Goal: Task Accomplishment & Management: Use online tool/utility

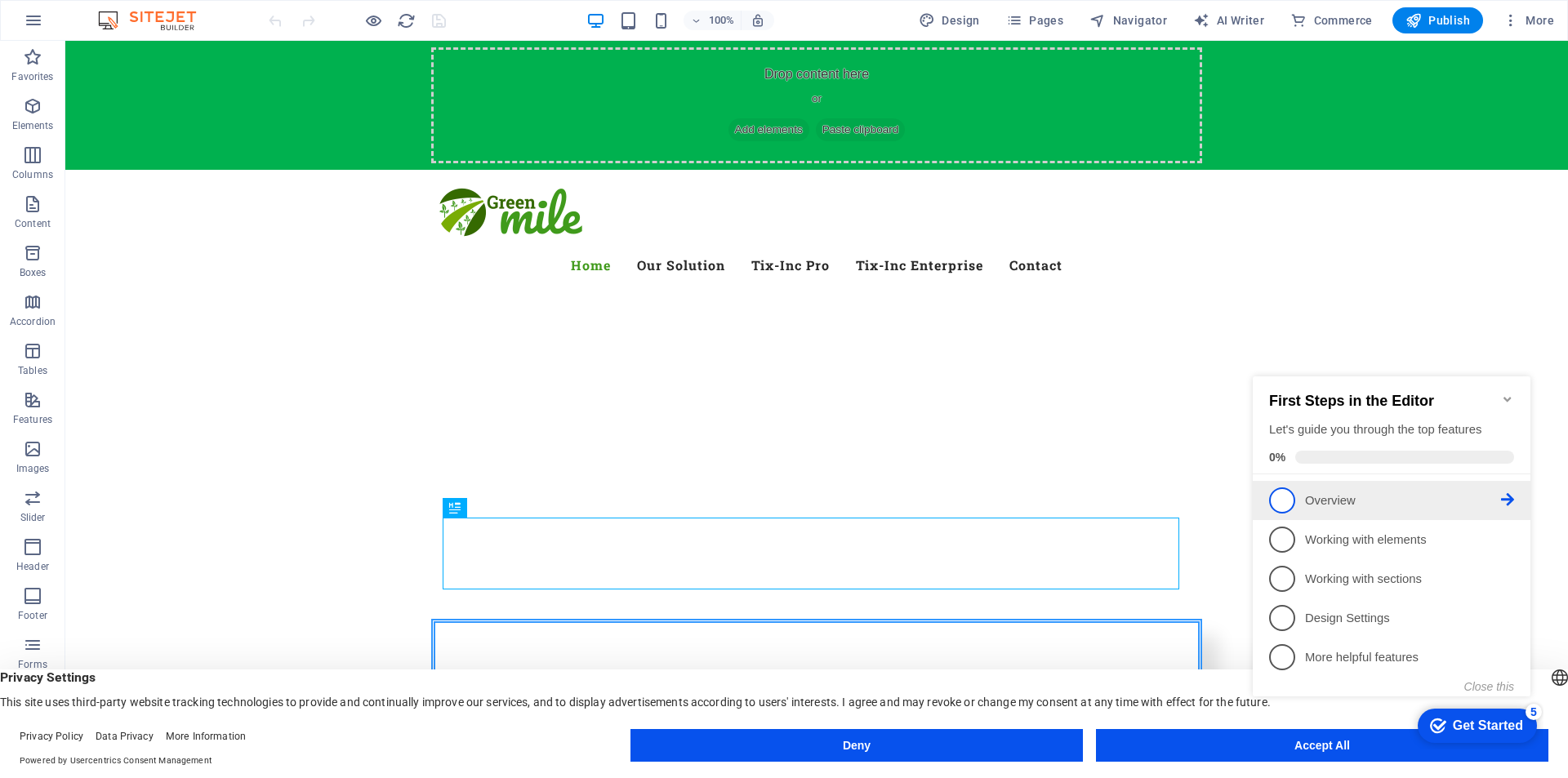
click at [1320, 513] on li "1 Overview - incomplete" at bounding box center [1391, 499] width 278 height 39
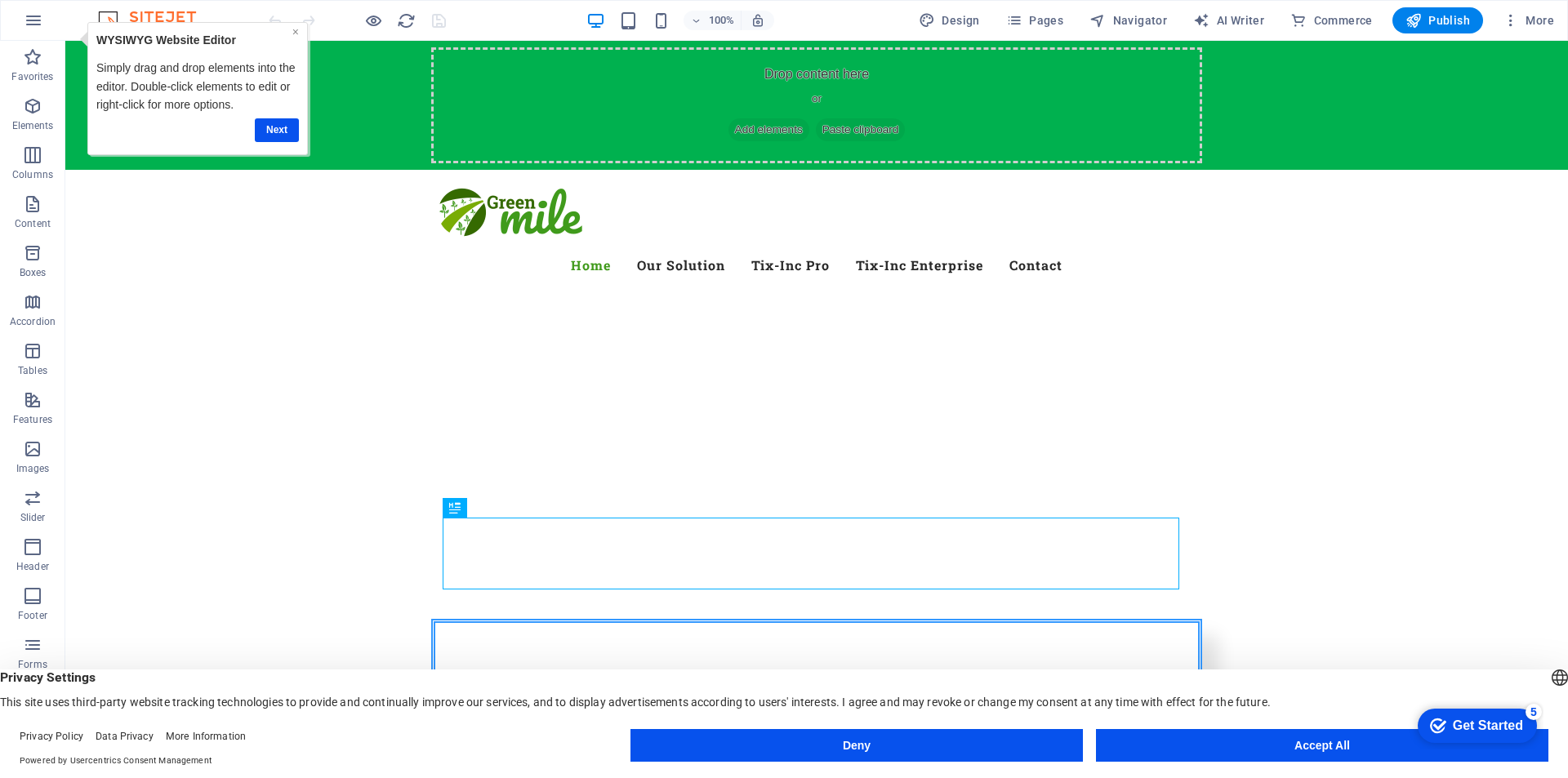
click at [295, 31] on link "×" at bounding box center [295, 32] width 7 height 13
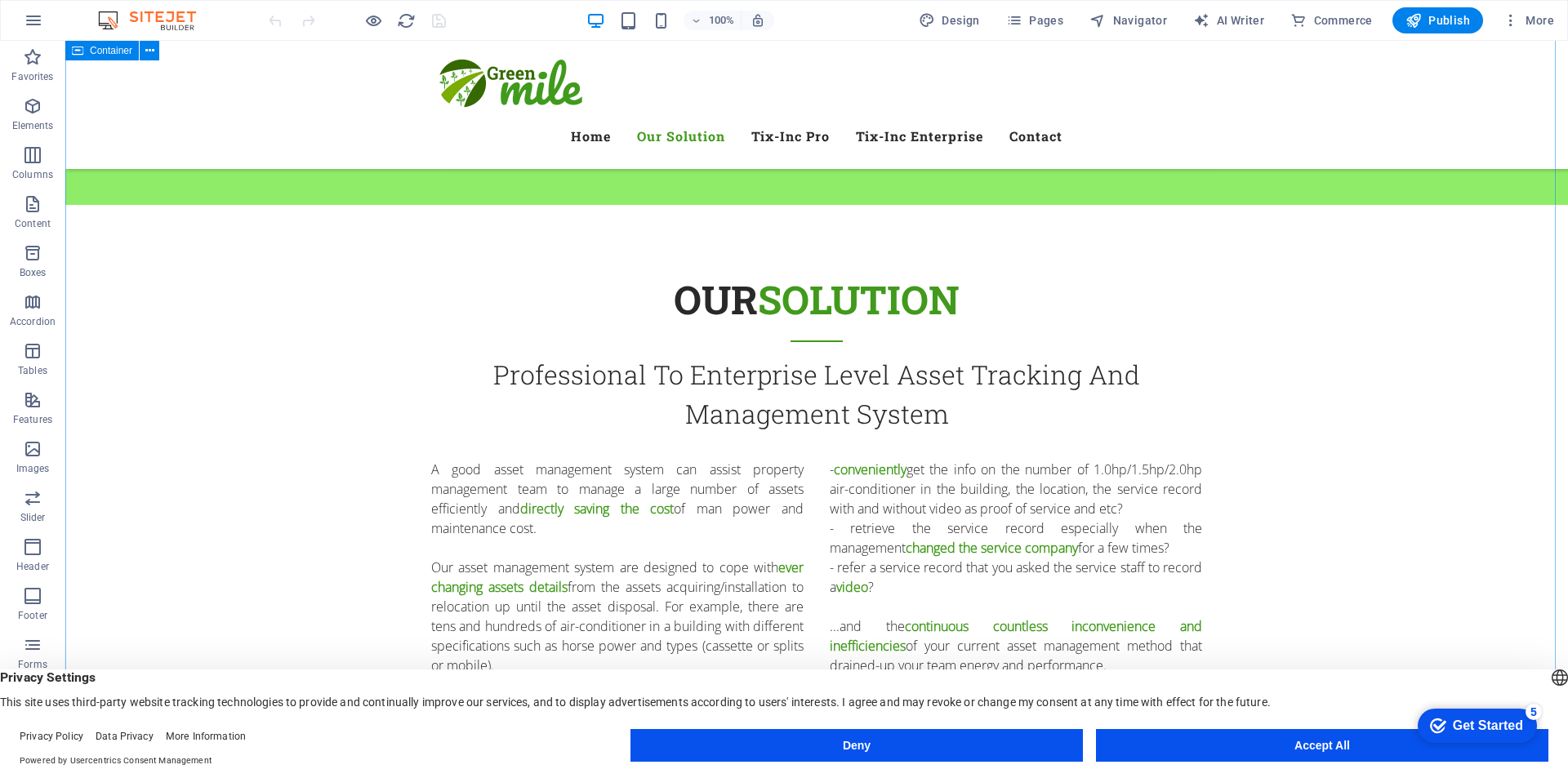
scroll to position [897, 0]
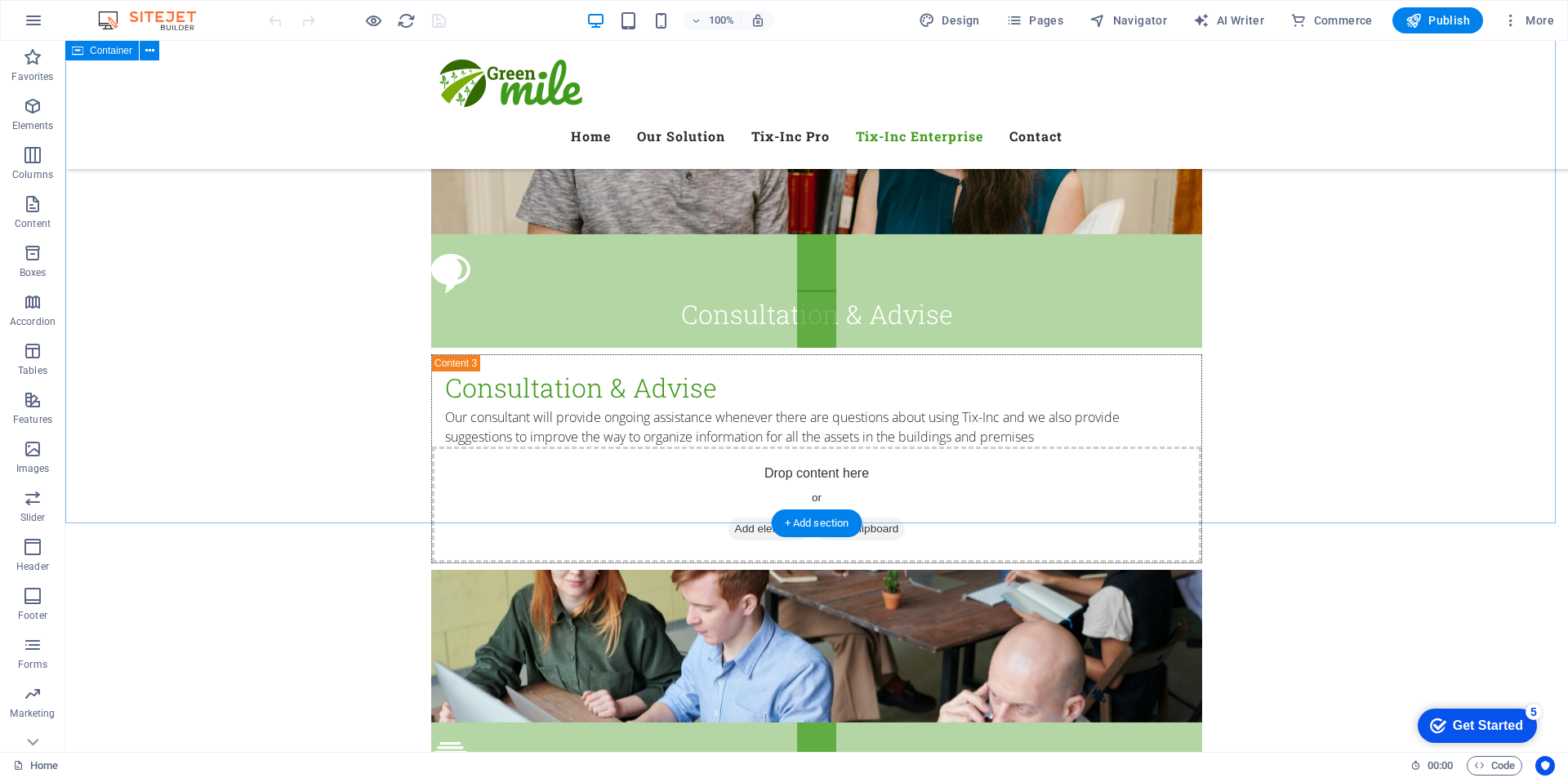
scroll to position [4897, 0]
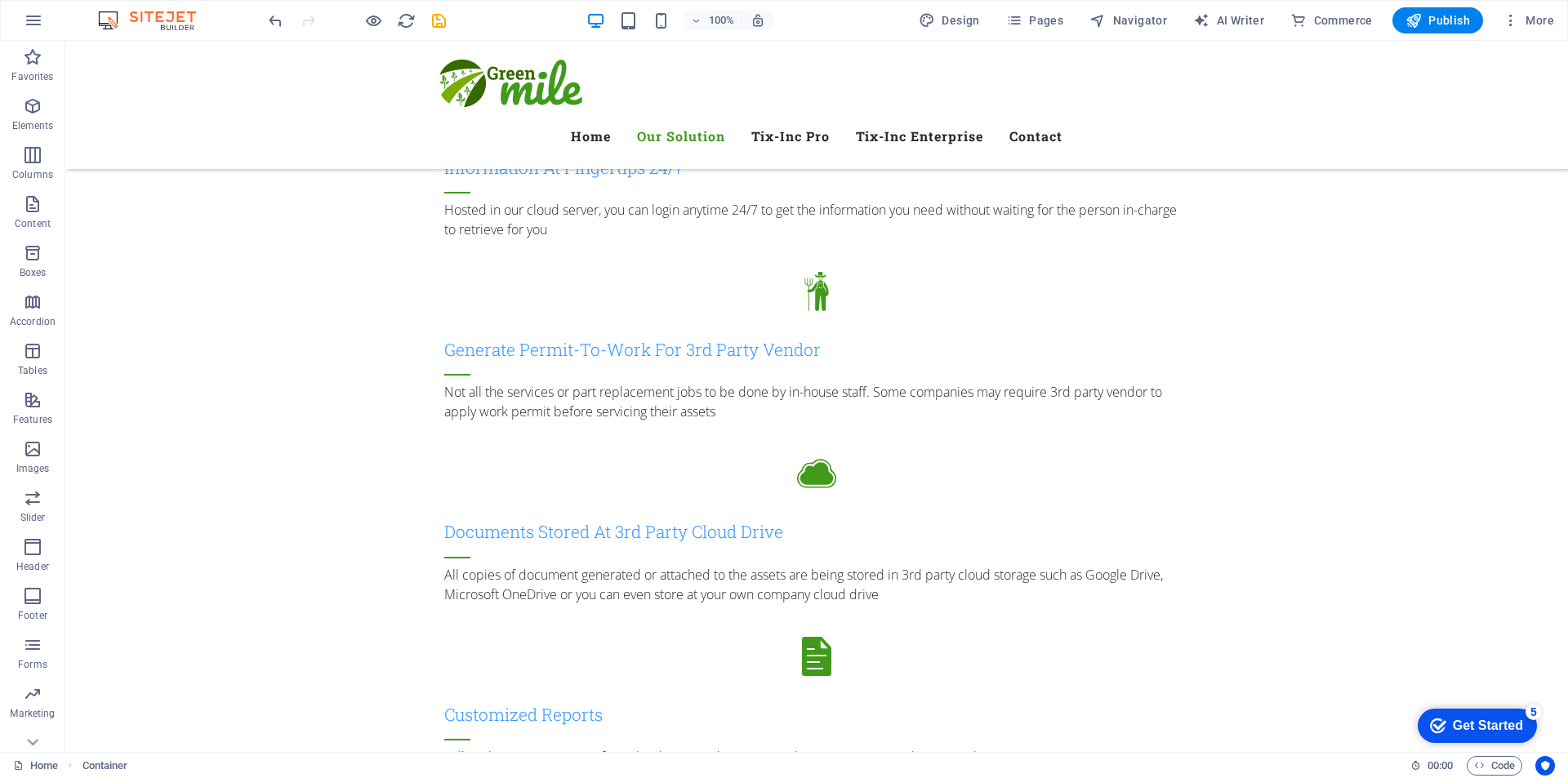
scroll to position [1796, 0]
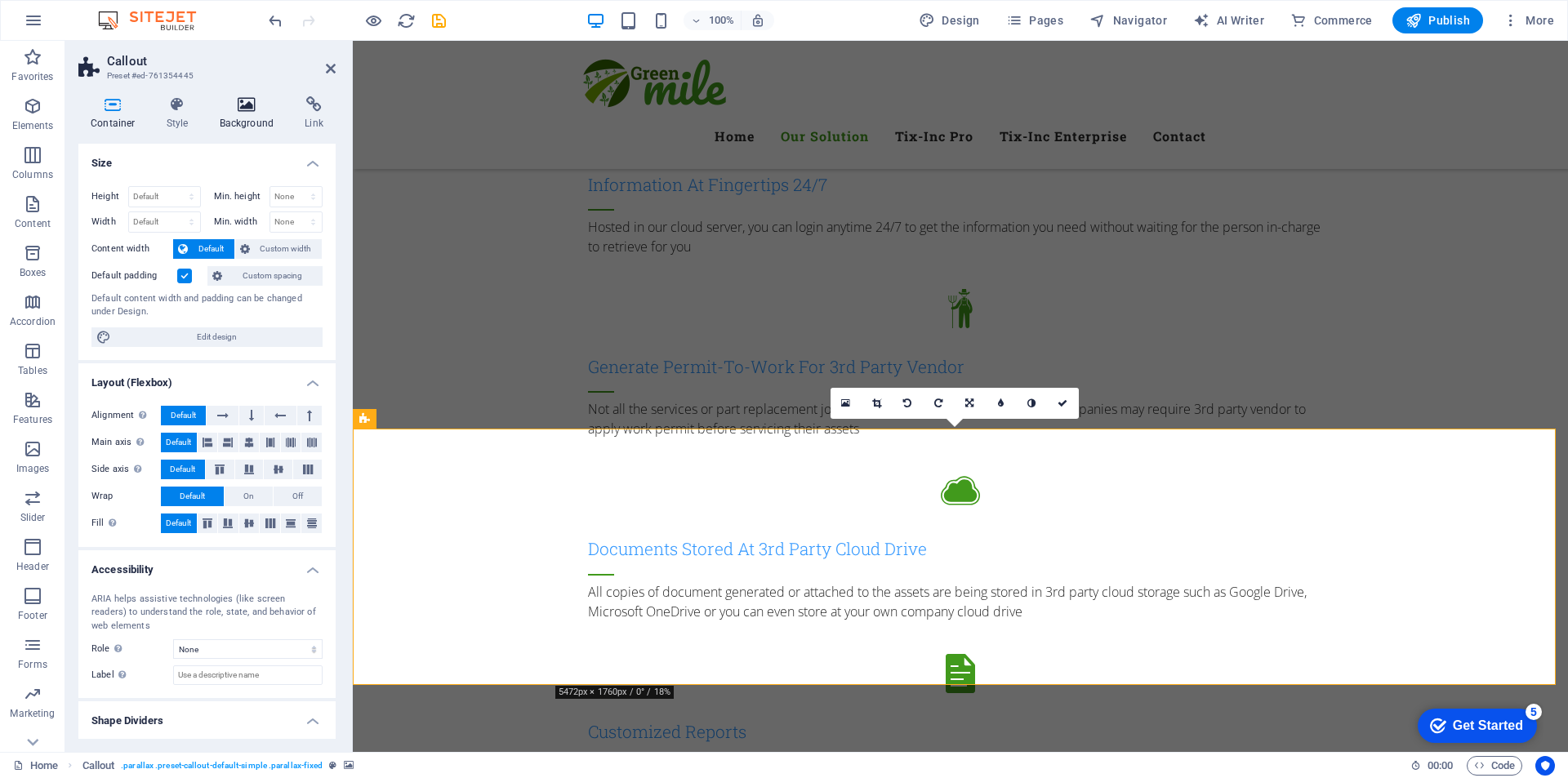
click at [239, 107] on icon at bounding box center [247, 104] width 80 height 16
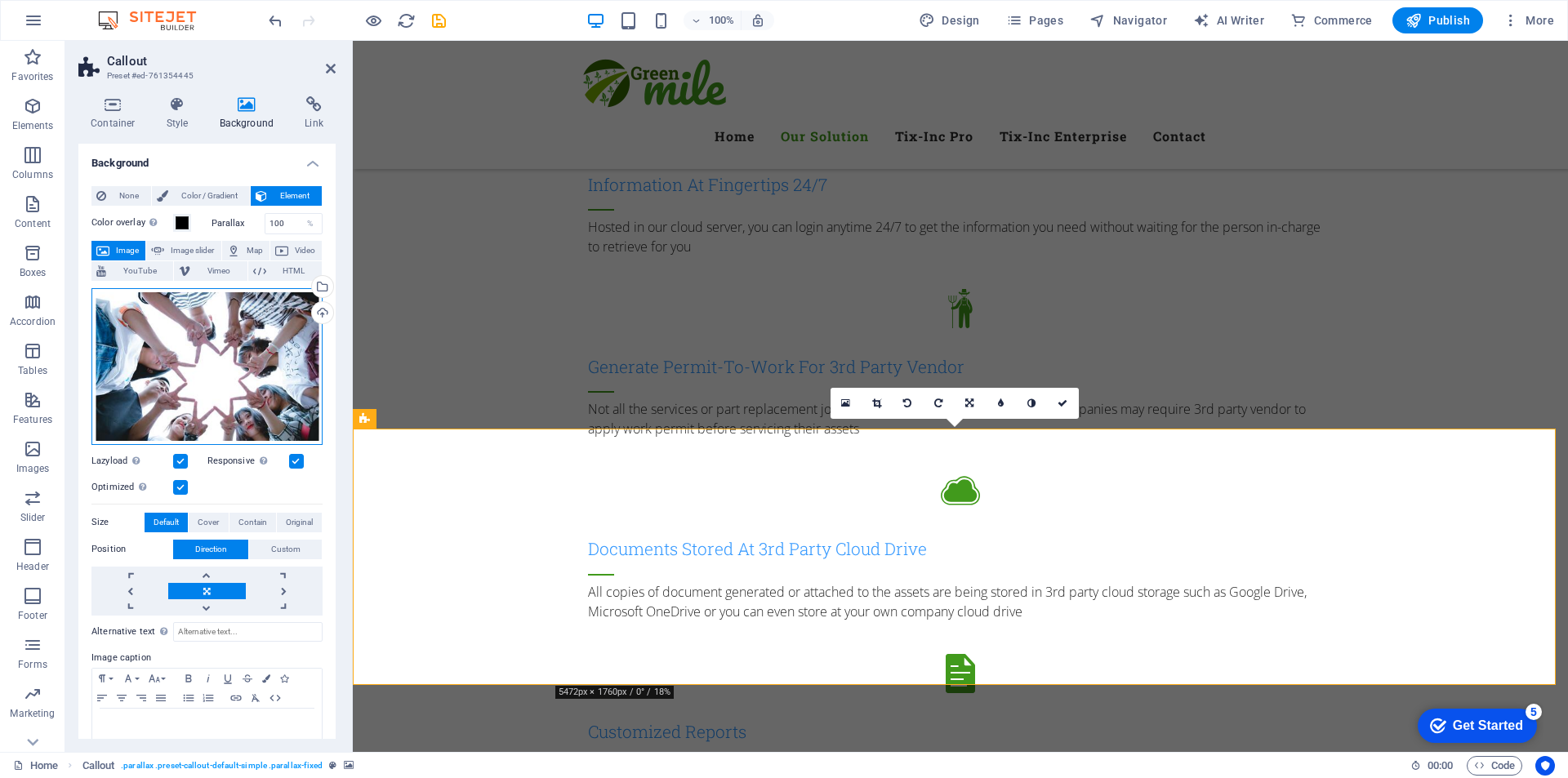
click at [221, 369] on div "Drag files here, click to choose files or select files from Files or our free s…" at bounding box center [207, 366] width 231 height 156
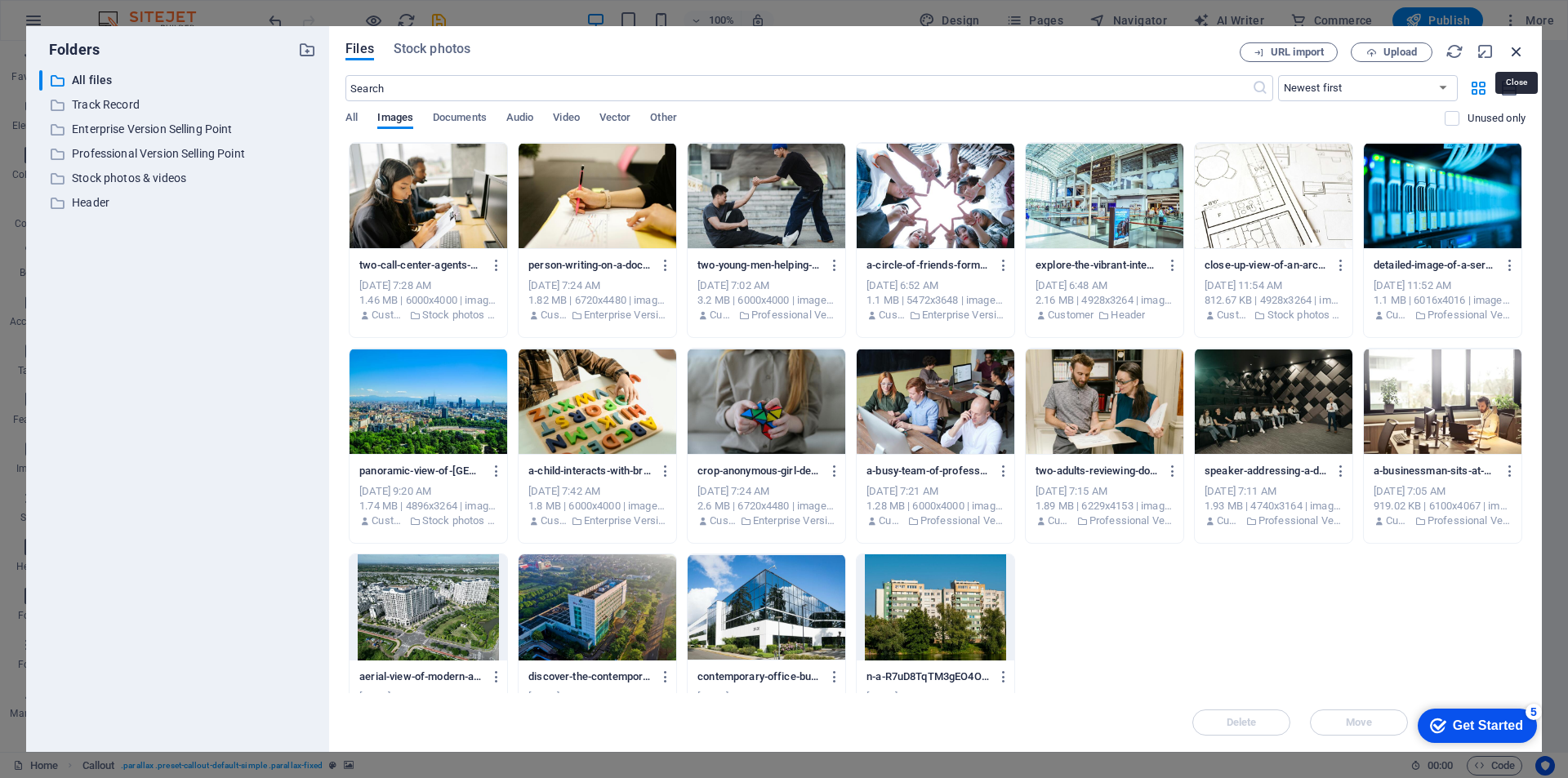
click at [1522, 45] on icon "button" at bounding box center [1516, 51] width 18 height 18
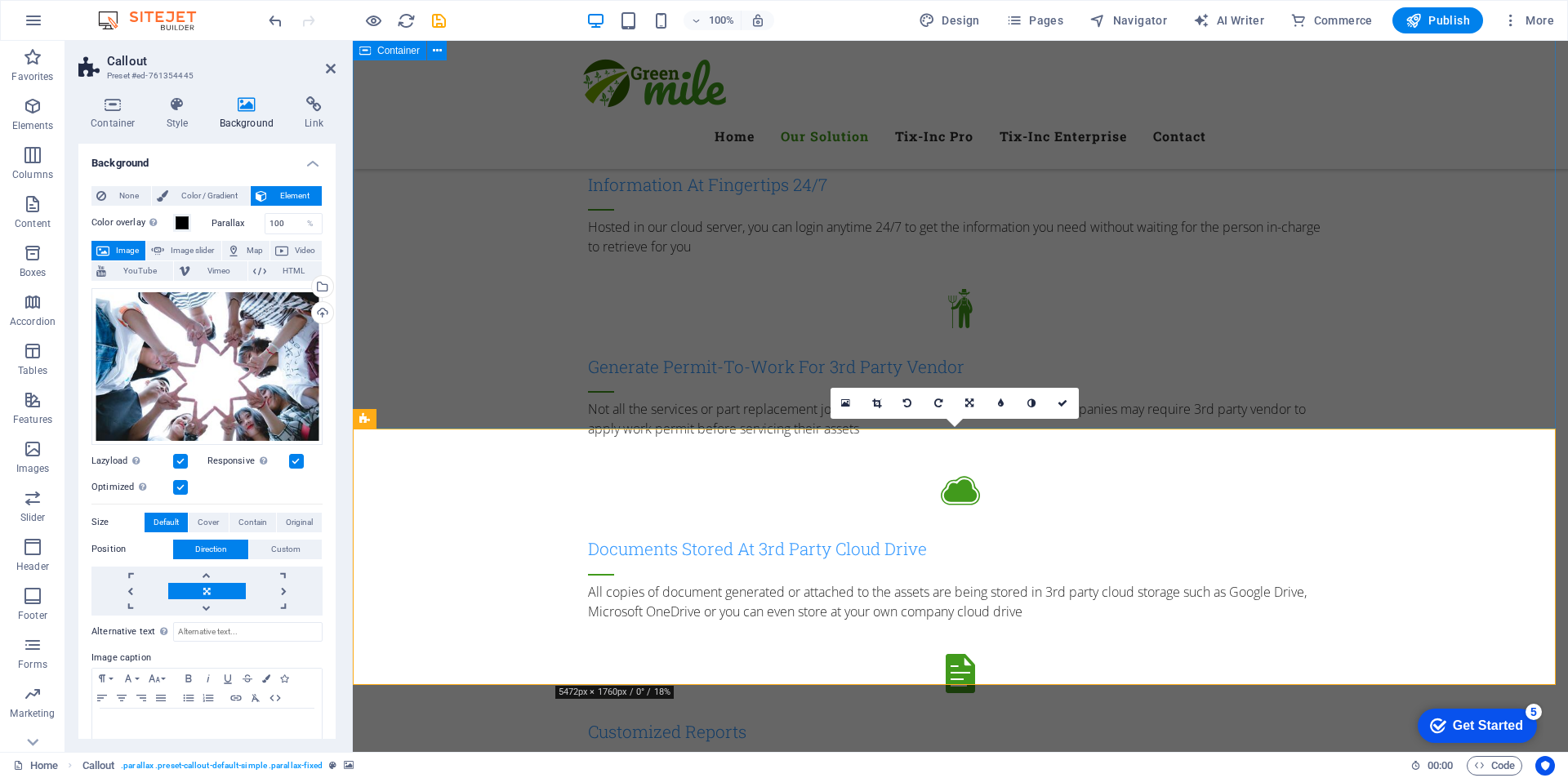
click at [468, 368] on div "Our solution Professional To Enterprise Level Asset Tracking And Management Sys…" at bounding box center [960, 372] width 1215 height 2033
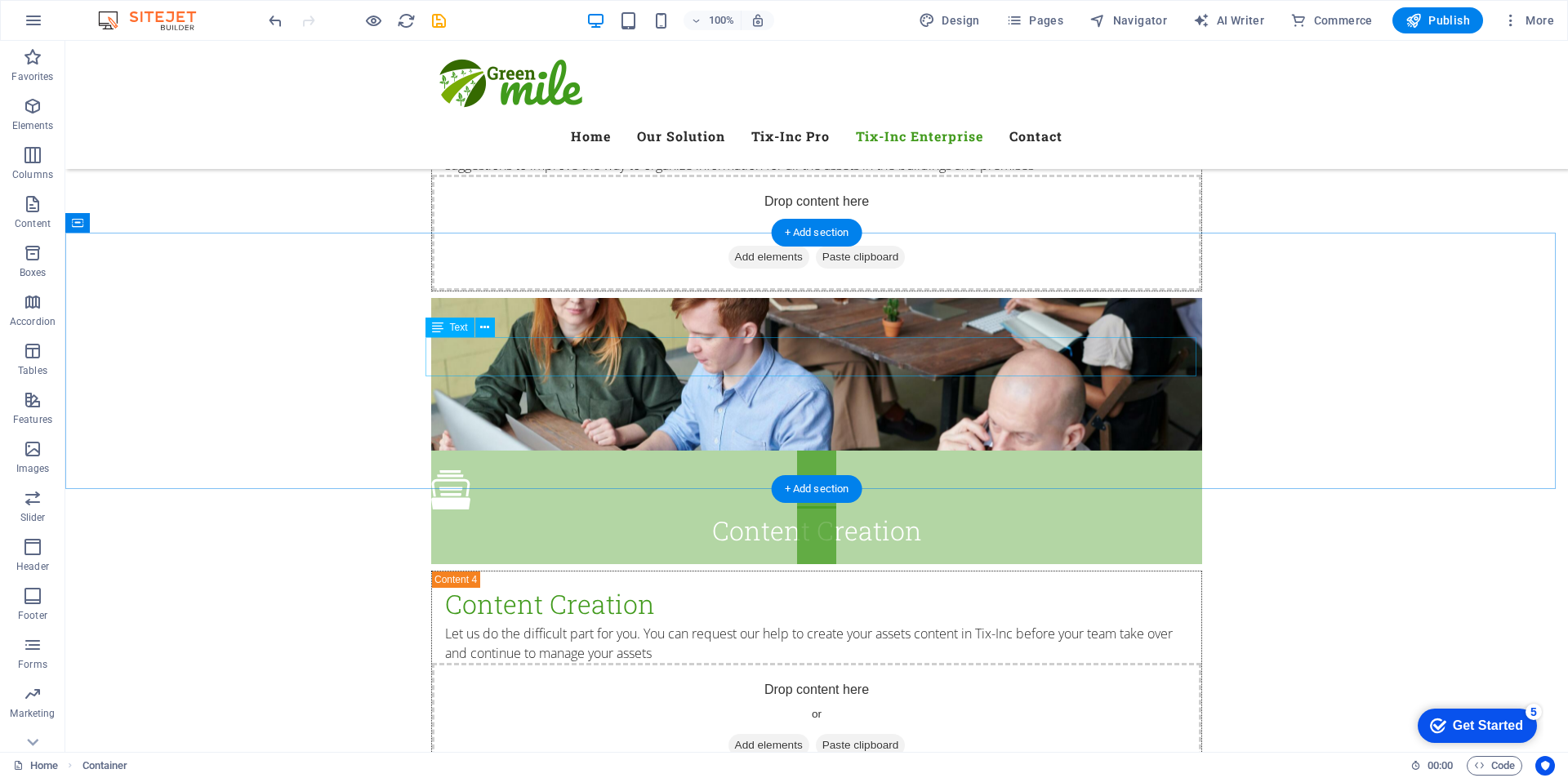
scroll to position [4897, 0]
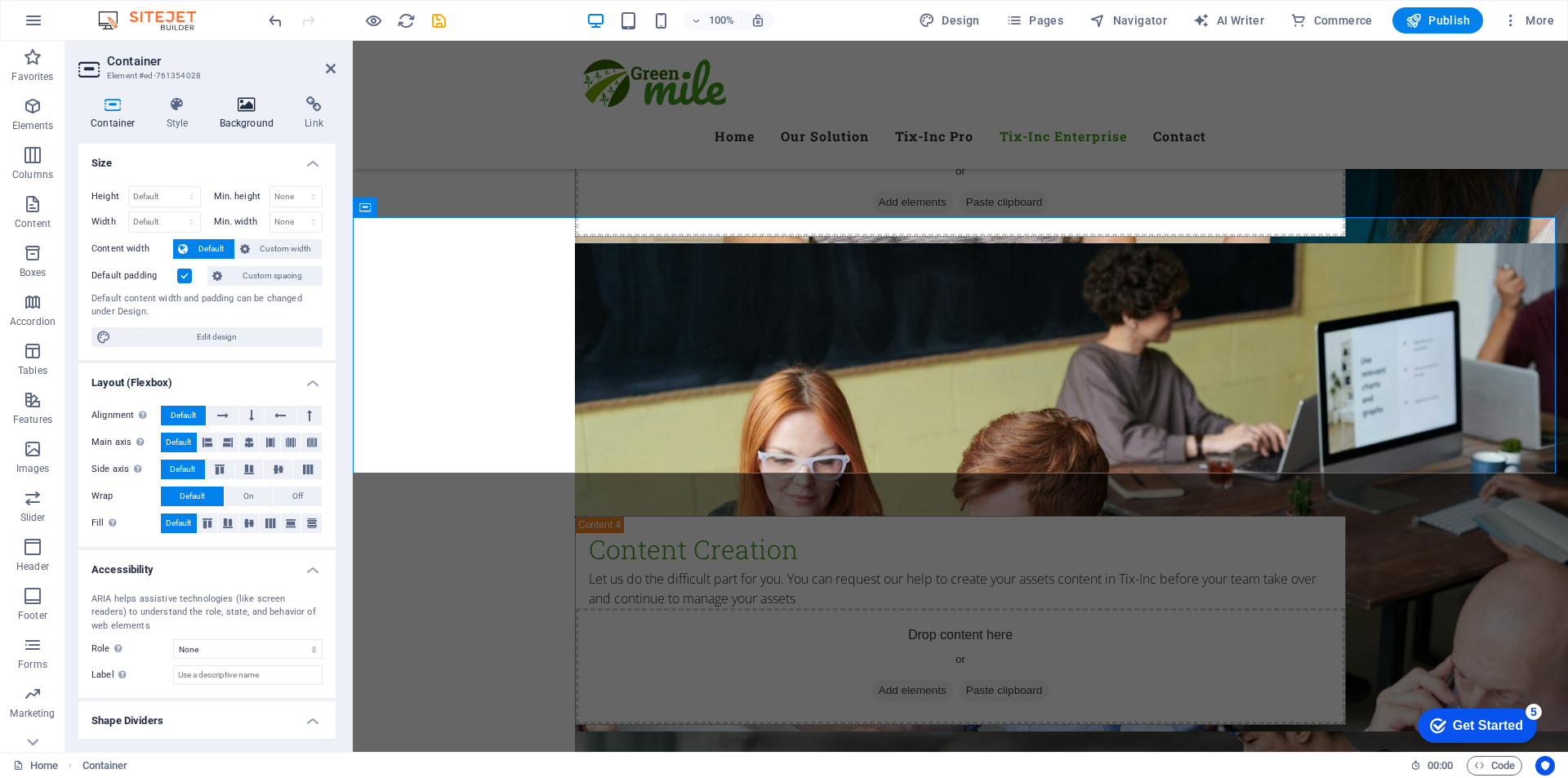
click at [249, 119] on h4 "Background" at bounding box center [250, 114] width 85 height 34
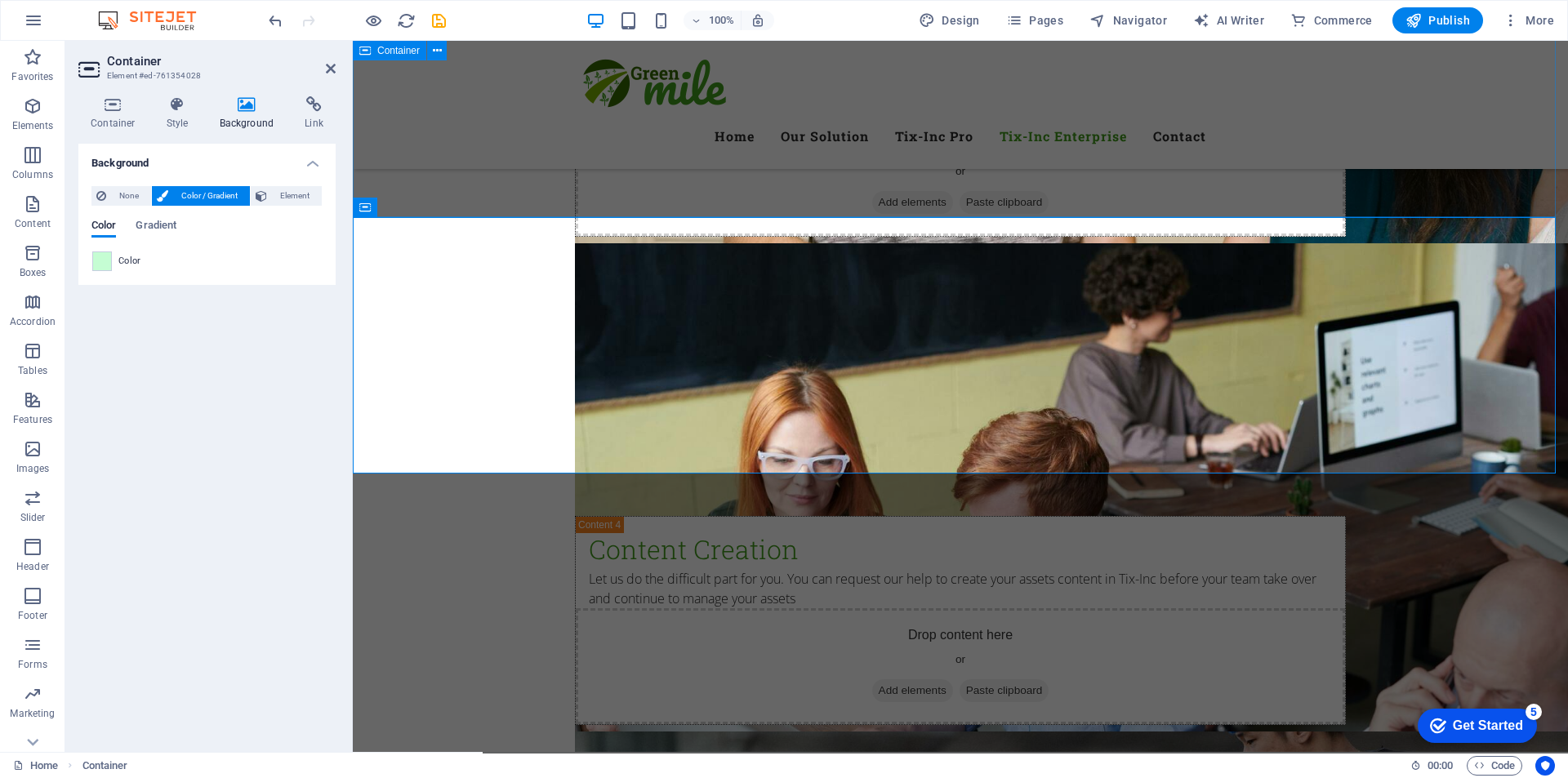
click at [454, 155] on div "Tix-inc pro Professional Asset Tracking & Management System Recommended for con…" at bounding box center [960, 165] width 1215 height 3243
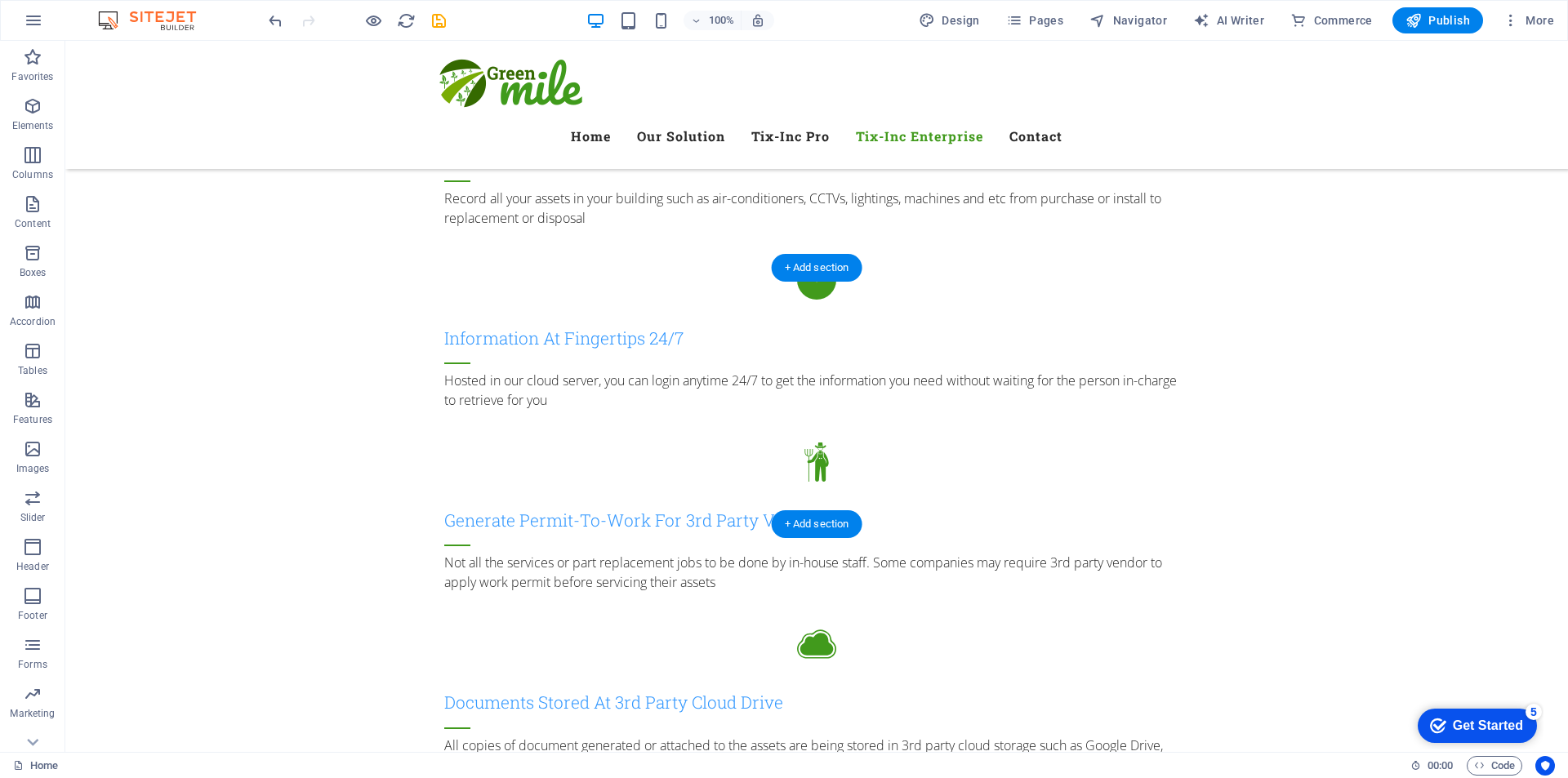
scroll to position [1959, 0]
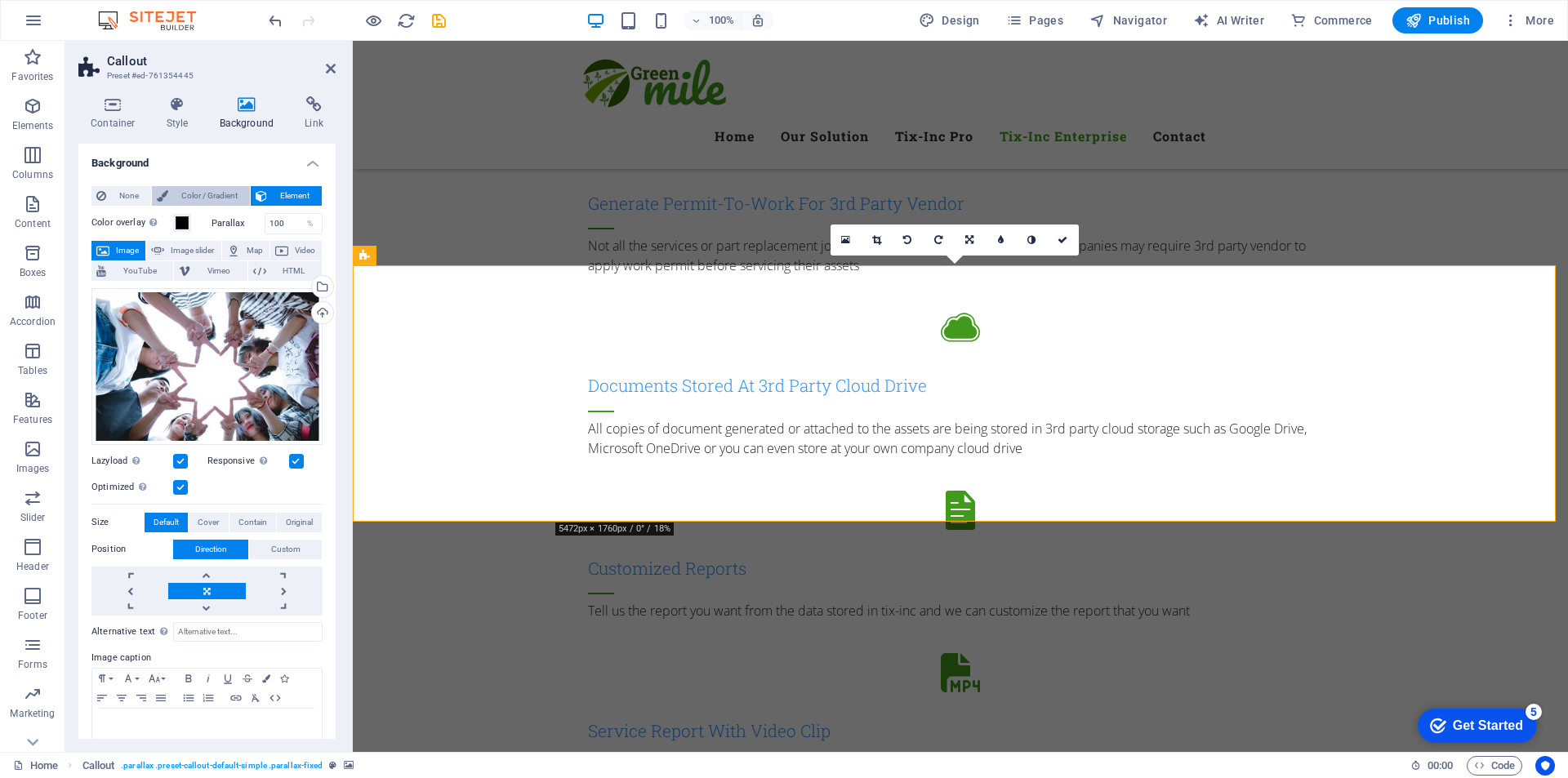
click at [217, 191] on span "Color / Gradient" at bounding box center [210, 195] width 72 height 20
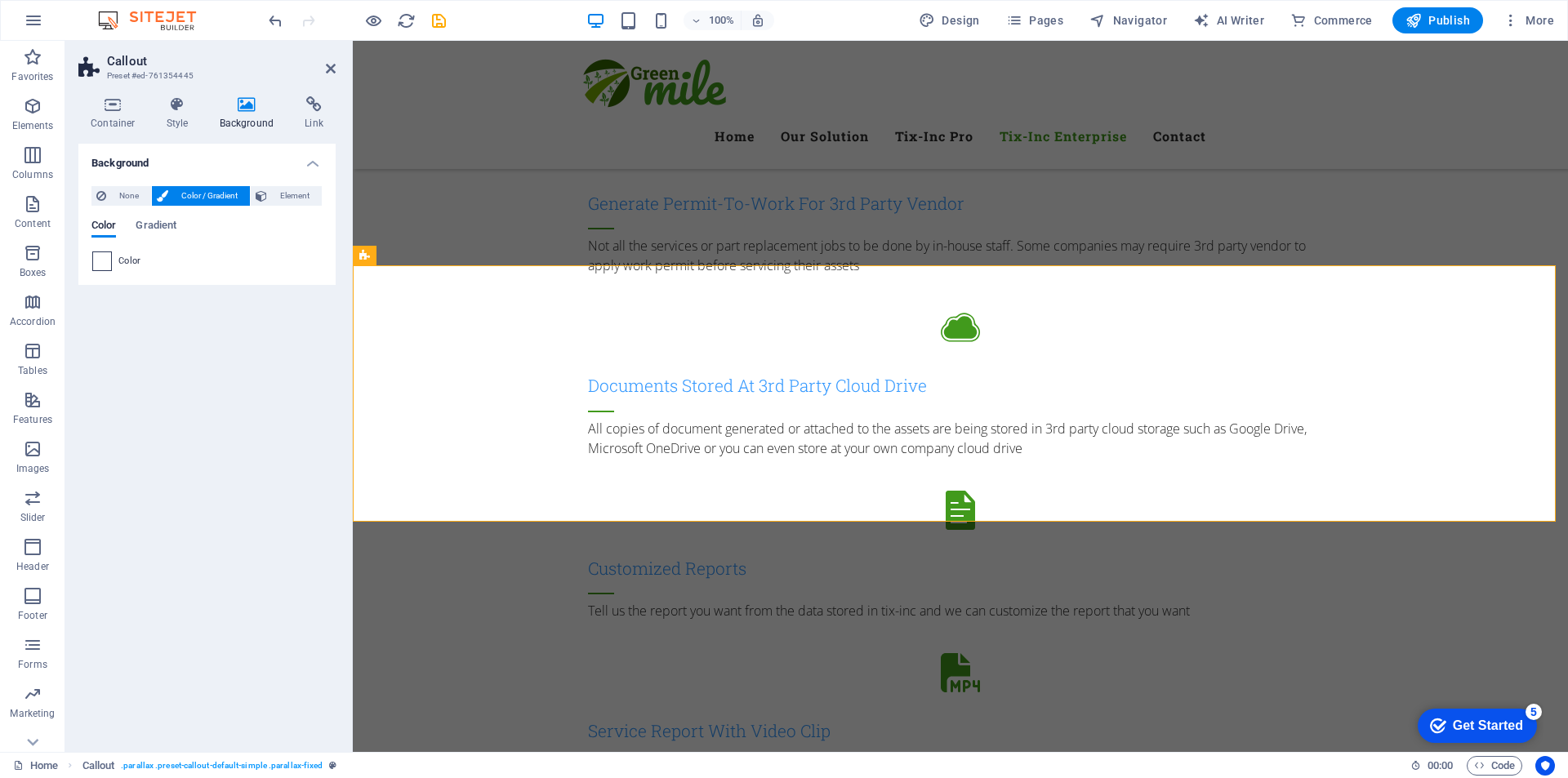
click at [99, 262] on span at bounding box center [101, 261] width 18 height 18
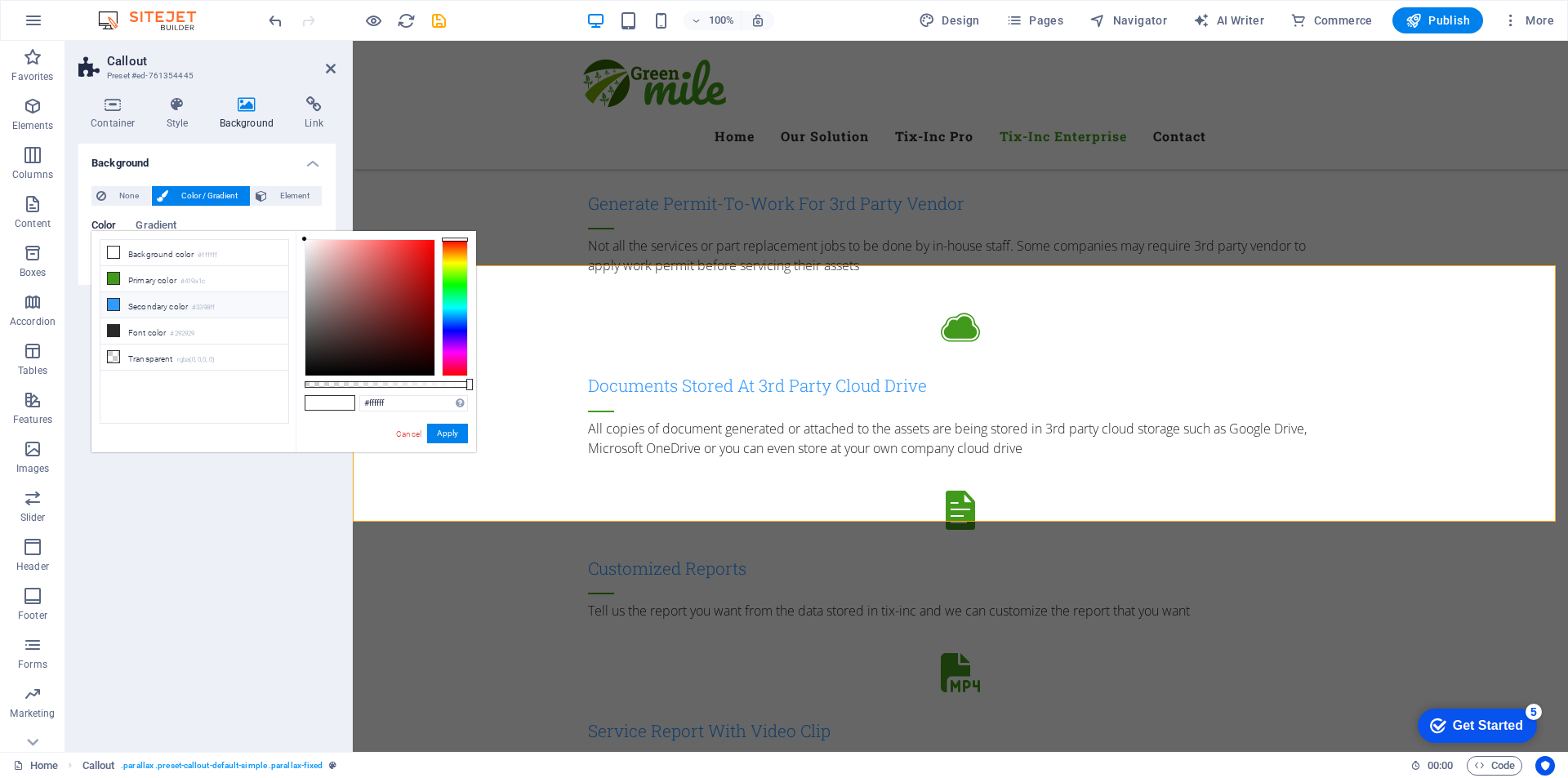
click at [110, 301] on icon at bounding box center [114, 304] width 11 height 11
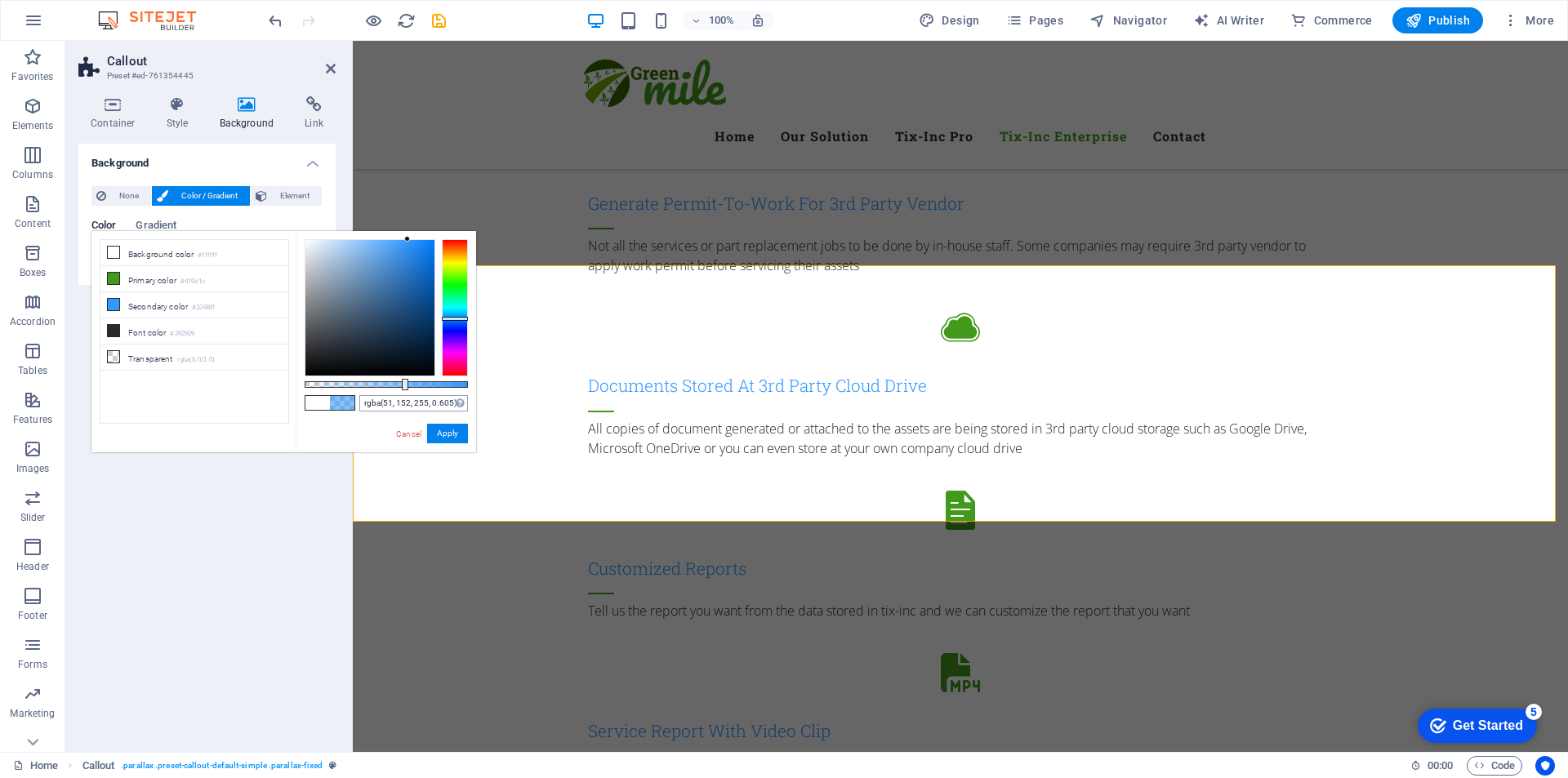
type input "rgba(51, 152, 255, 0.61)"
drag, startPoint x: 468, startPoint y: 386, endPoint x: 404, endPoint y: 401, distance: 65.7
click at [404, 401] on div "rgba(51, 152, 255, 0.61) Supported formats #0852ed rgb(8, 82, 237) rgba(8, 82, …" at bounding box center [386, 460] width 180 height 458
click at [445, 435] on button "Apply" at bounding box center [447, 433] width 41 height 20
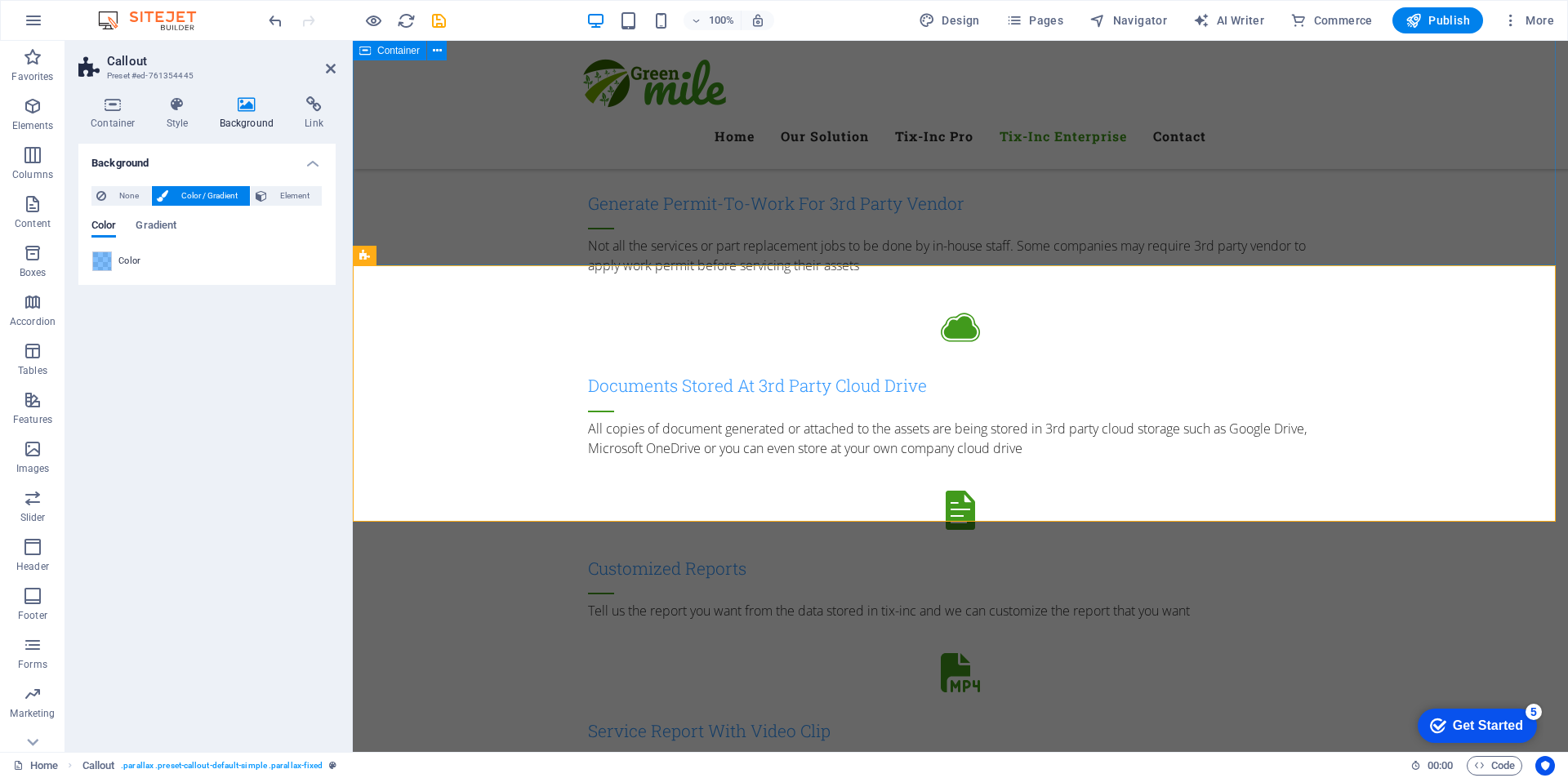
click at [1429, 172] on div "Our solution Professional To Enterprise Level Asset Tracking And Management Sys…" at bounding box center [960, 209] width 1215 height 2033
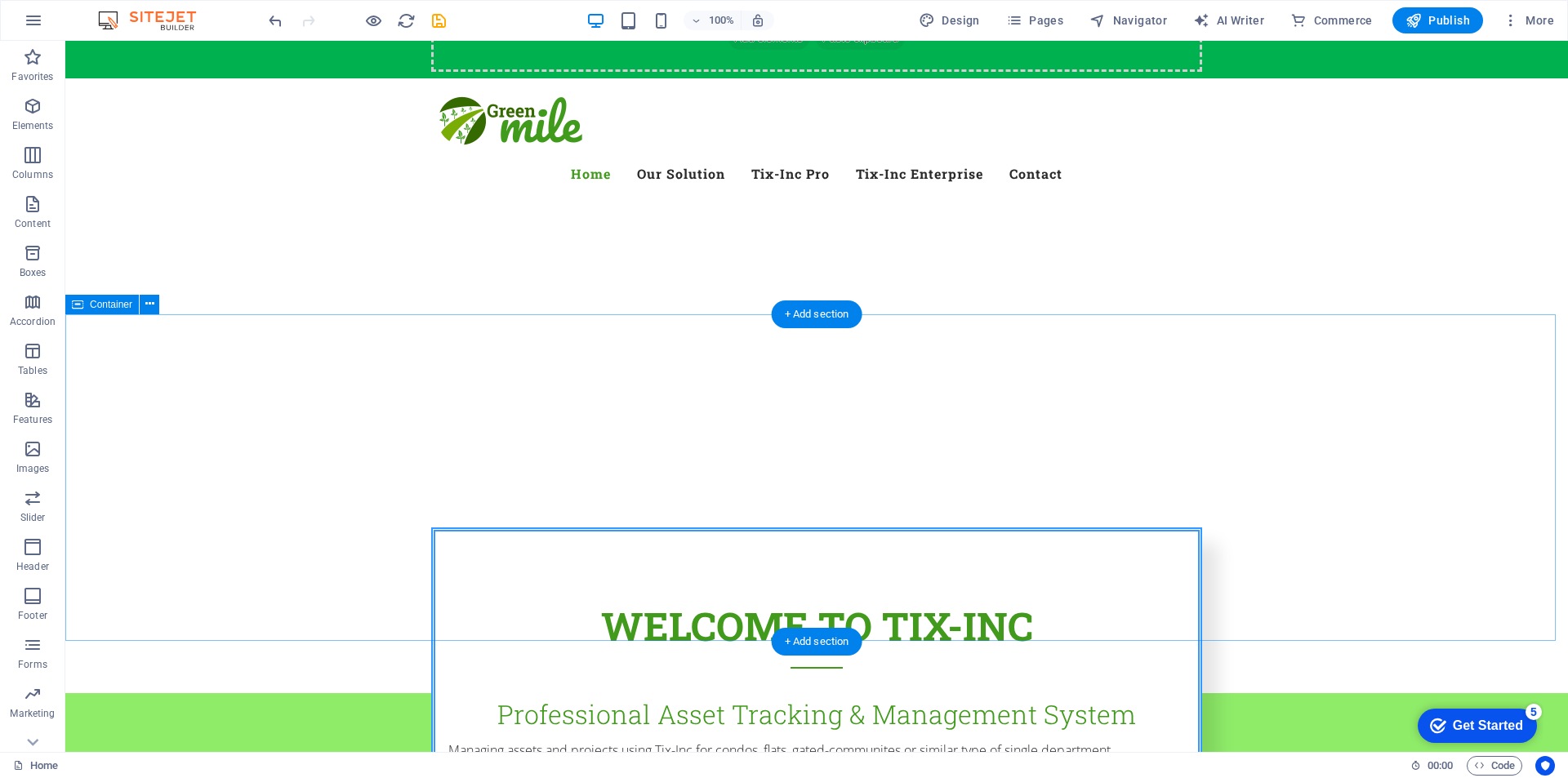
scroll to position [408, 0]
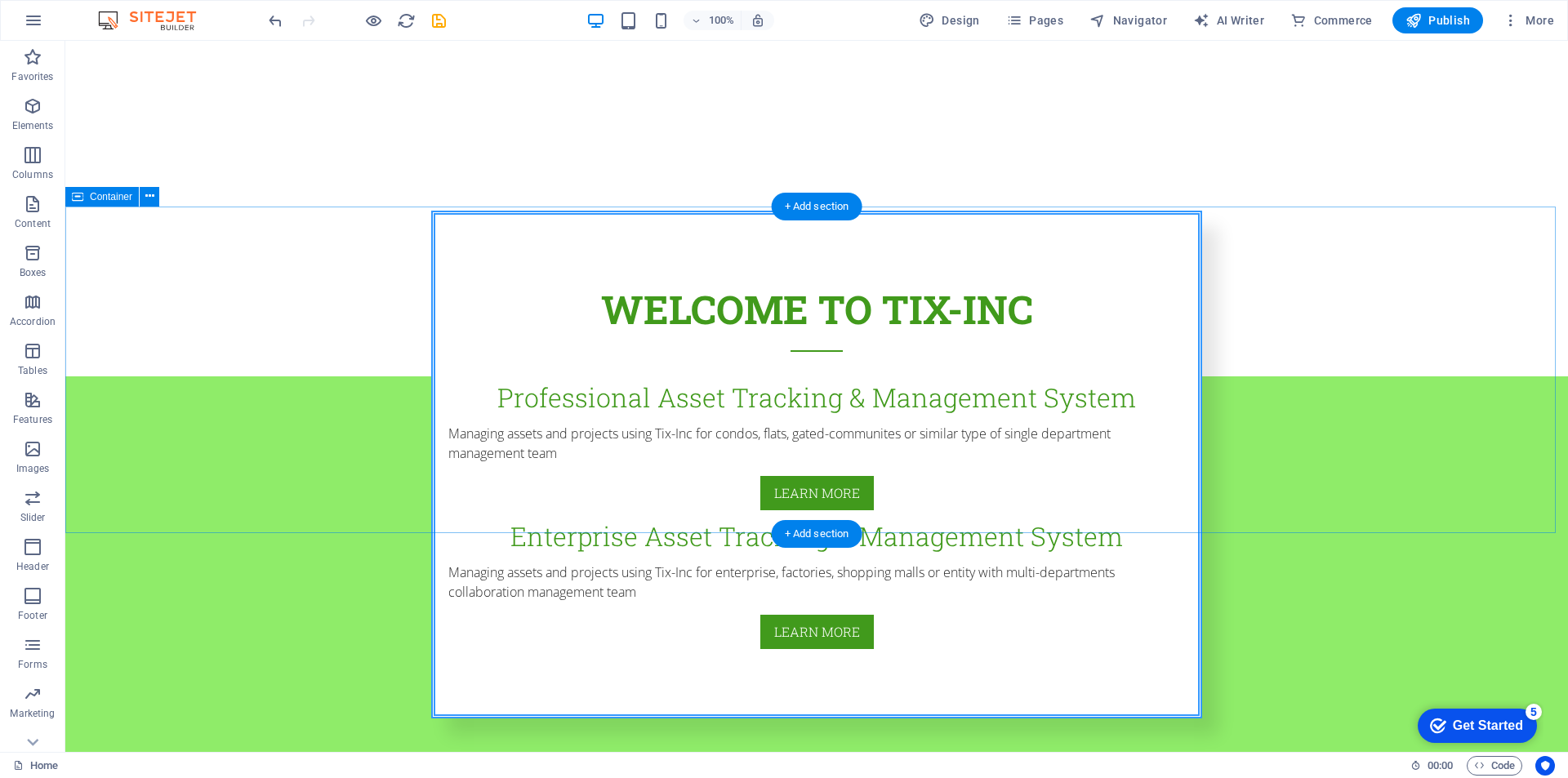
click at [1336, 394] on div "Welcome to tix-inc Professional Asset Tracking & Management System Managing ass…" at bounding box center [816, 580] width 1503 height 407
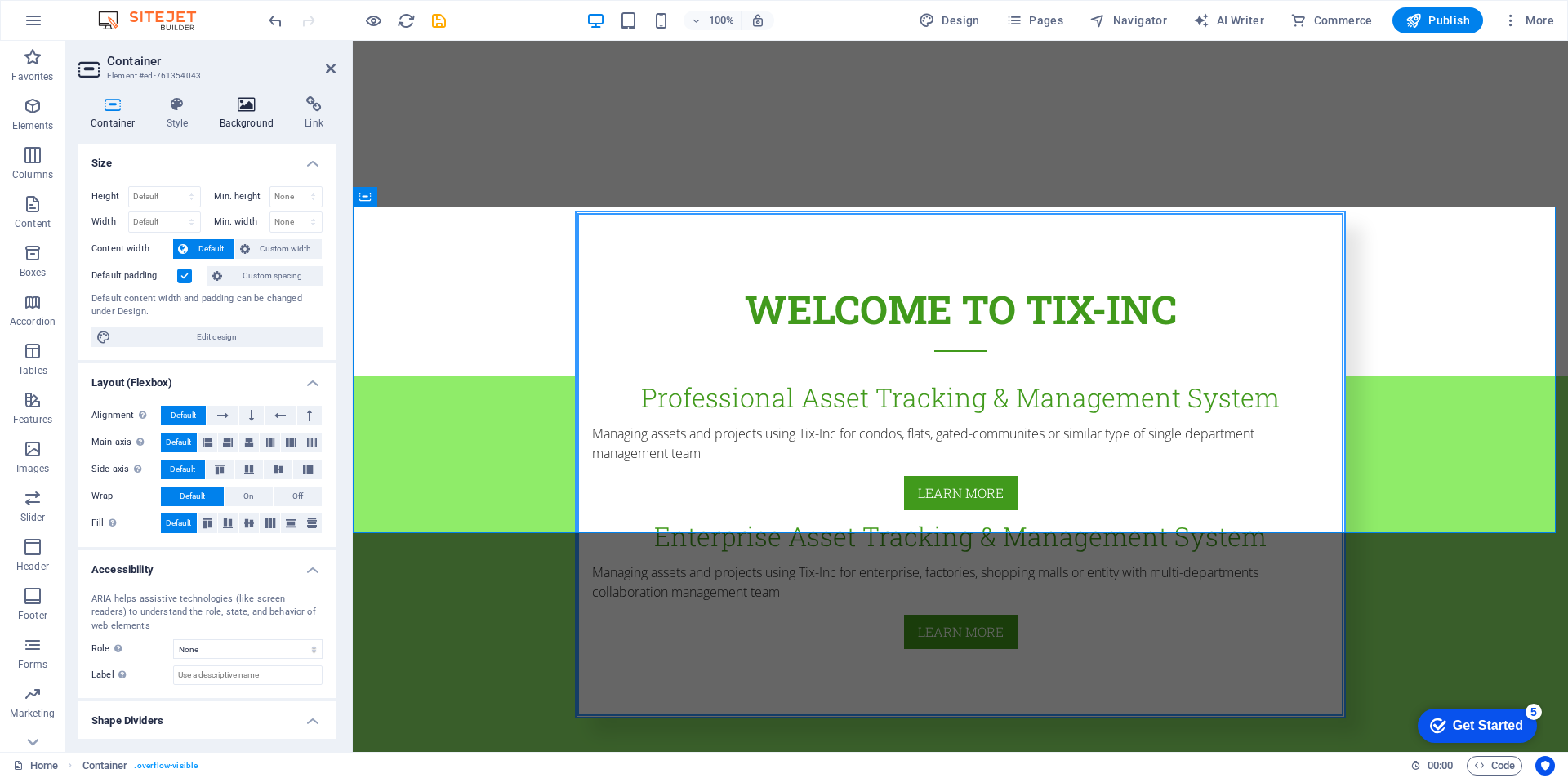
click at [232, 103] on icon at bounding box center [247, 104] width 80 height 16
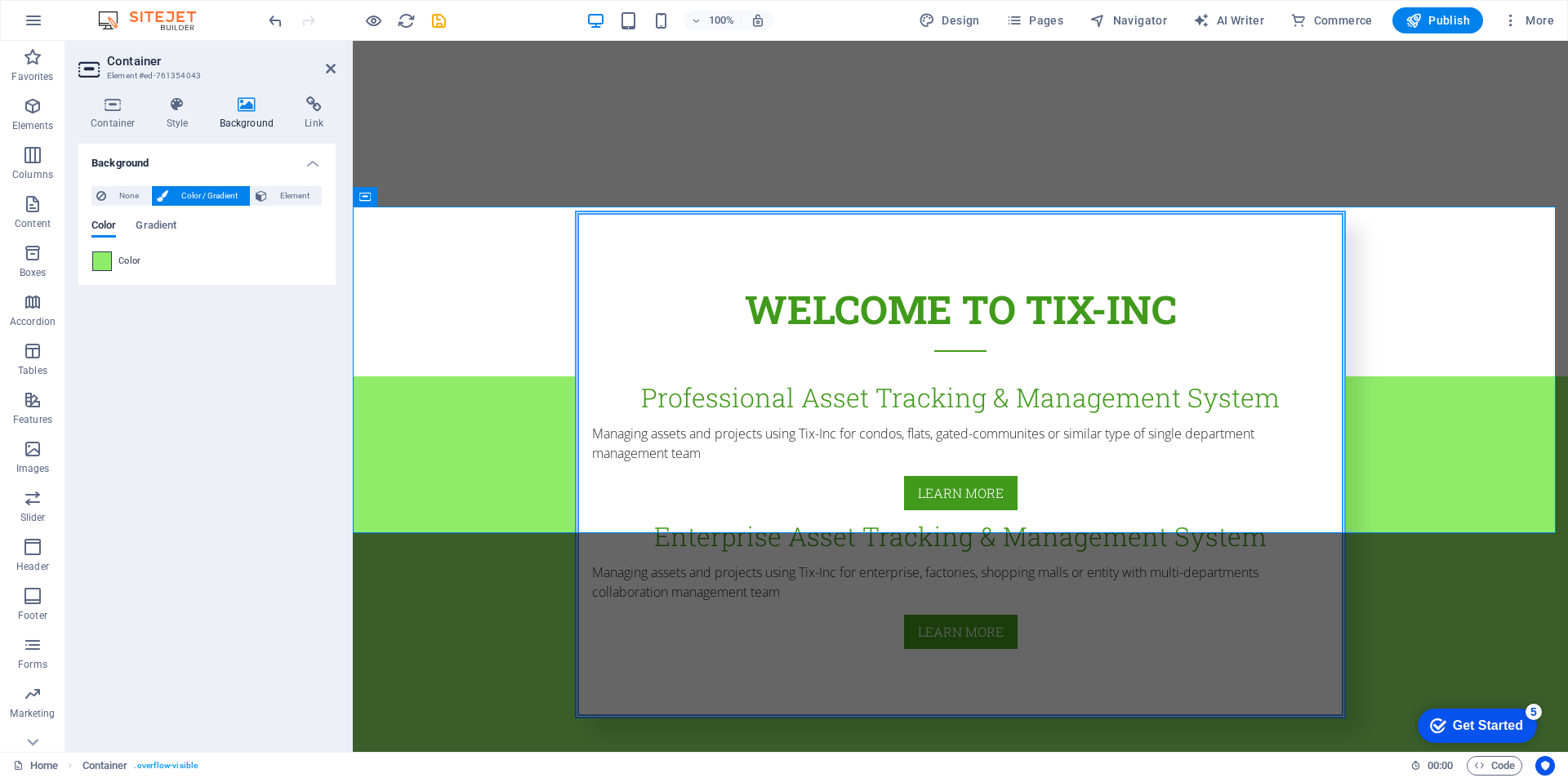
click at [98, 256] on span at bounding box center [101, 261] width 18 height 18
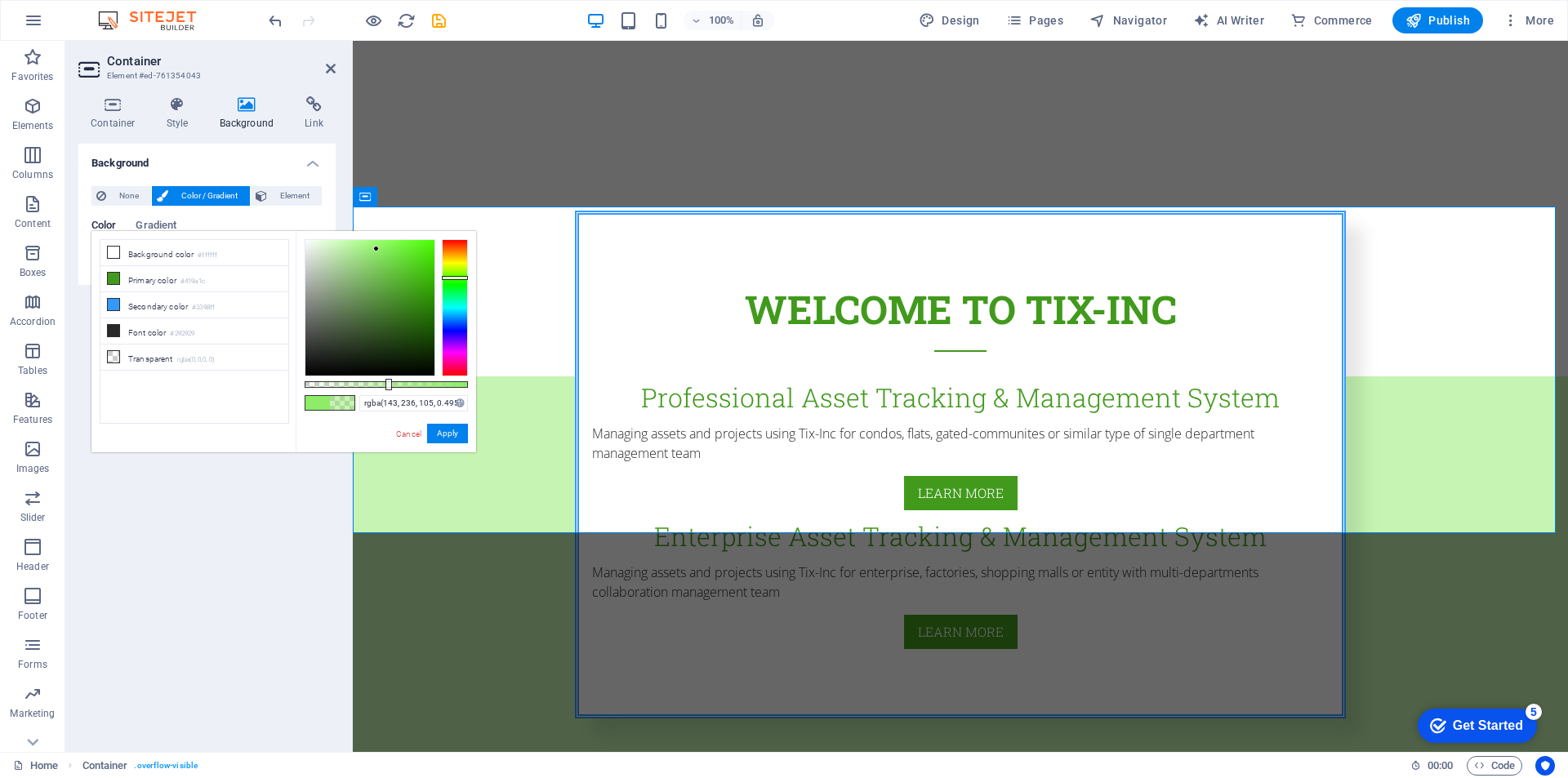
type input "rgba(143, 236, 105, 0.49)"
drag, startPoint x: 468, startPoint y: 384, endPoint x: 385, endPoint y: 390, distance: 83.2
click at [385, 390] on div "rgba(143, 236, 105, 0.49) Supported formats #0852ed rgb(8, 82, 237) rgba(8, 82,…" at bounding box center [386, 460] width 180 height 458
click at [440, 435] on button "Apply" at bounding box center [447, 433] width 41 height 20
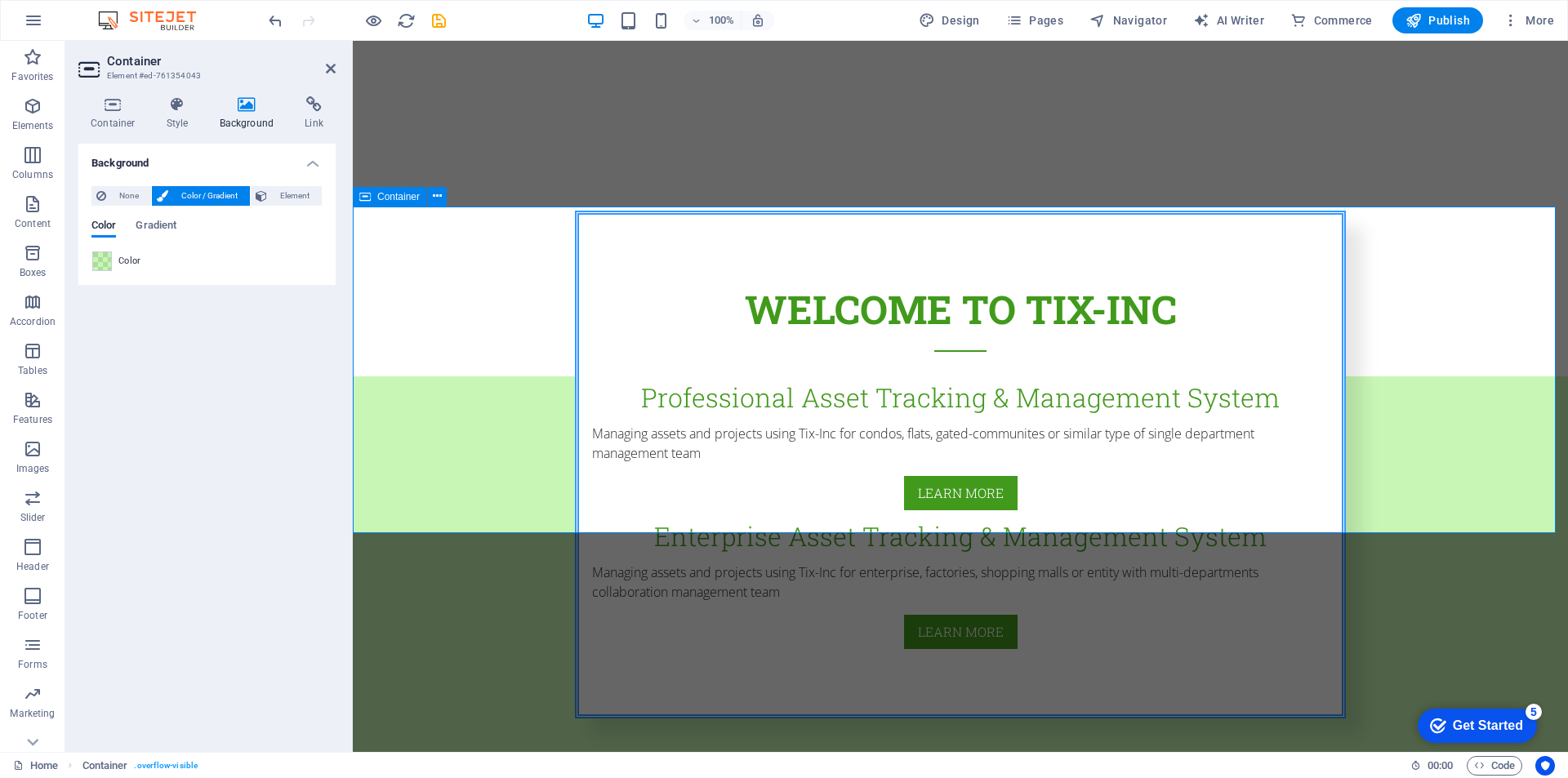
click at [1433, 427] on div "Welcome to tix-inc Professional Asset Tracking & Management System Managing ass…" at bounding box center [960, 580] width 1215 height 407
click at [329, 70] on icon at bounding box center [331, 68] width 9 height 13
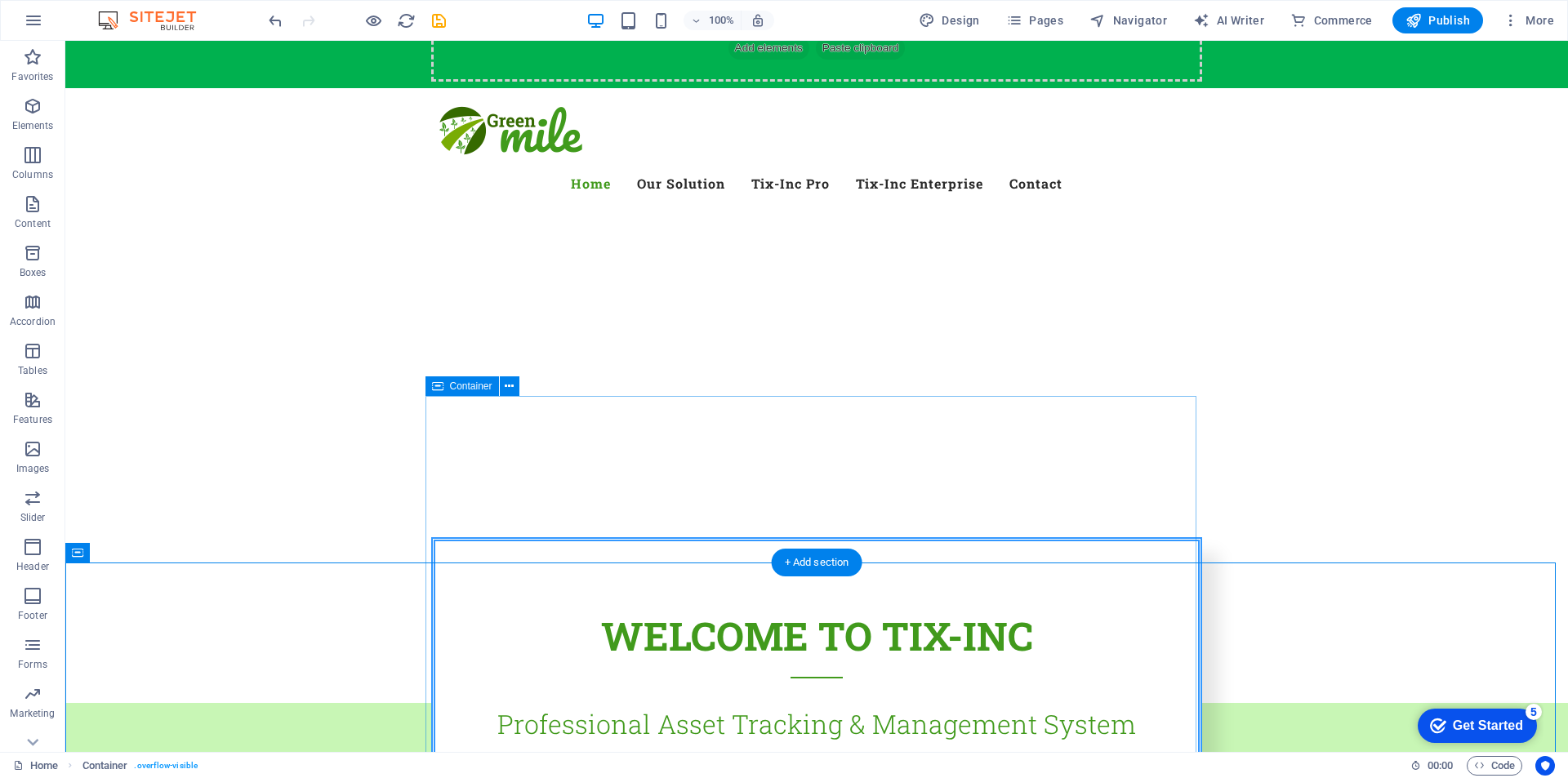
scroll to position [0, 0]
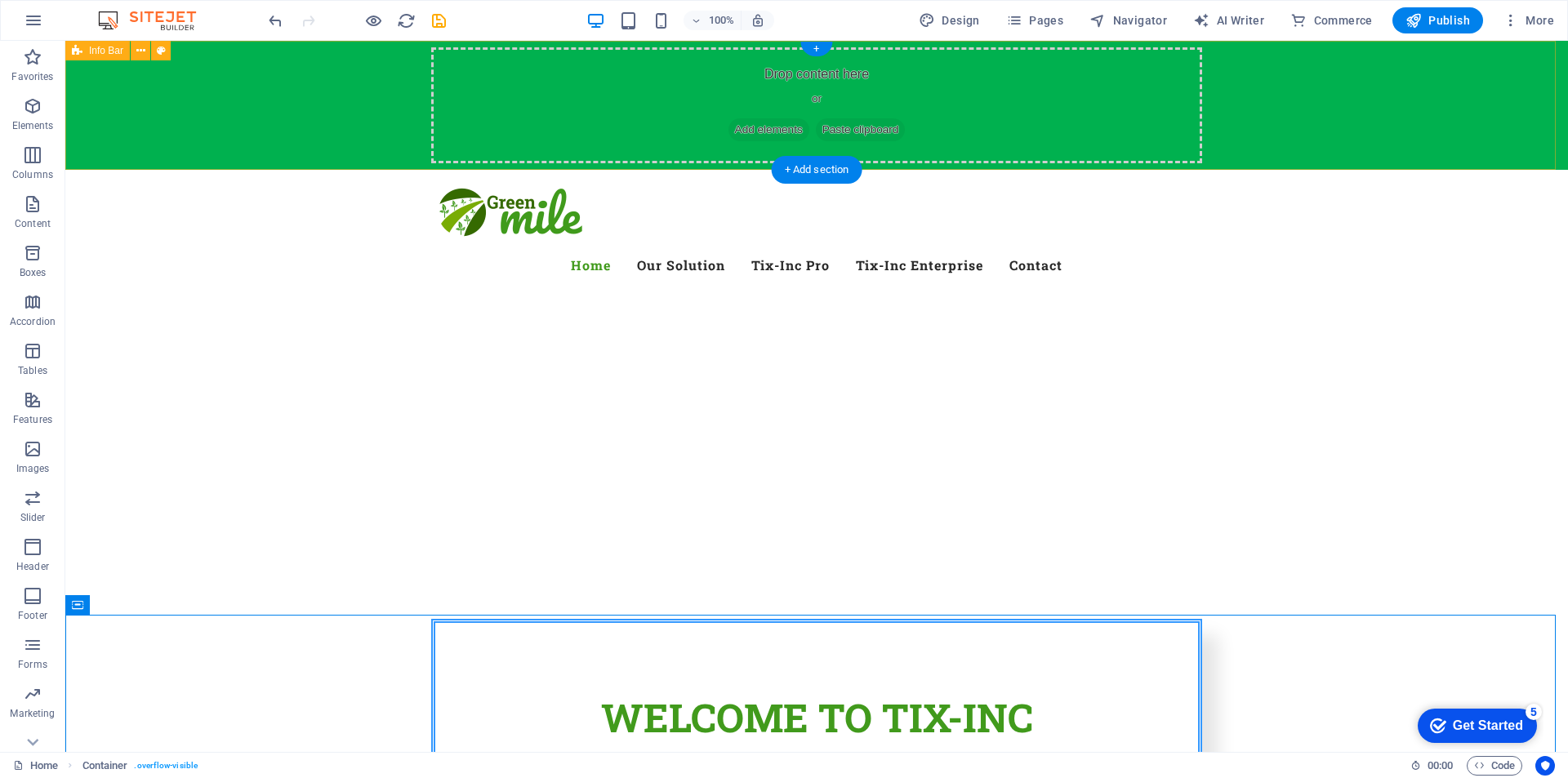
click at [1338, 124] on div "Drop content here or Add elements Paste clipboard" at bounding box center [816, 105] width 1503 height 129
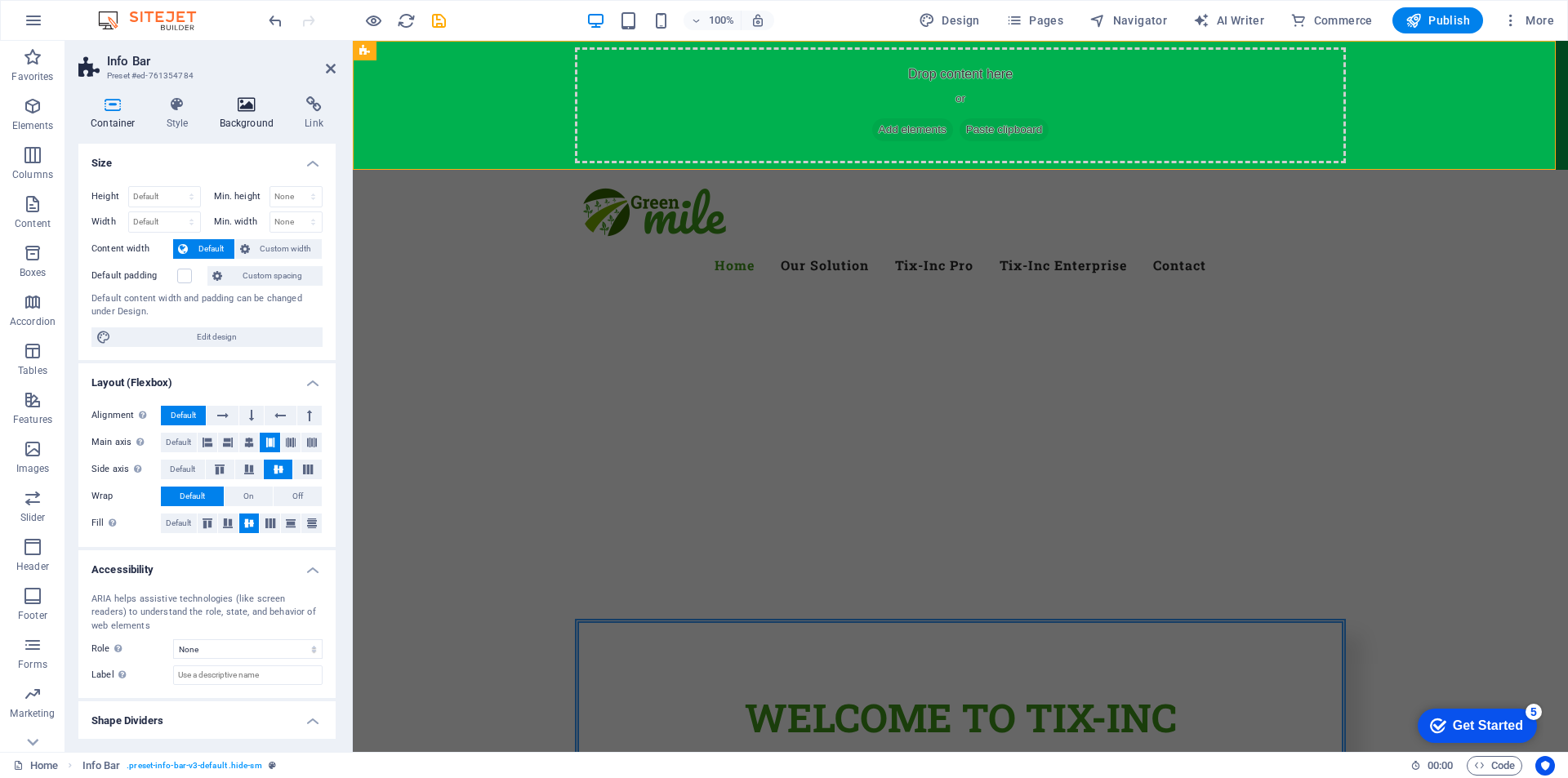
click at [256, 115] on h4 "Background" at bounding box center [250, 114] width 85 height 34
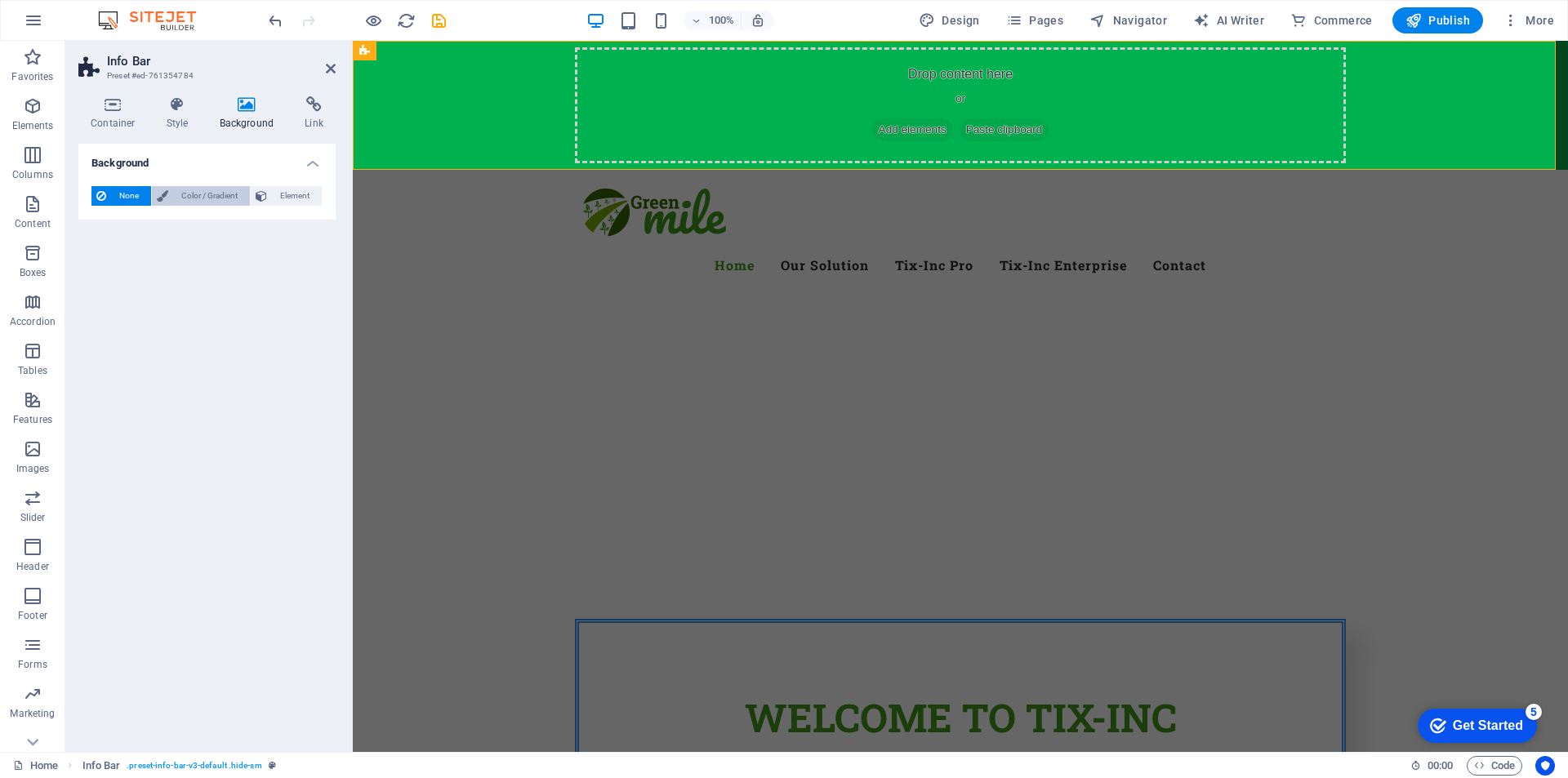
click at [192, 197] on span "Color / Gradient" at bounding box center [210, 195] width 72 height 20
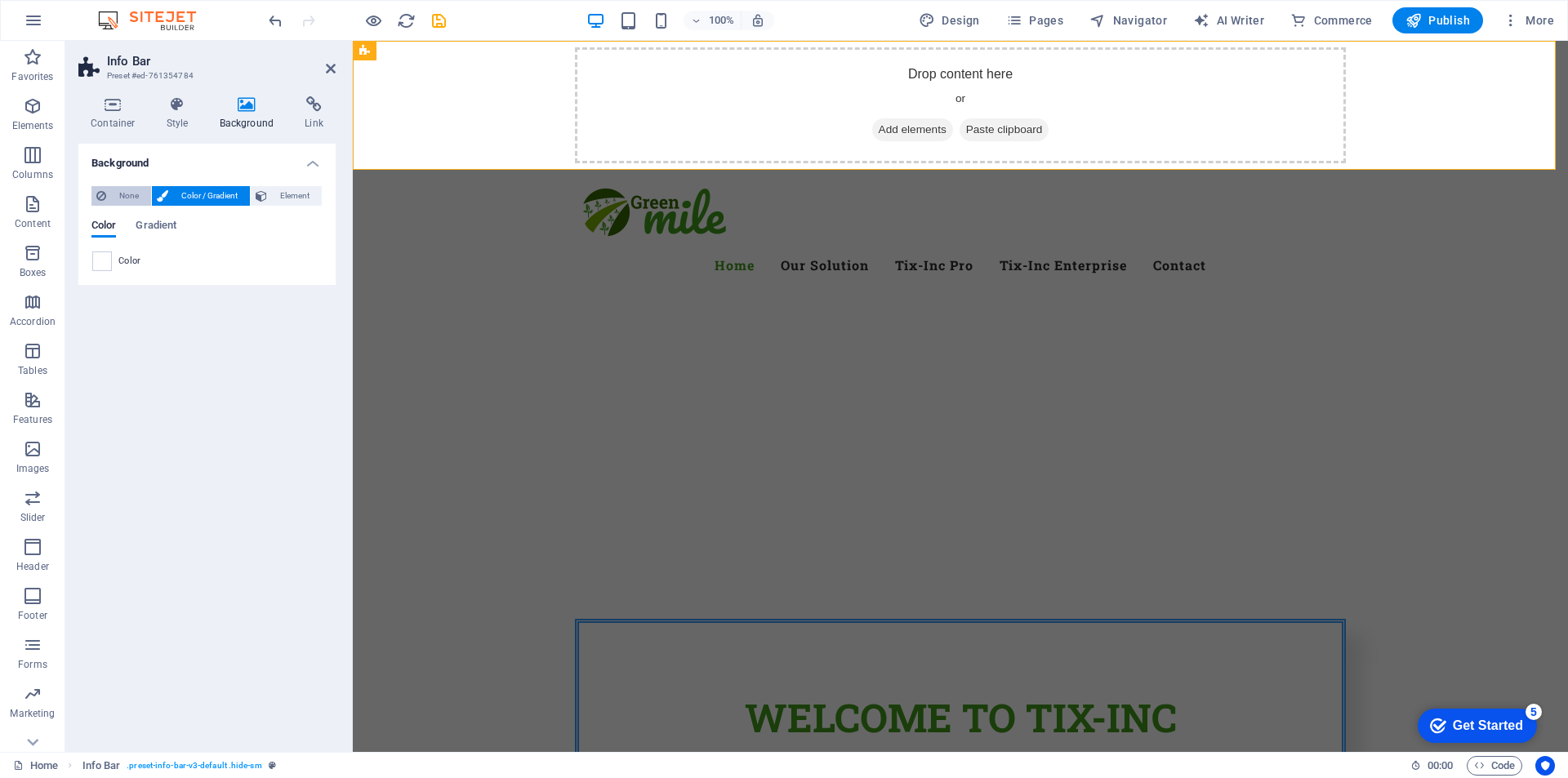
click at [129, 201] on span "None" at bounding box center [128, 195] width 35 height 20
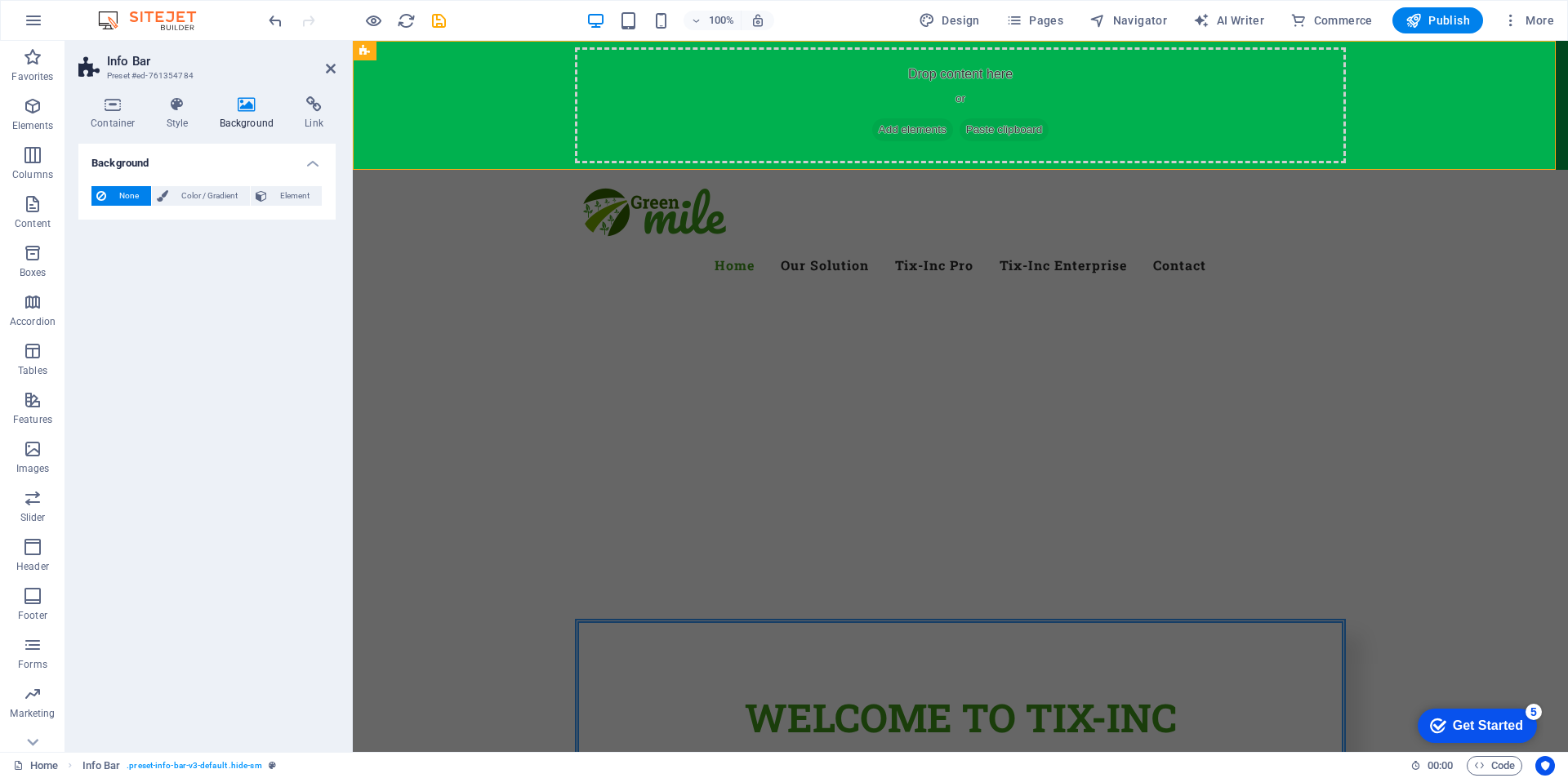
click at [309, 159] on h4 "Background" at bounding box center [207, 158] width 257 height 29
click at [264, 415] on div "Background None Color / Gradient Element Stretch background to full-width Color…" at bounding box center [207, 442] width 257 height 595
click at [538, 654] on div at bounding box center [960, 719] width 1215 height 131
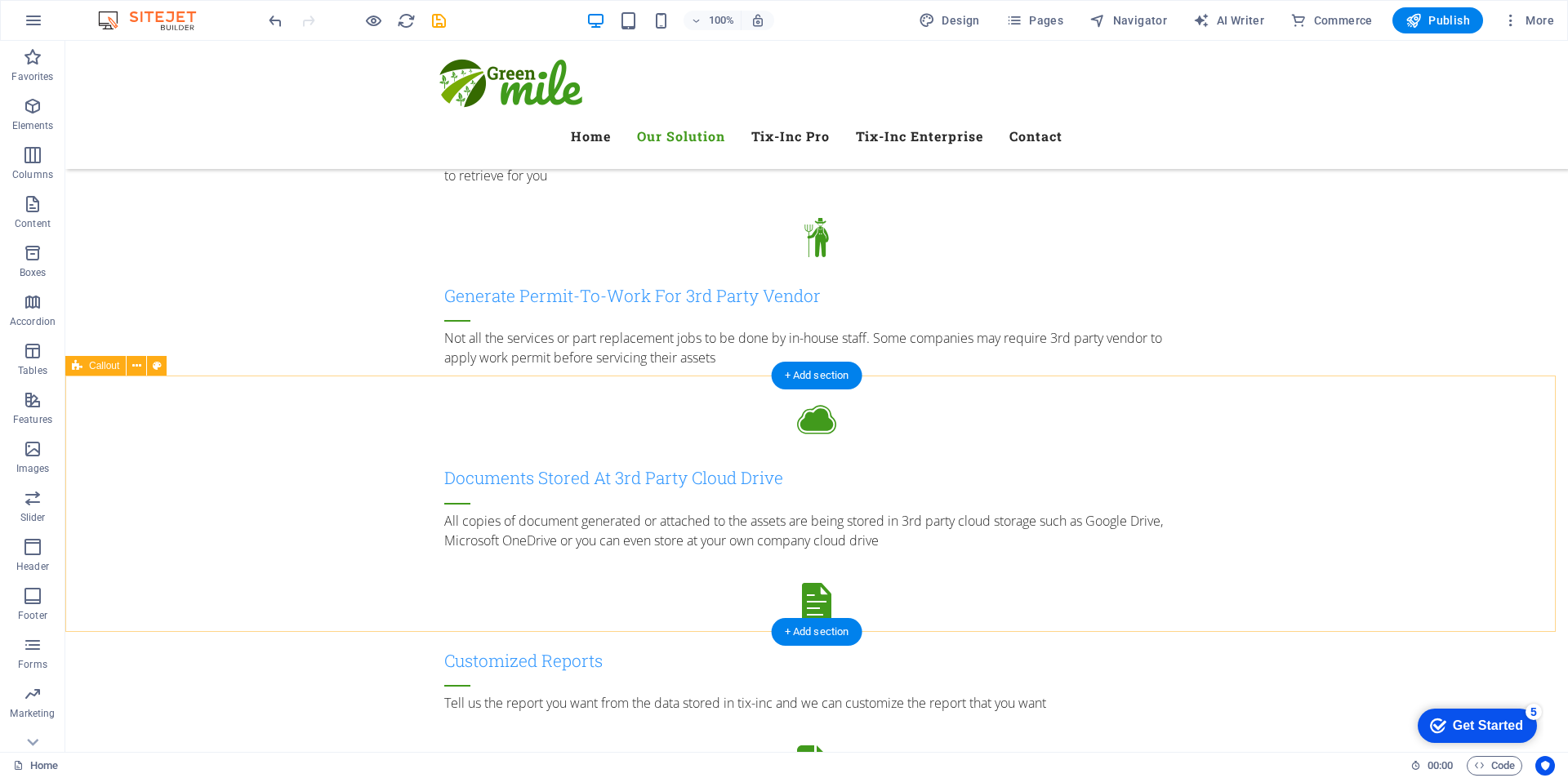
scroll to position [1877, 0]
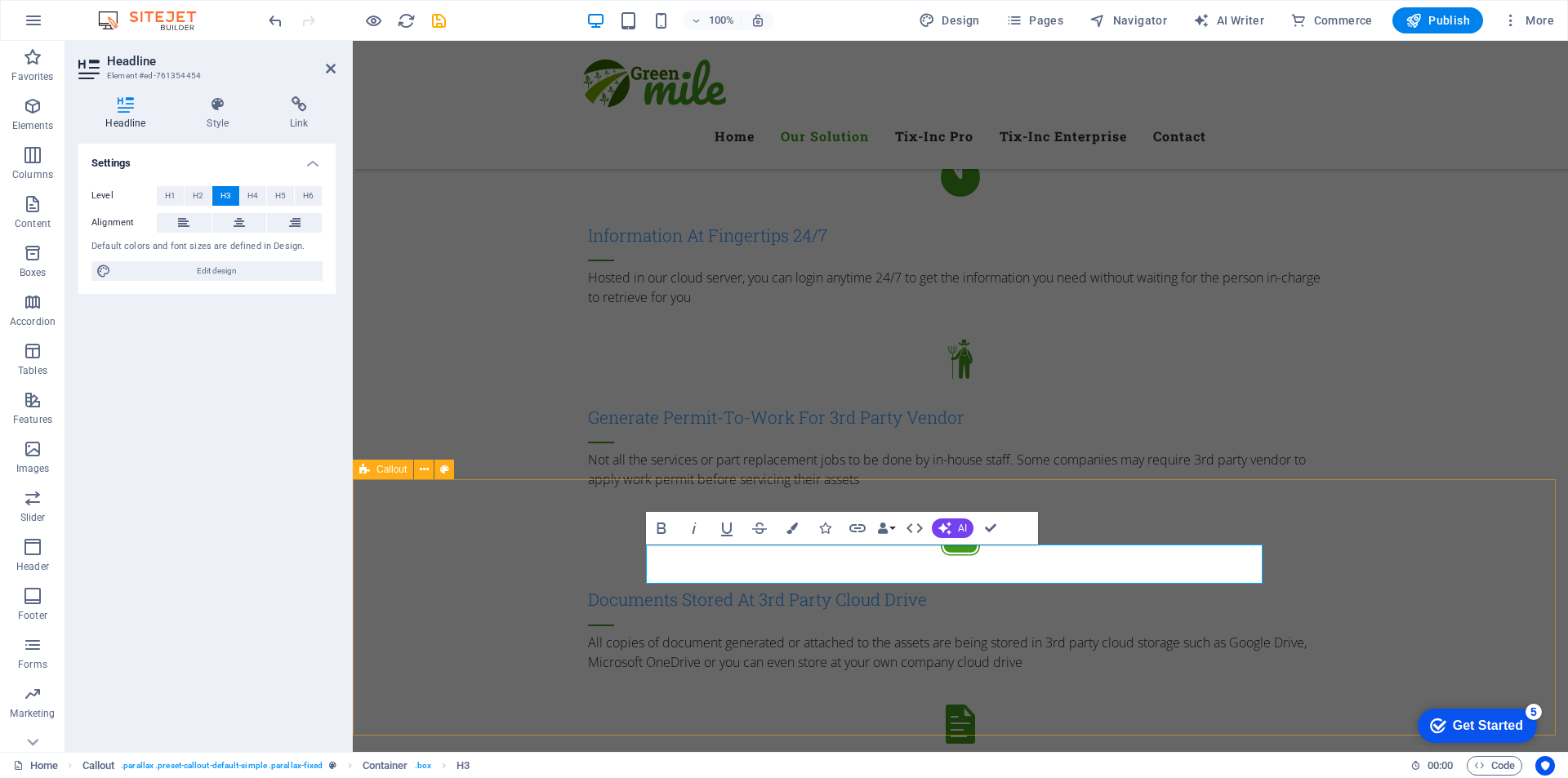
scroll to position [1796, 0]
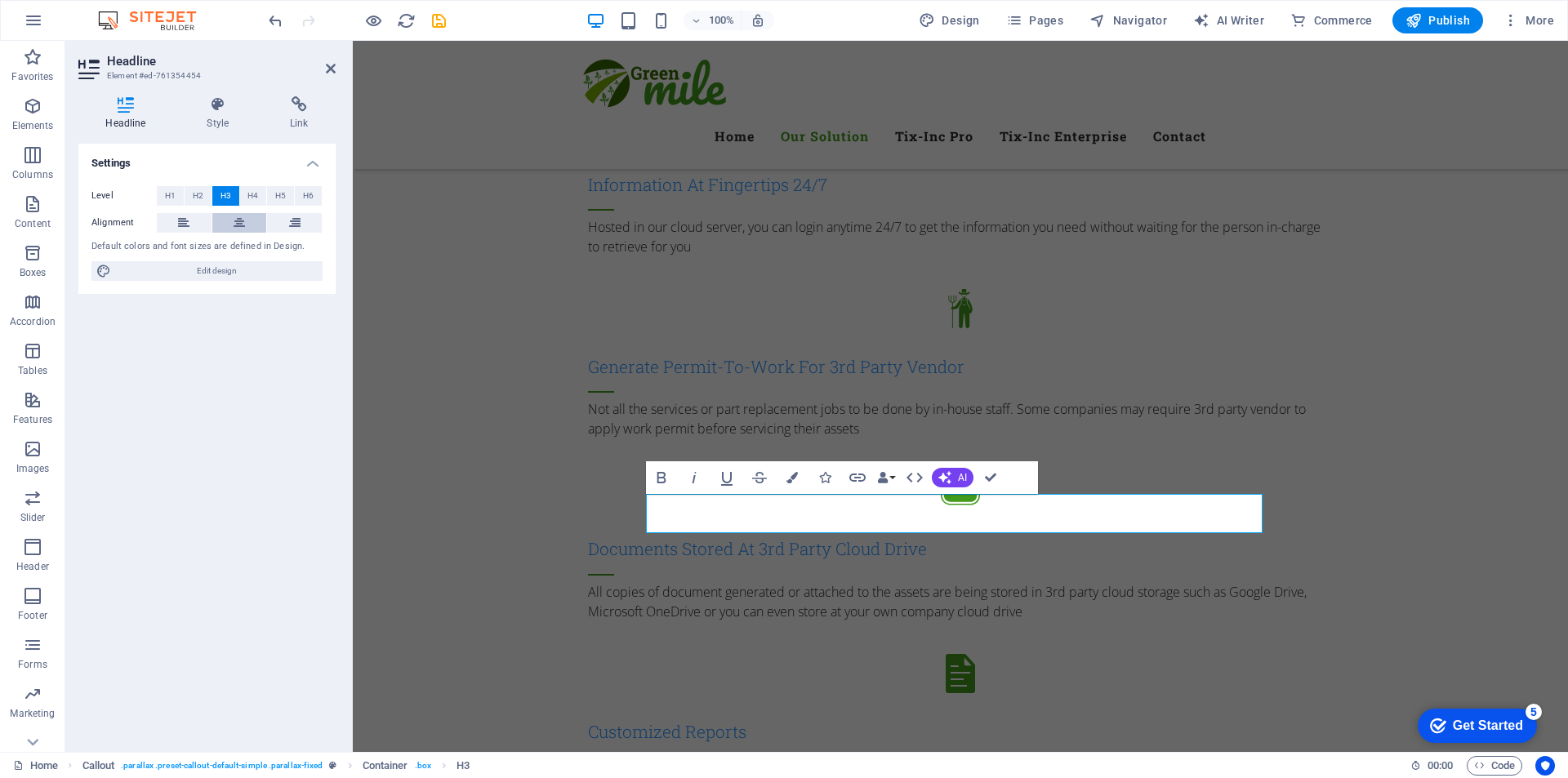
click at [234, 219] on icon at bounding box center [239, 223] width 11 height 20
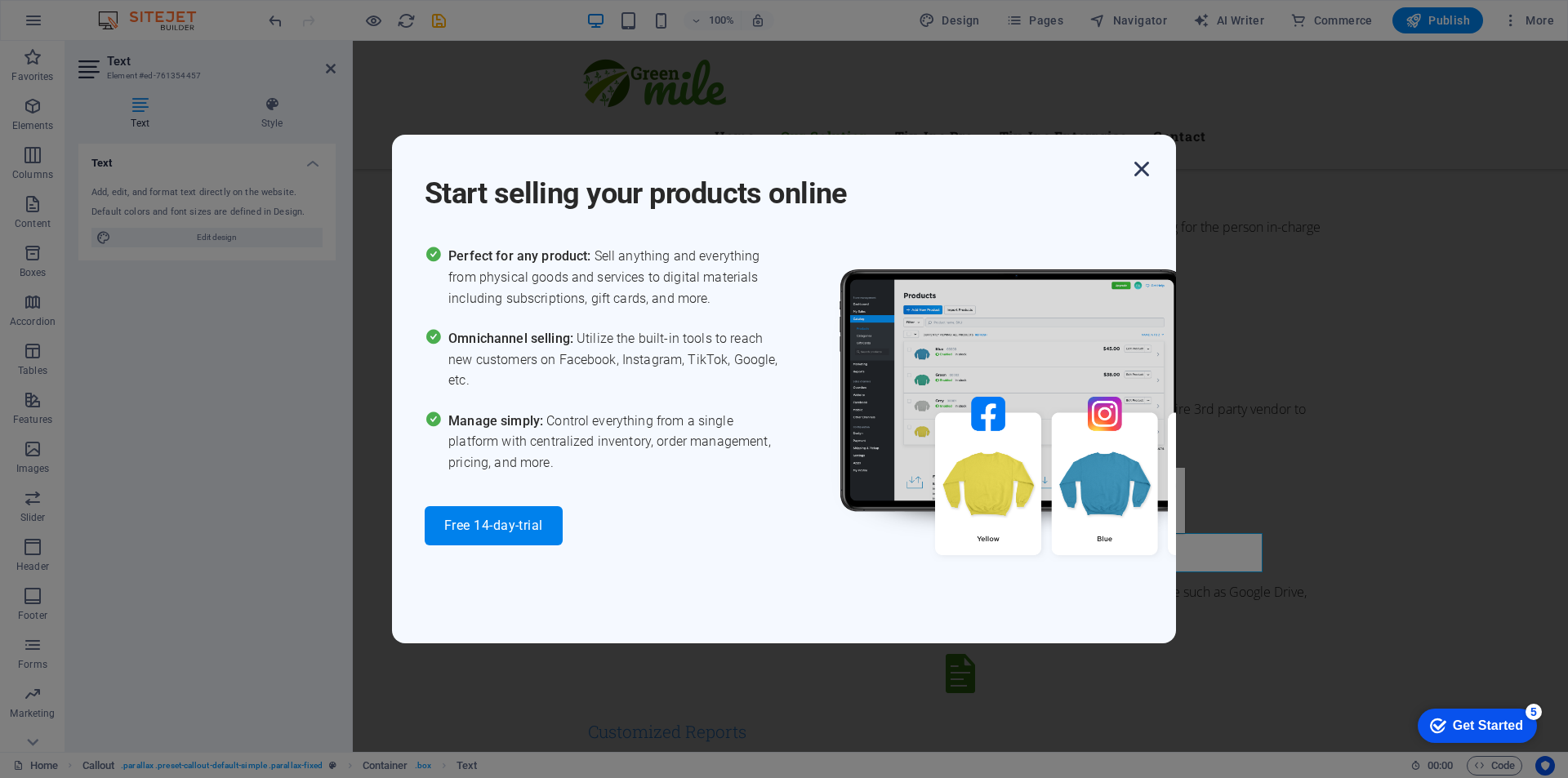
click at [1135, 169] on icon "button" at bounding box center [1141, 169] width 29 height 29
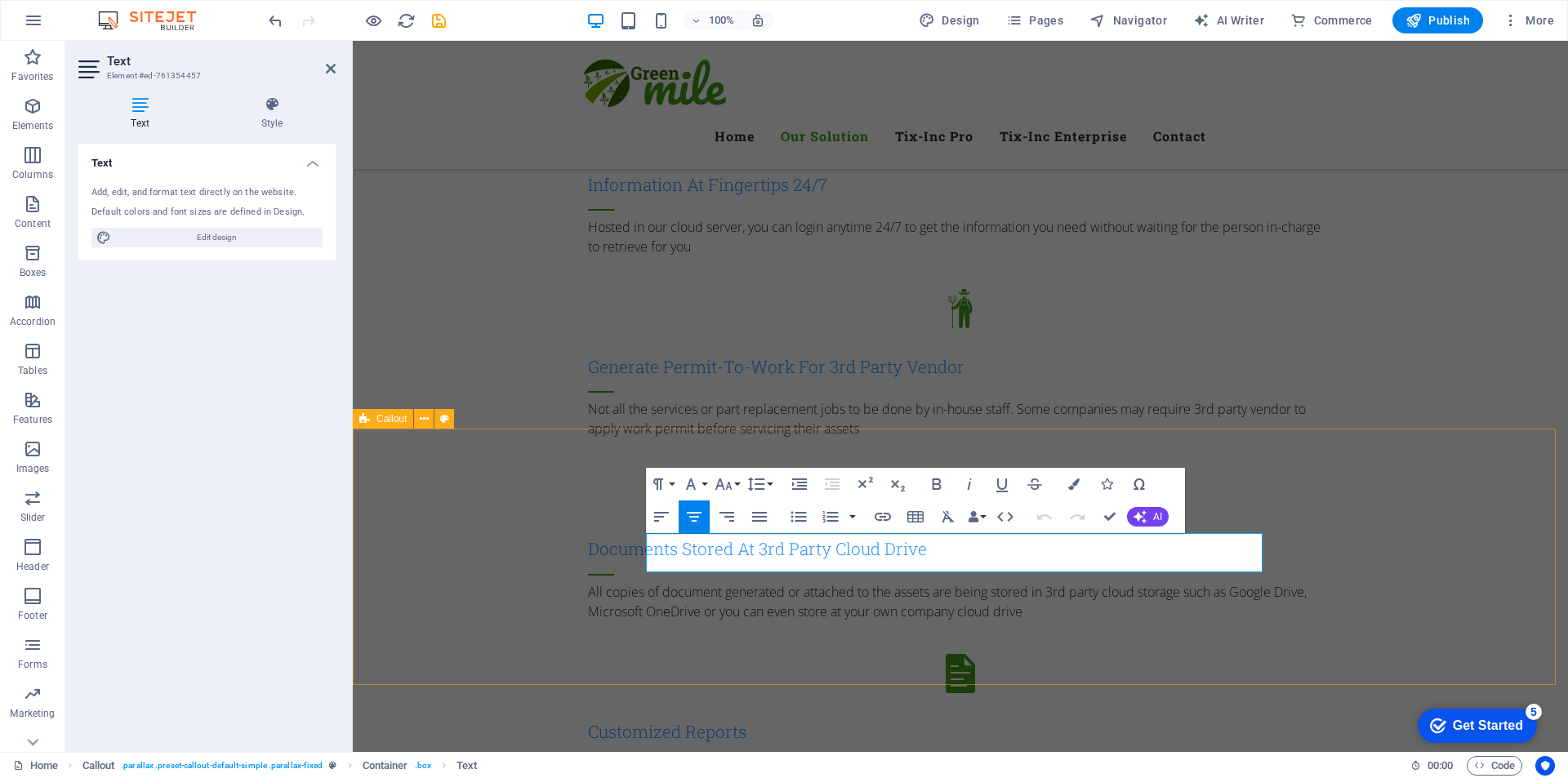
drag, startPoint x: 1147, startPoint y: 565, endPoint x: 640, endPoint y: 552, distance: 507.2
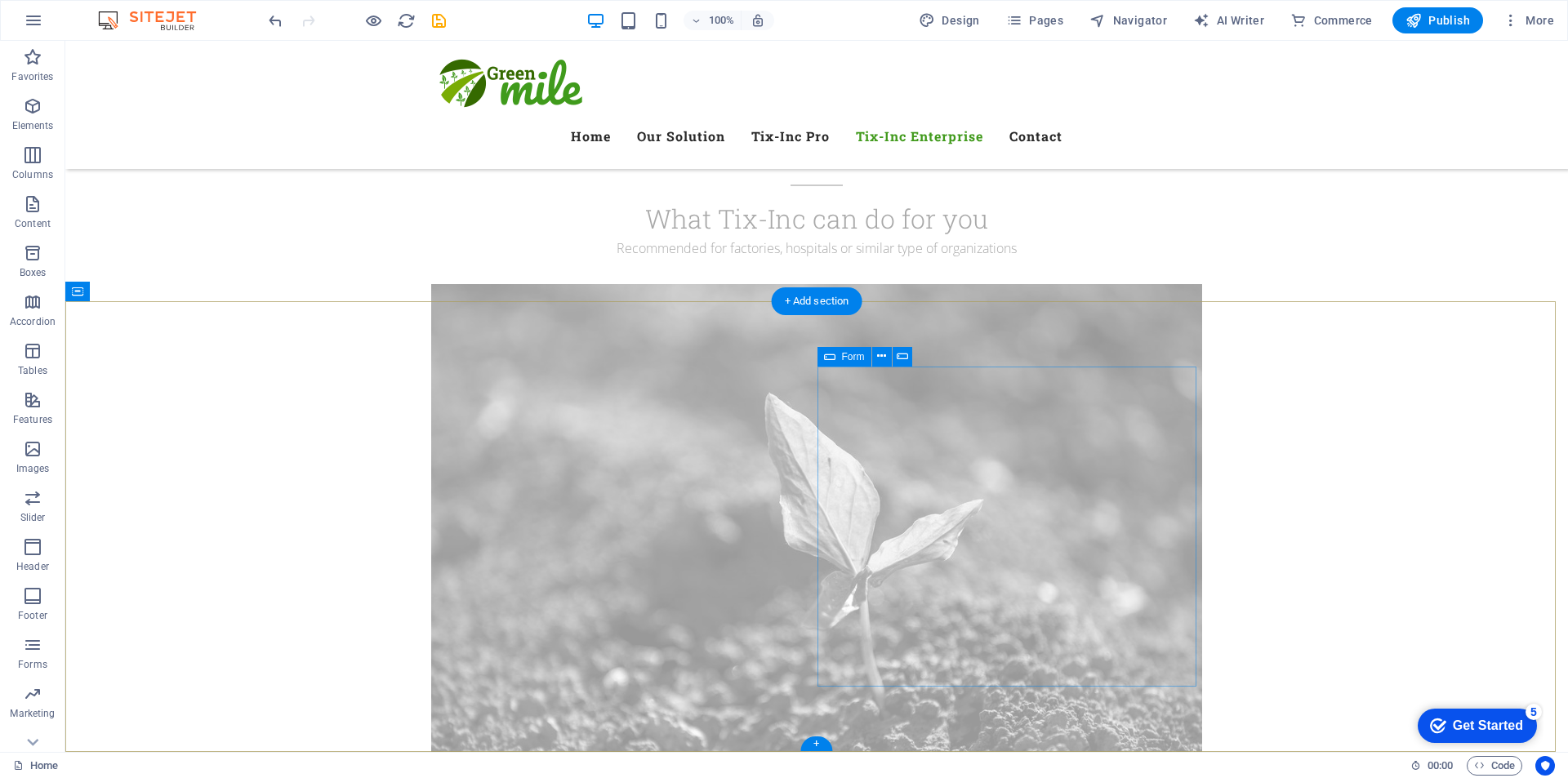
scroll to position [10211, 0]
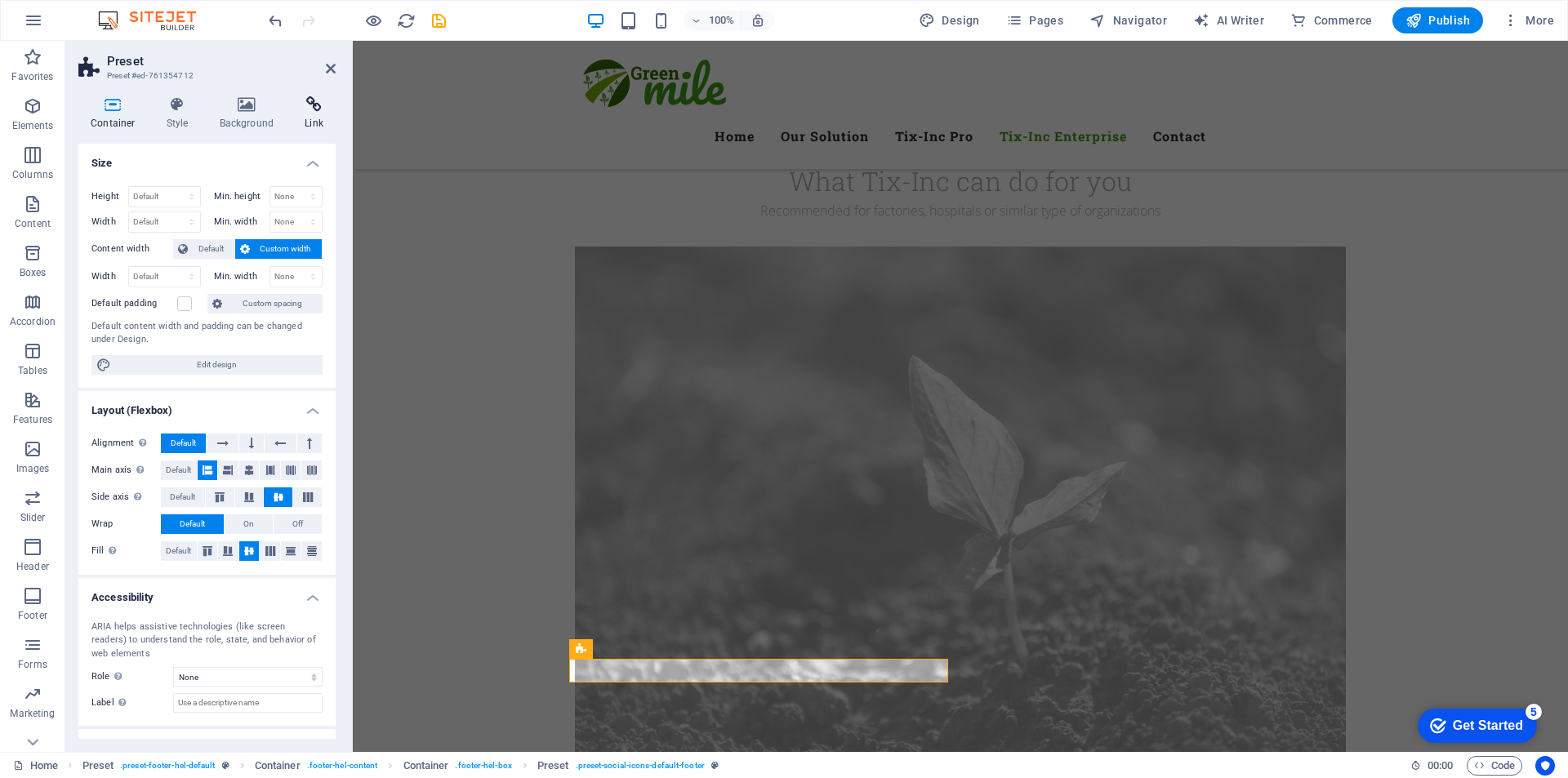
click at [327, 114] on h4 "Link" at bounding box center [314, 114] width 44 height 34
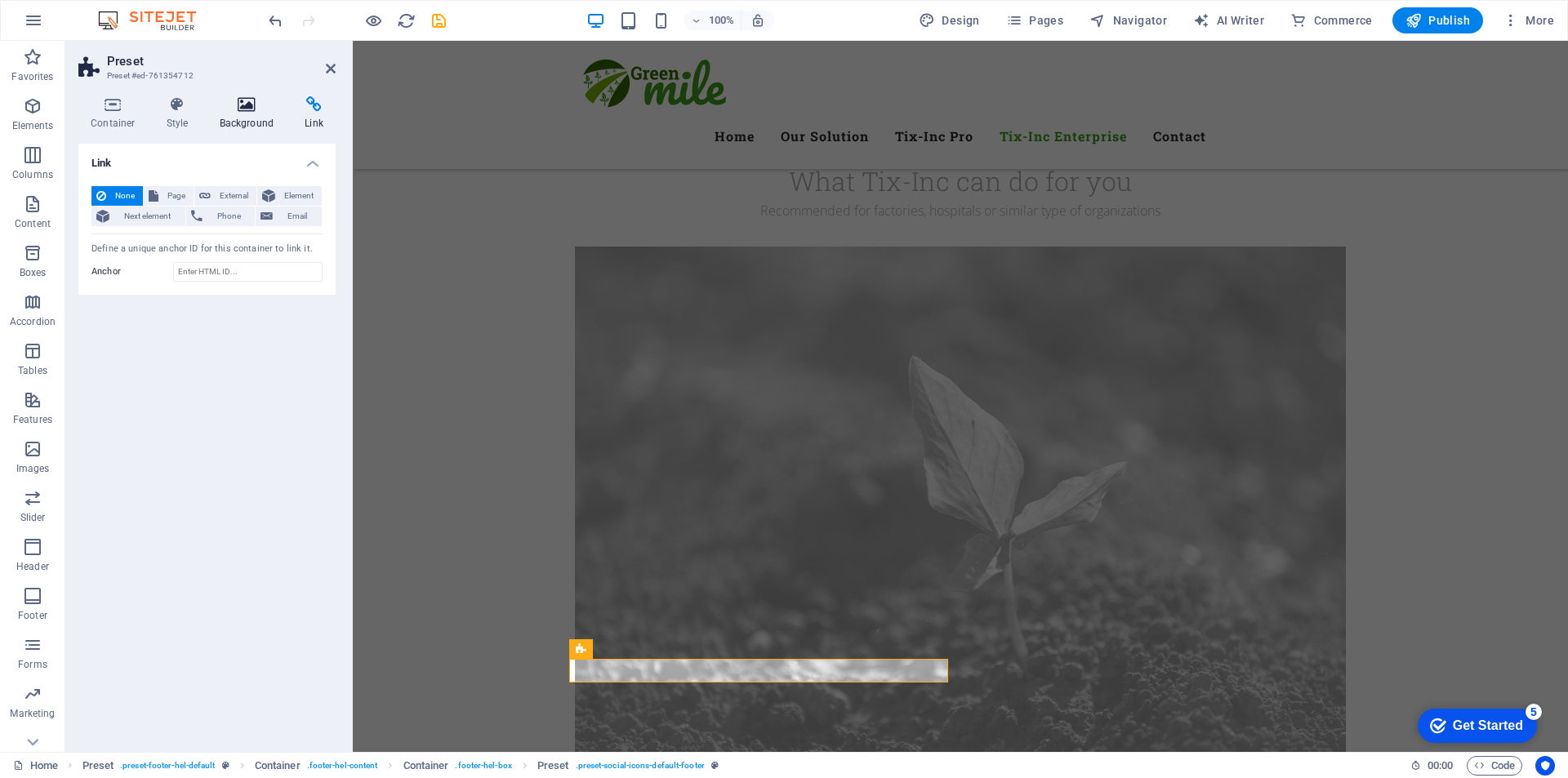
click at [264, 112] on icon at bounding box center [247, 104] width 80 height 16
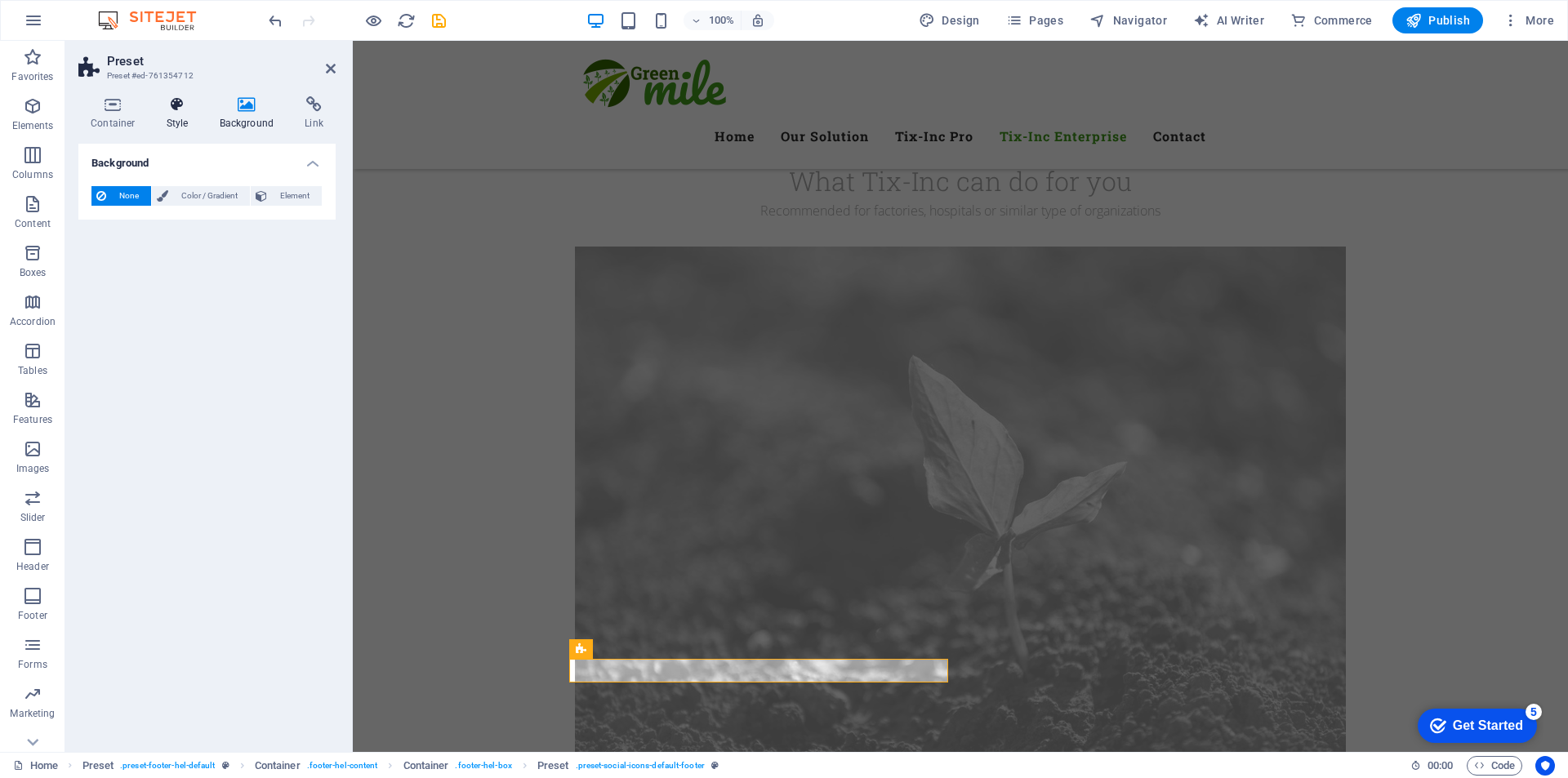
click at [179, 125] on h4 "Style" at bounding box center [181, 114] width 53 height 34
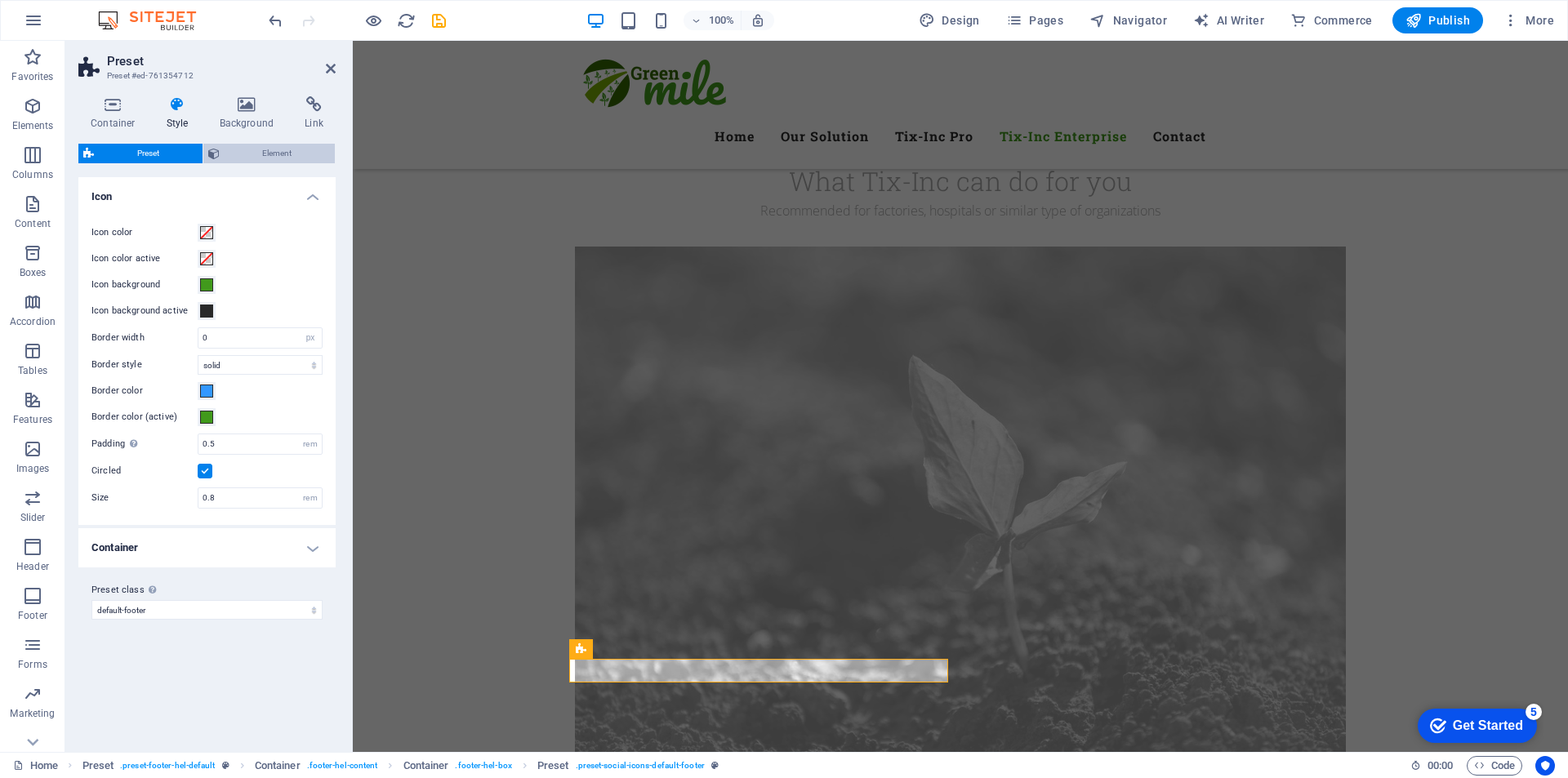
click at [264, 156] on span "Element" at bounding box center [278, 154] width 106 height 20
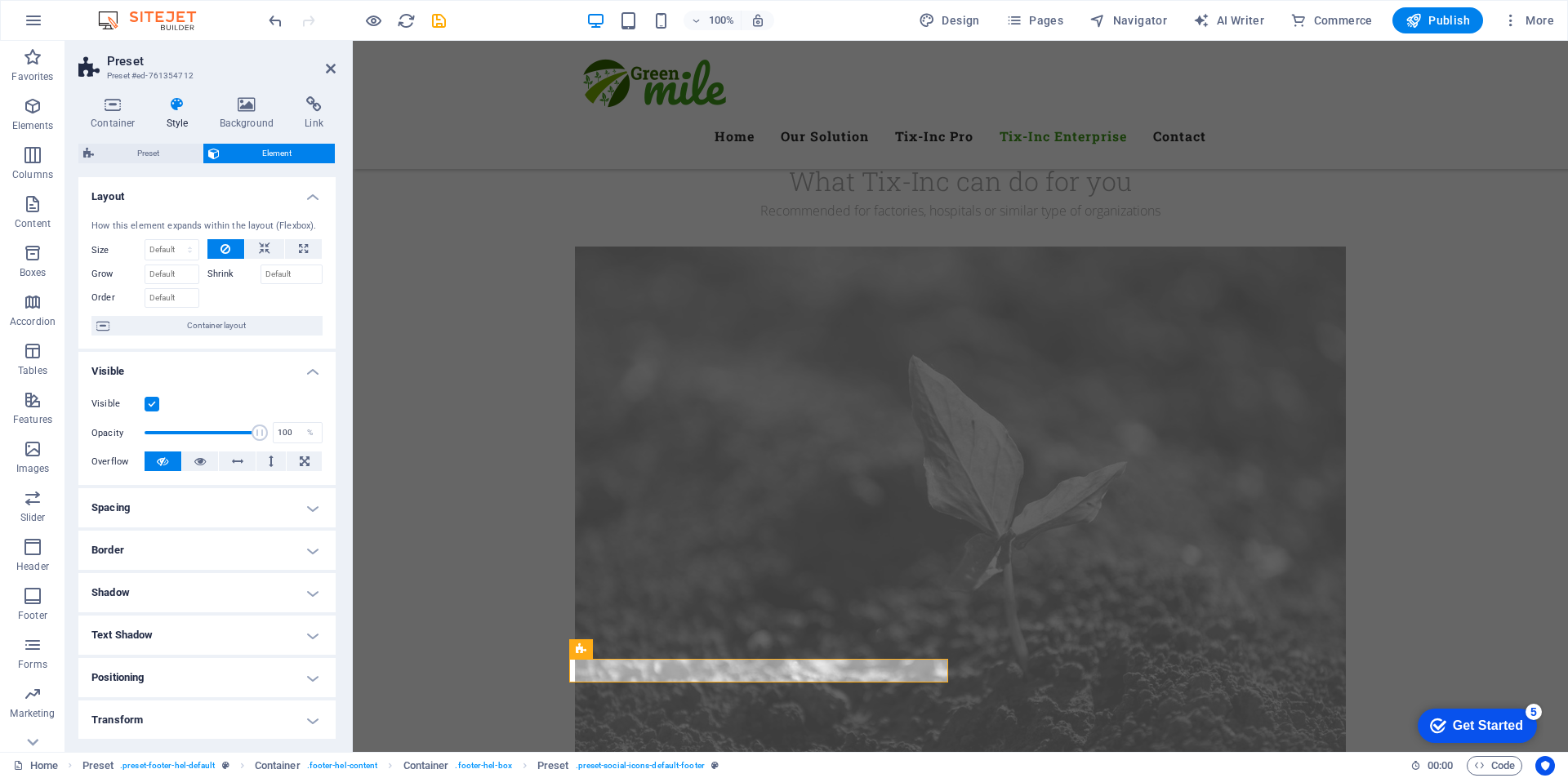
click at [155, 397] on label at bounding box center [152, 405] width 15 height 15
click at [0, 0] on input "Visible" at bounding box center [0, 0] width 0 height 0
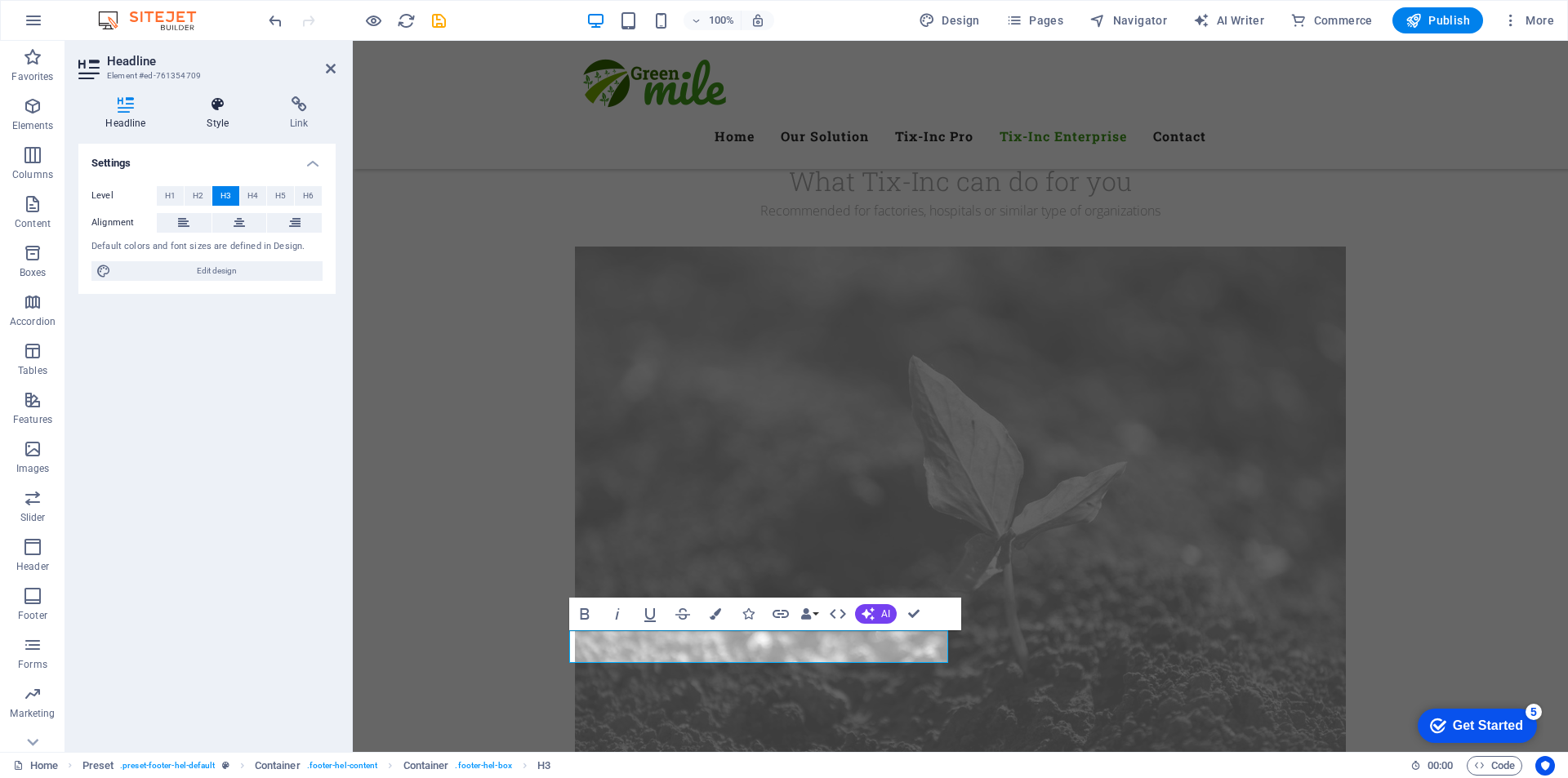
click at [215, 103] on icon at bounding box center [217, 104] width 77 height 16
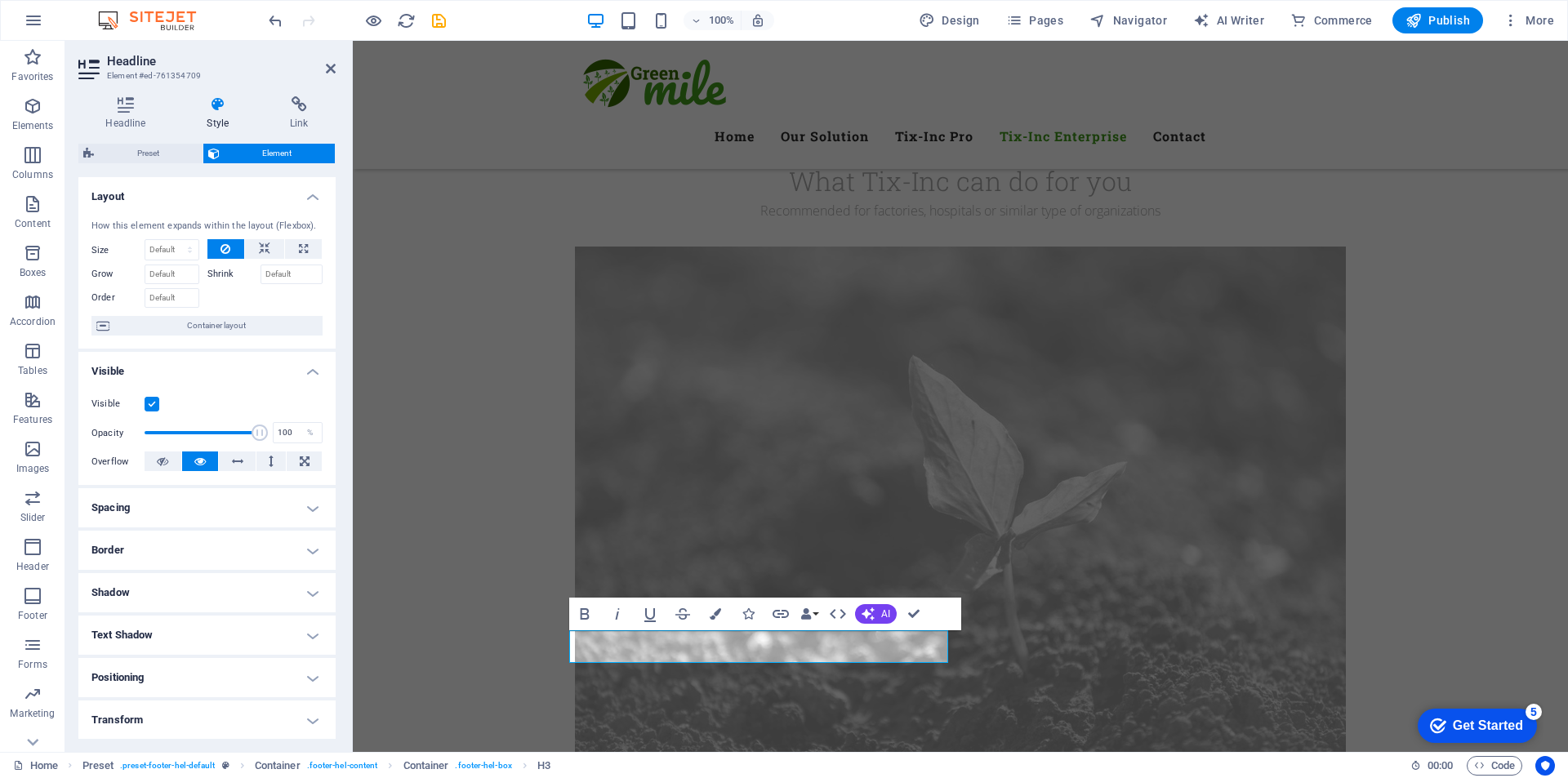
click at [151, 404] on label at bounding box center [152, 405] width 15 height 15
click at [0, 0] on input "Visible" at bounding box center [0, 0] width 0 height 0
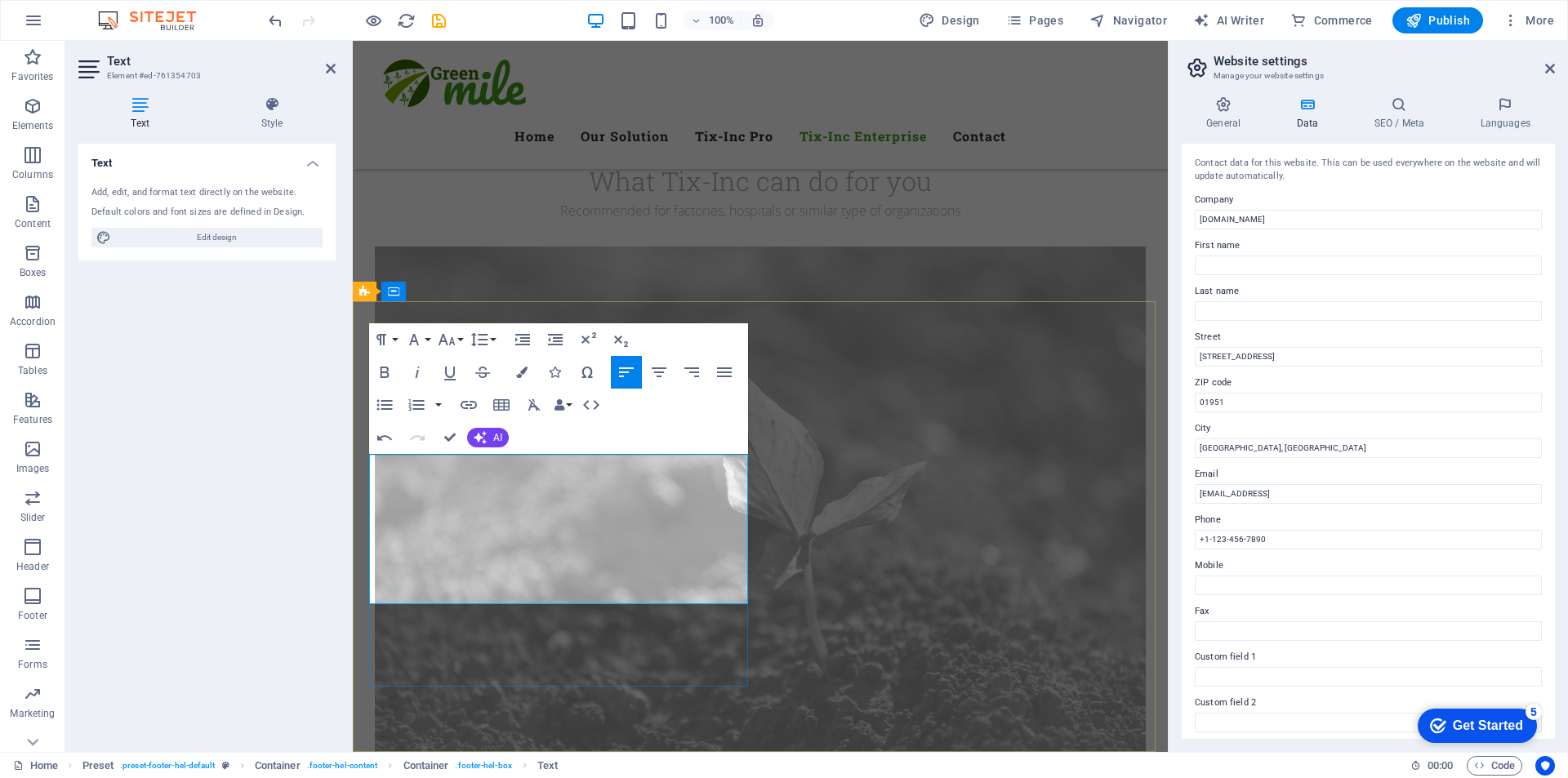
drag, startPoint x: 668, startPoint y: 572, endPoint x: 391, endPoint y: 568, distance: 277.0
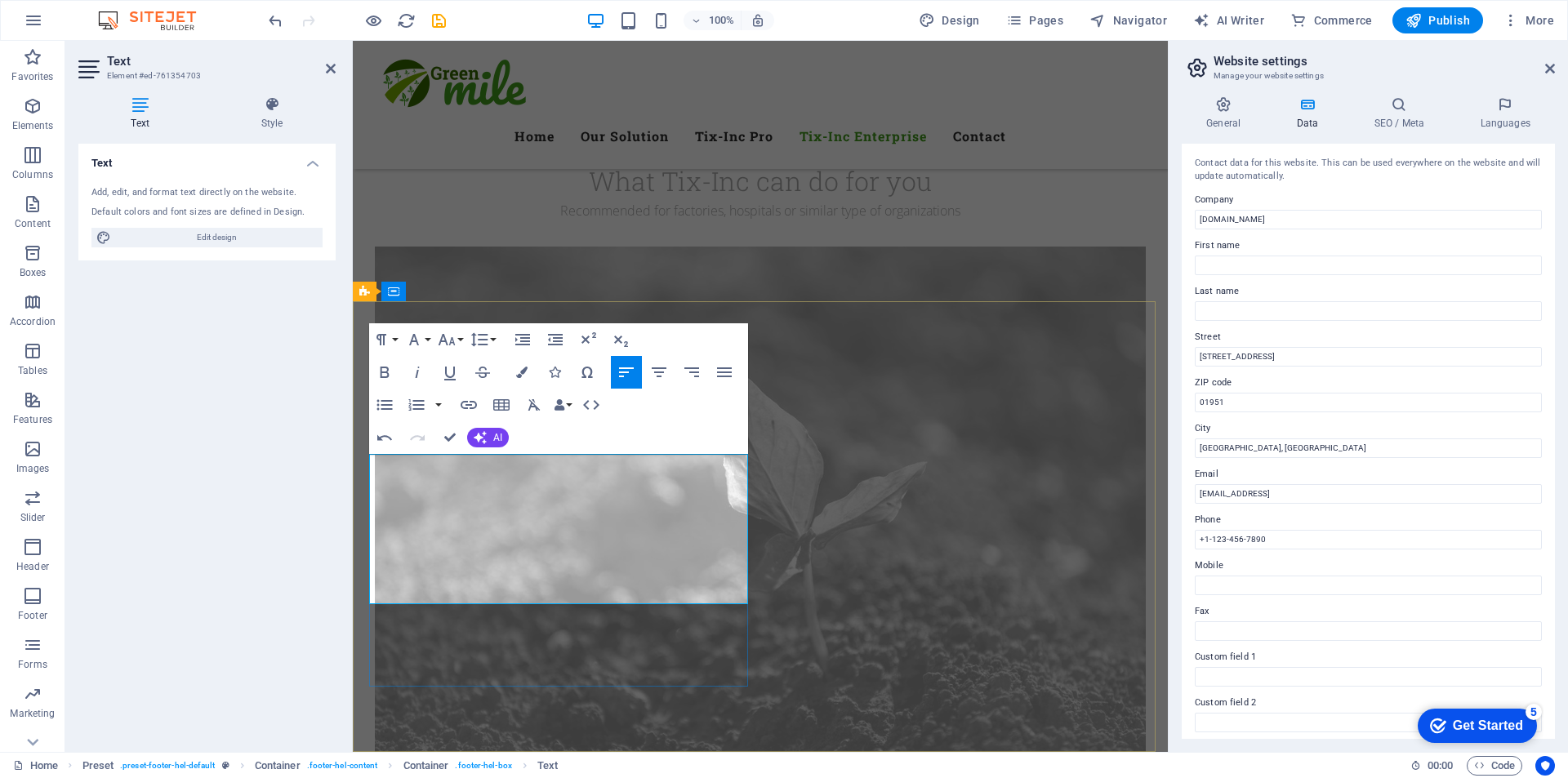
drag, startPoint x: 458, startPoint y: 596, endPoint x: 837, endPoint y: 601, distance: 379.0
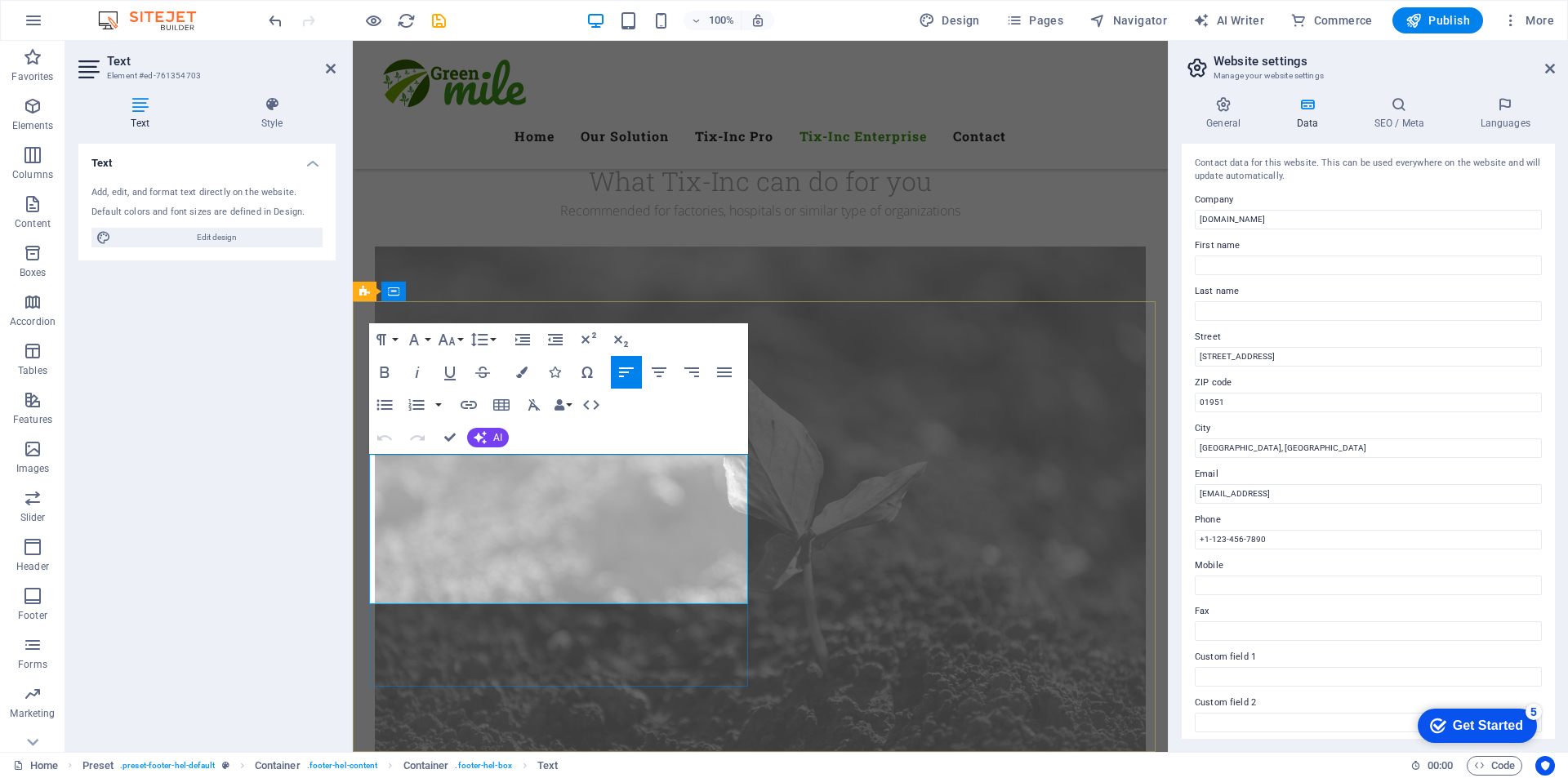
drag, startPoint x: 540, startPoint y: 465, endPoint x: 385, endPoint y: 467, distance: 155.0
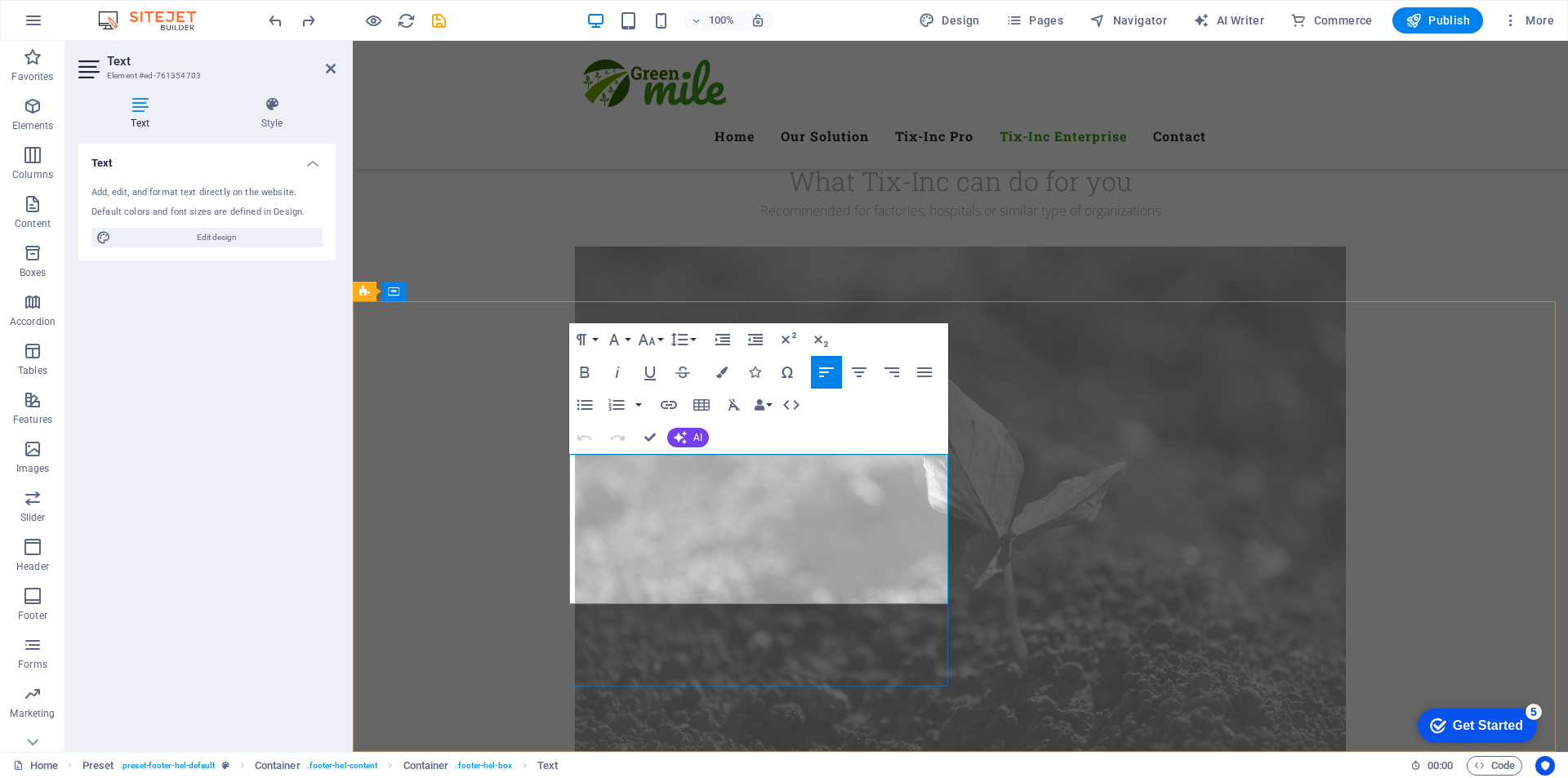
drag, startPoint x: 738, startPoint y: 463, endPoint x: 595, endPoint y: 473, distance: 143.3
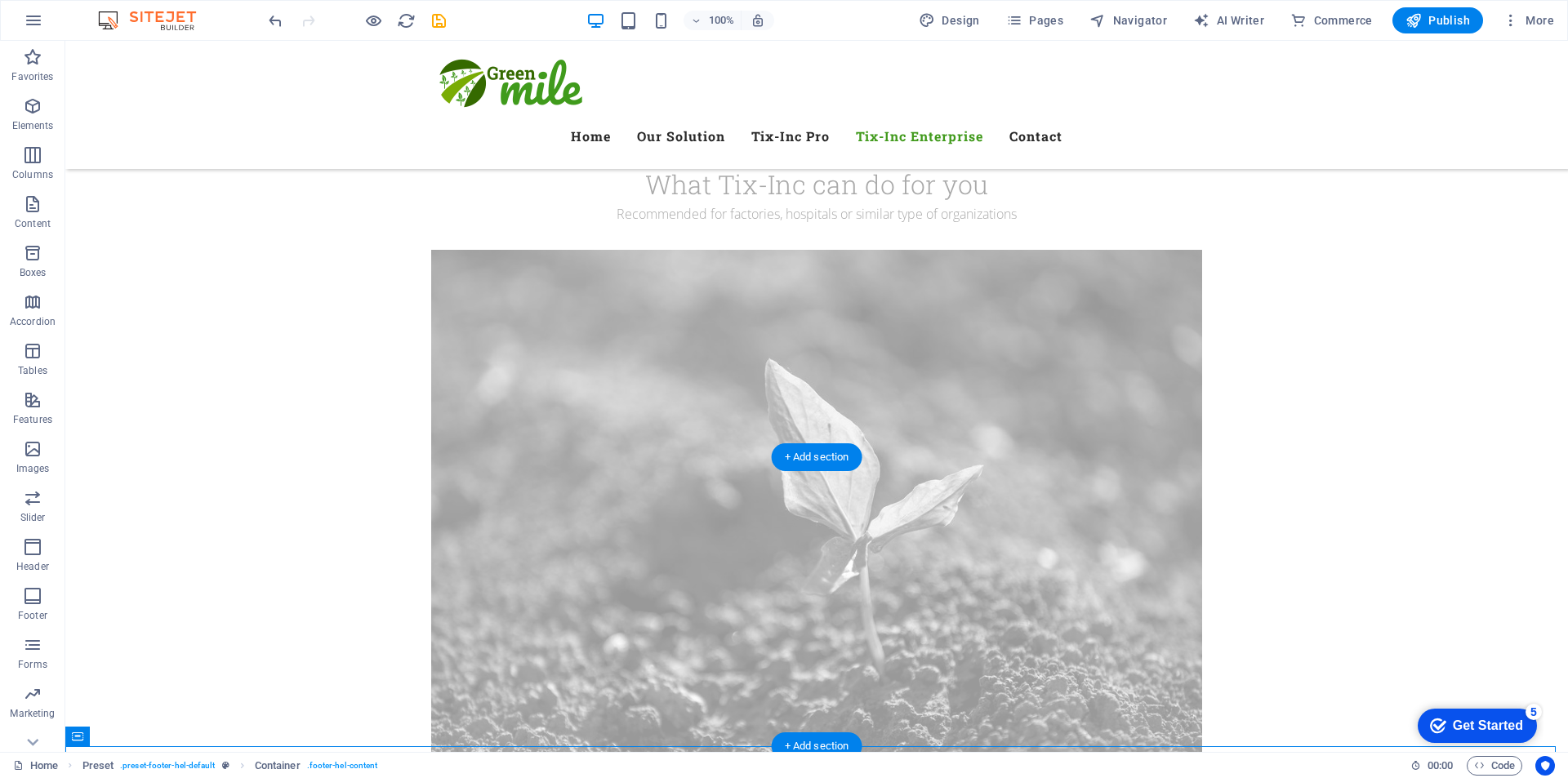
scroll to position [9639, 0]
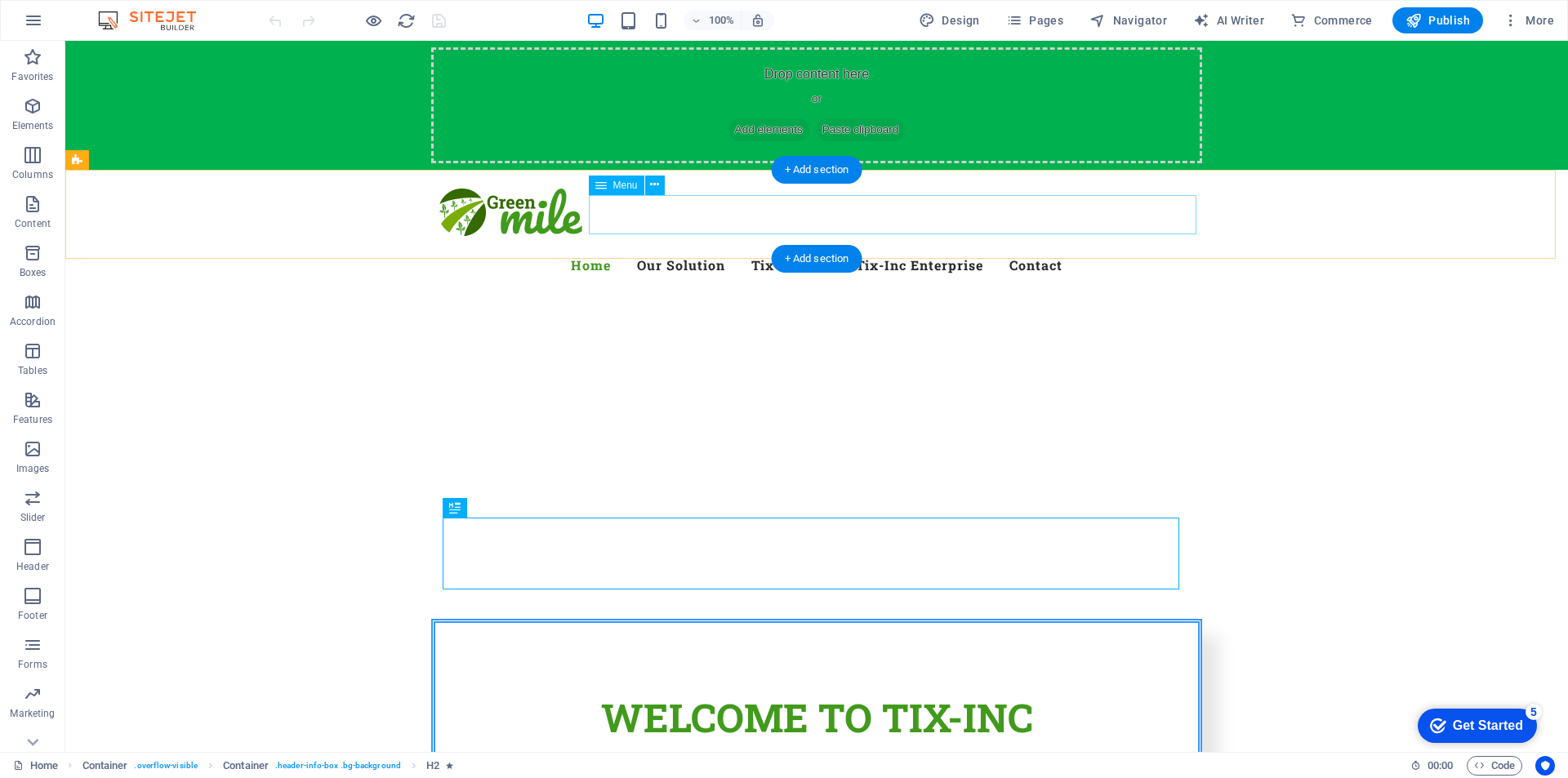
click at [990, 245] on nav "Home Our Solution Tix-Inc Pro Tix-Inc Enterprise Contact" at bounding box center [816, 264] width 771 height 39
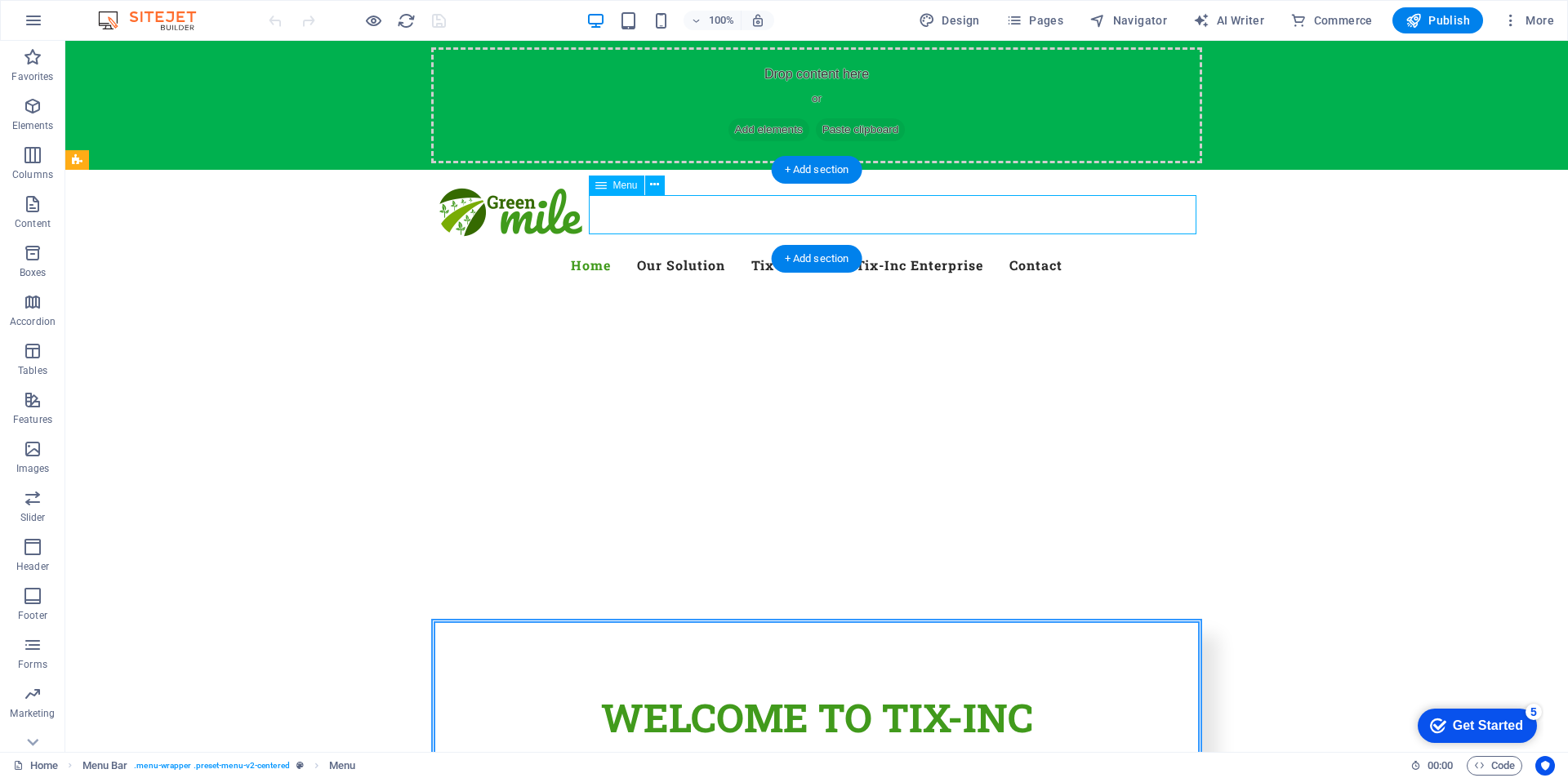
click at [990, 245] on nav "Home Our Solution Tix-Inc Pro Tix-Inc Enterprise Contact" at bounding box center [816, 264] width 771 height 39
select select
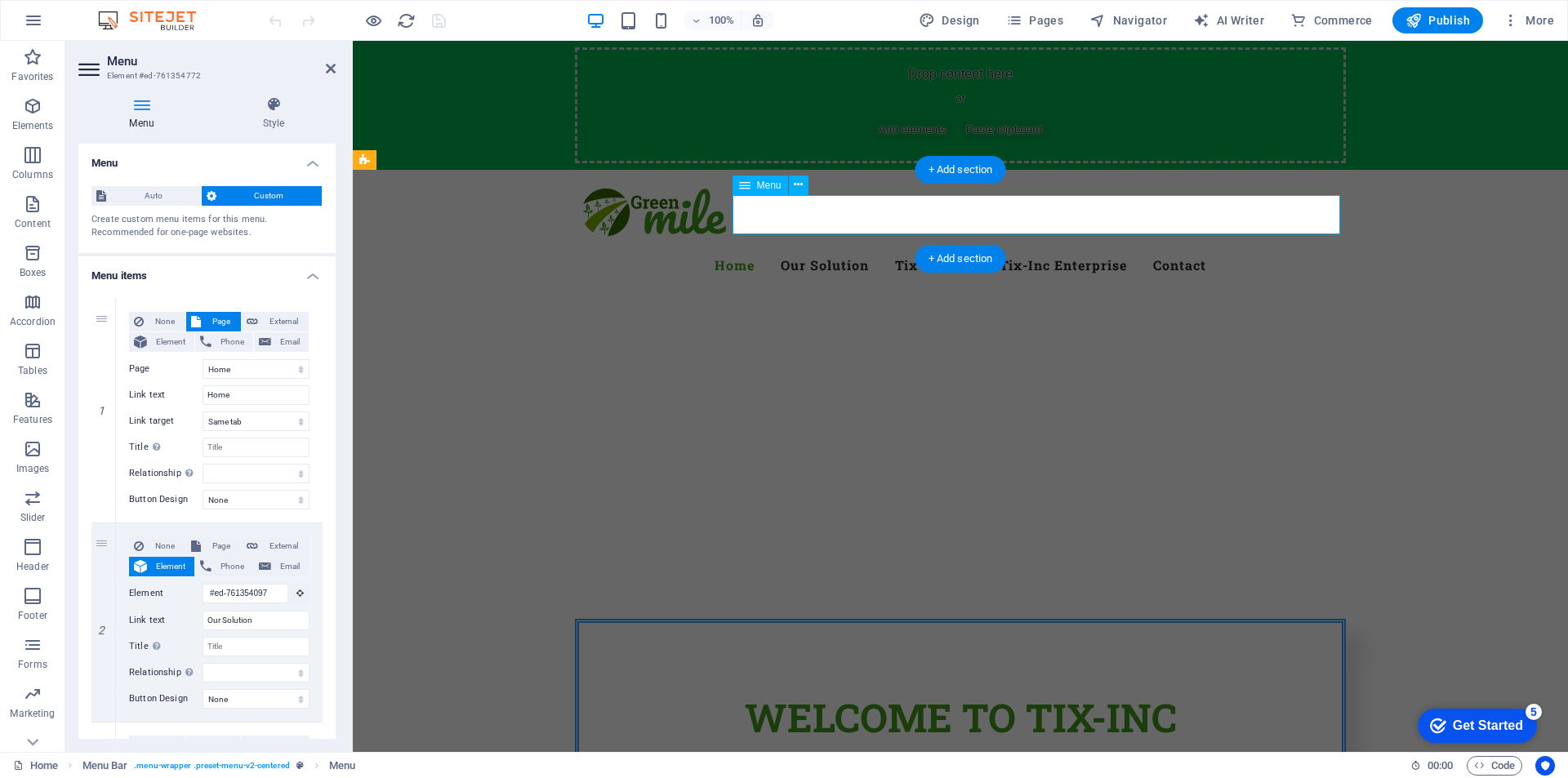
click at [1081, 245] on nav "Home Our Solution Tix-Inc Pro Tix-Inc Enterprise Contact" at bounding box center [959, 264] width 771 height 39
click at [1136, 245] on nav "Home Our Solution Tix-Inc Pro Tix-Inc Enterprise Contact" at bounding box center [959, 264] width 771 height 39
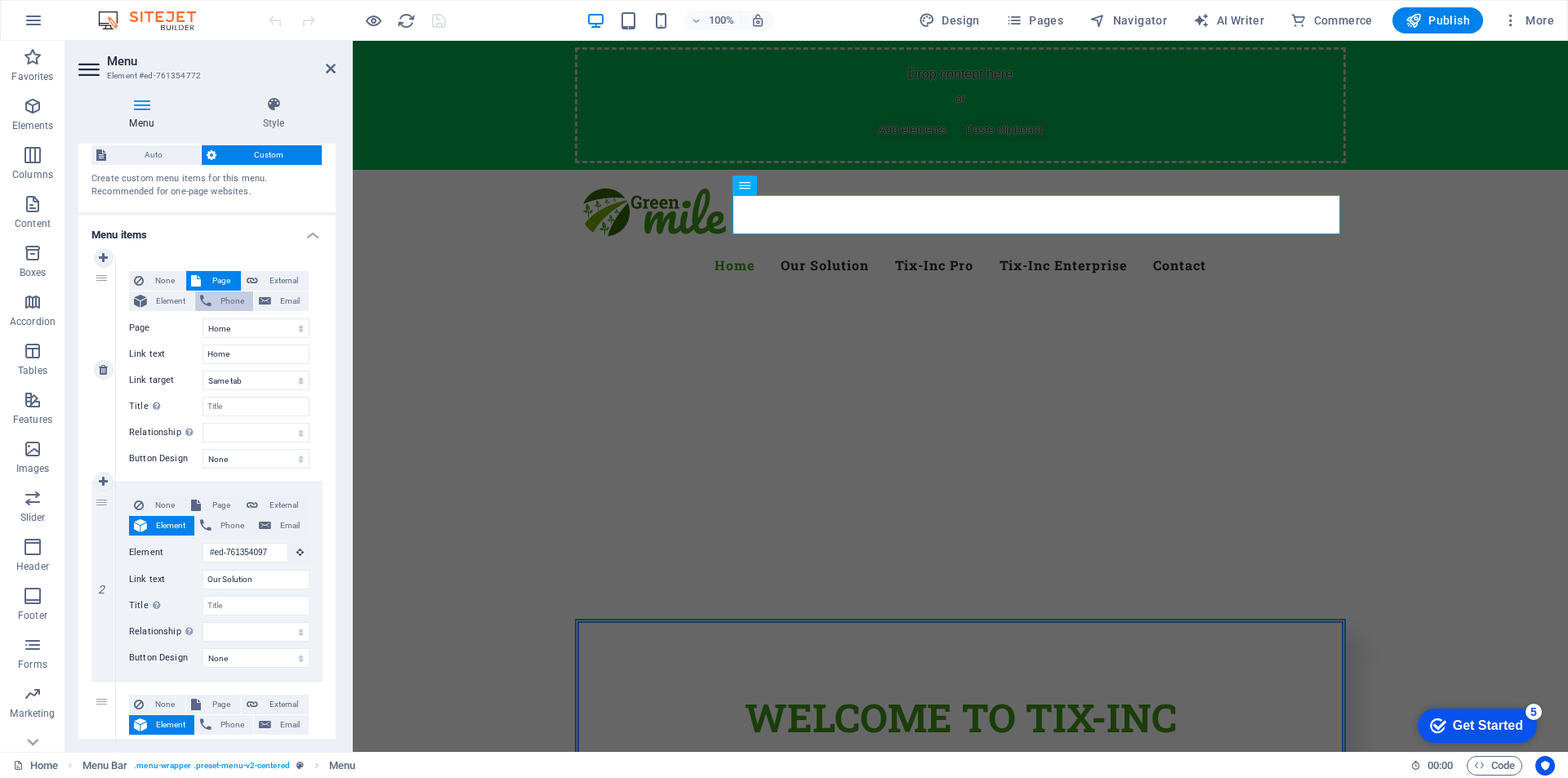
scroll to position [81, 0]
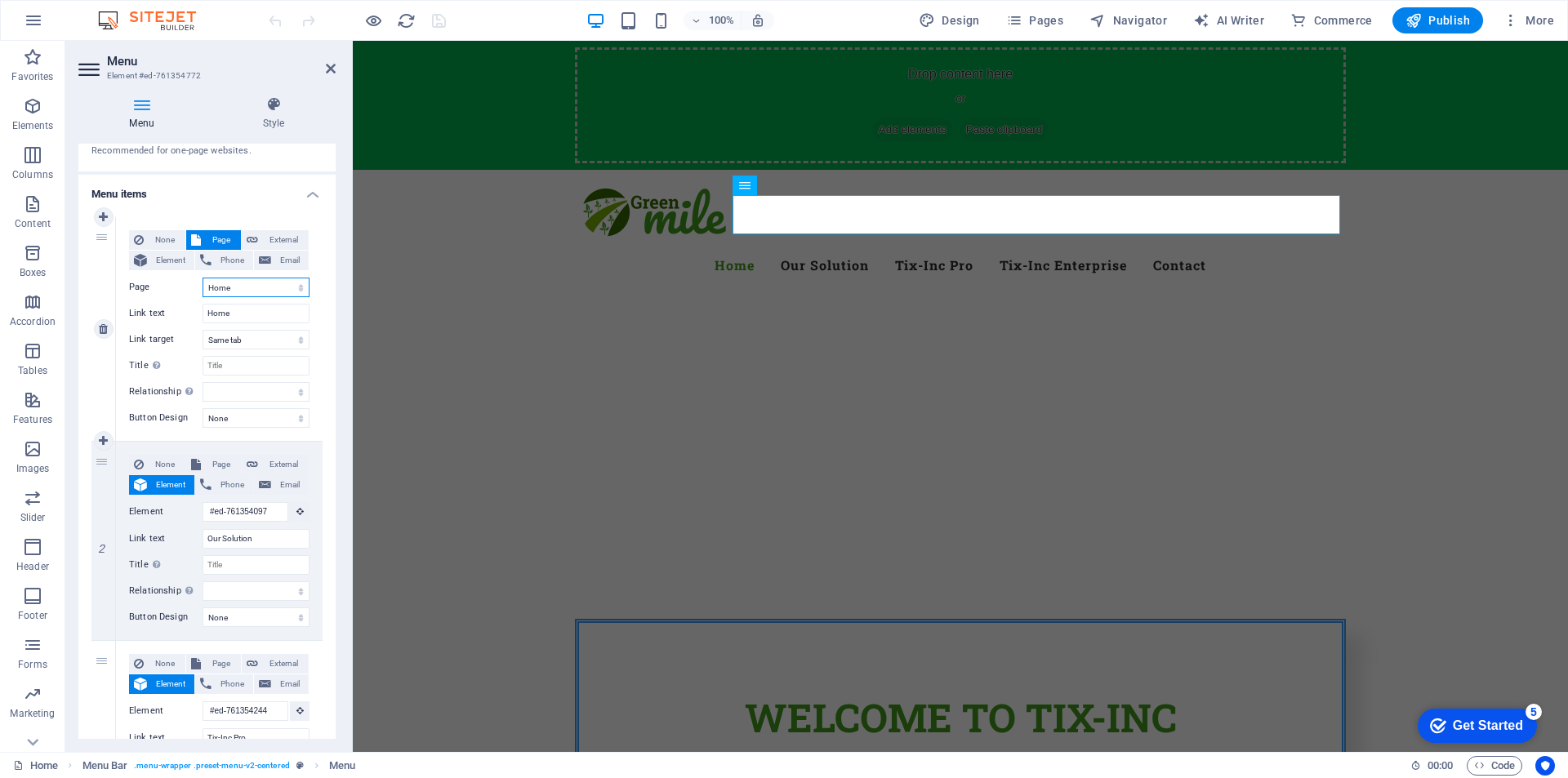
click at [294, 287] on select "Home Subpage Legal Notice Privacy" at bounding box center [256, 287] width 107 height 20
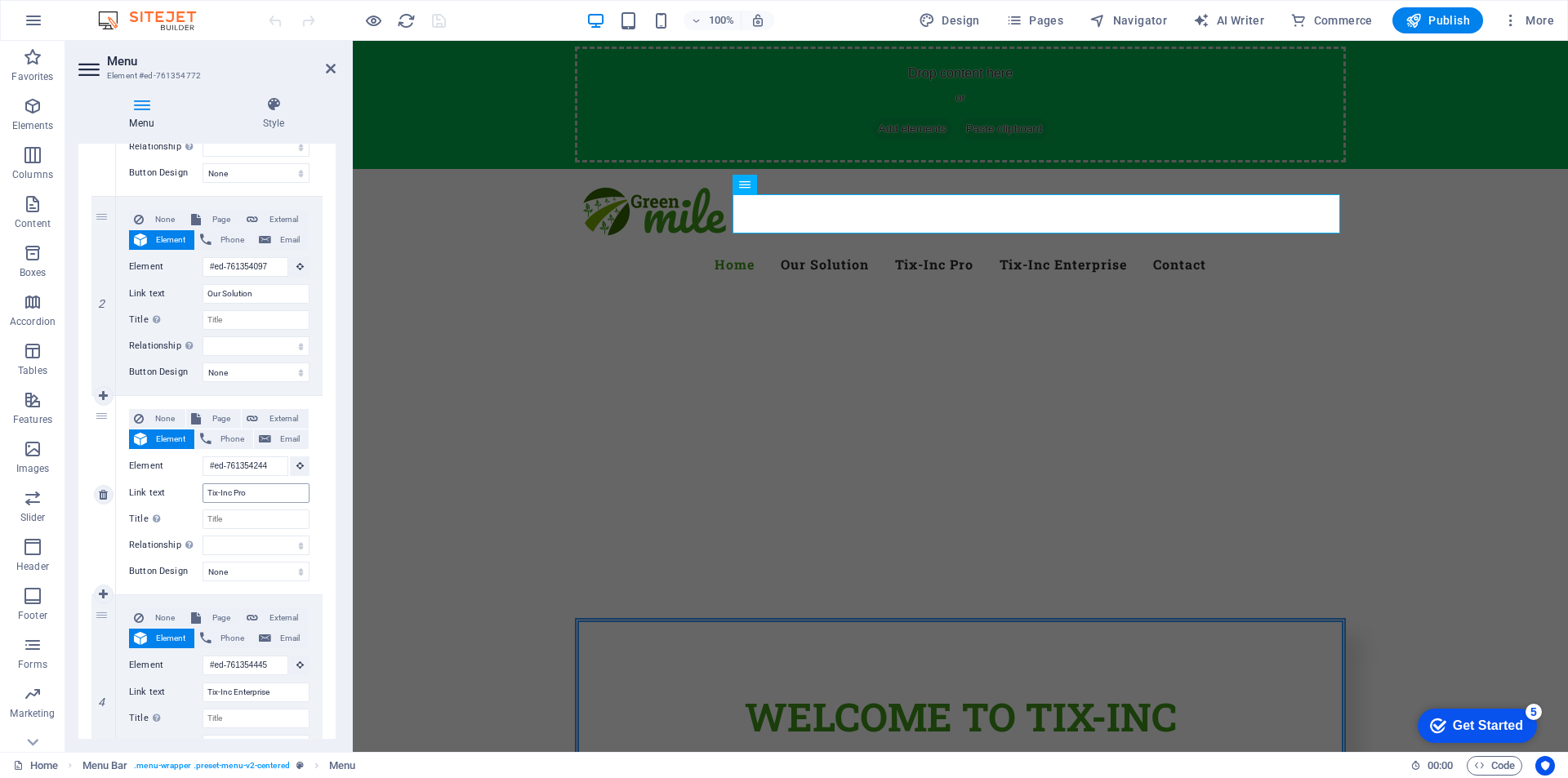
scroll to position [0, 0]
click at [256, 496] on input "Tix-Inc Pro" at bounding box center [256, 493] width 107 height 20
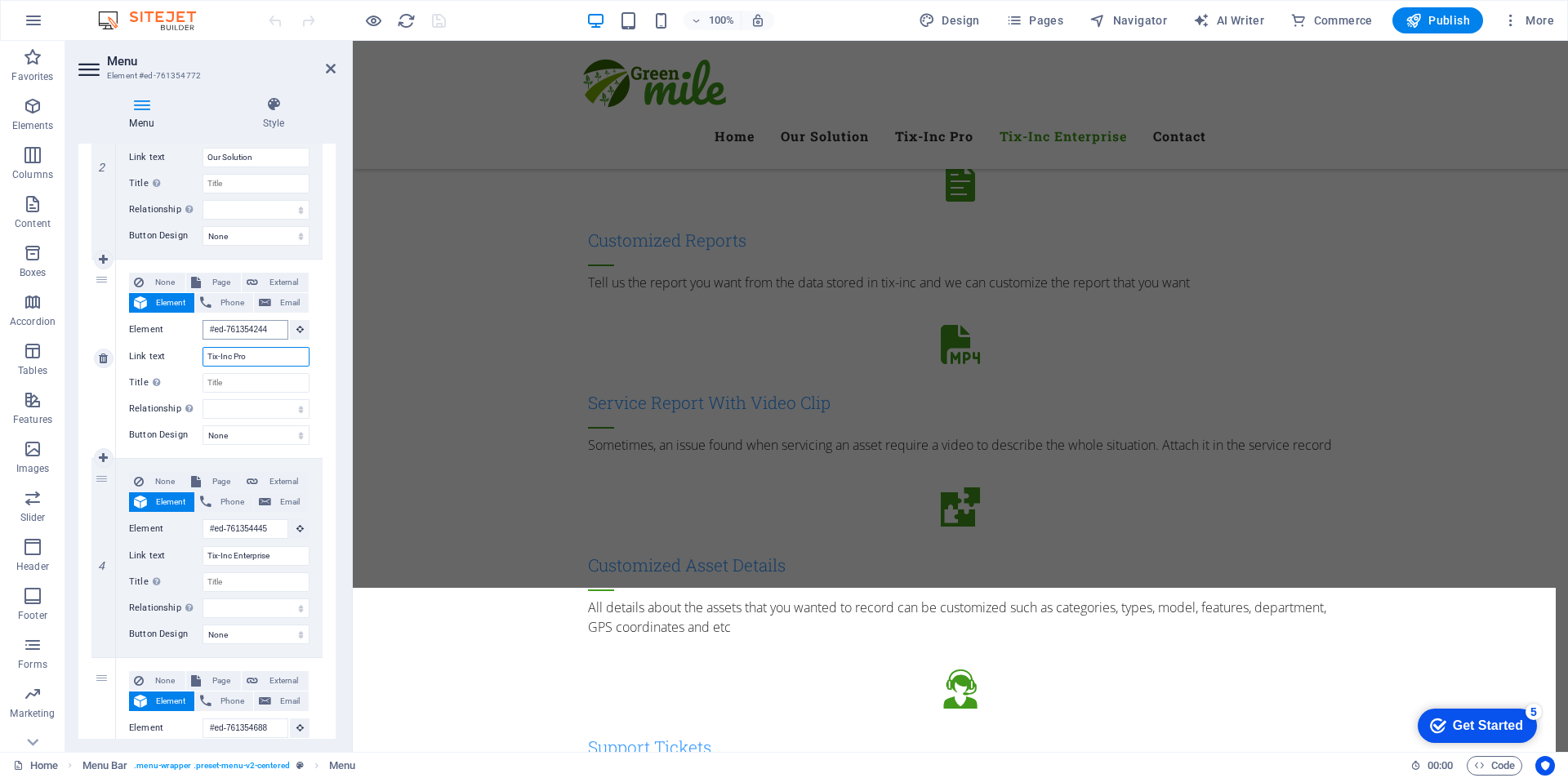
scroll to position [3401, 0]
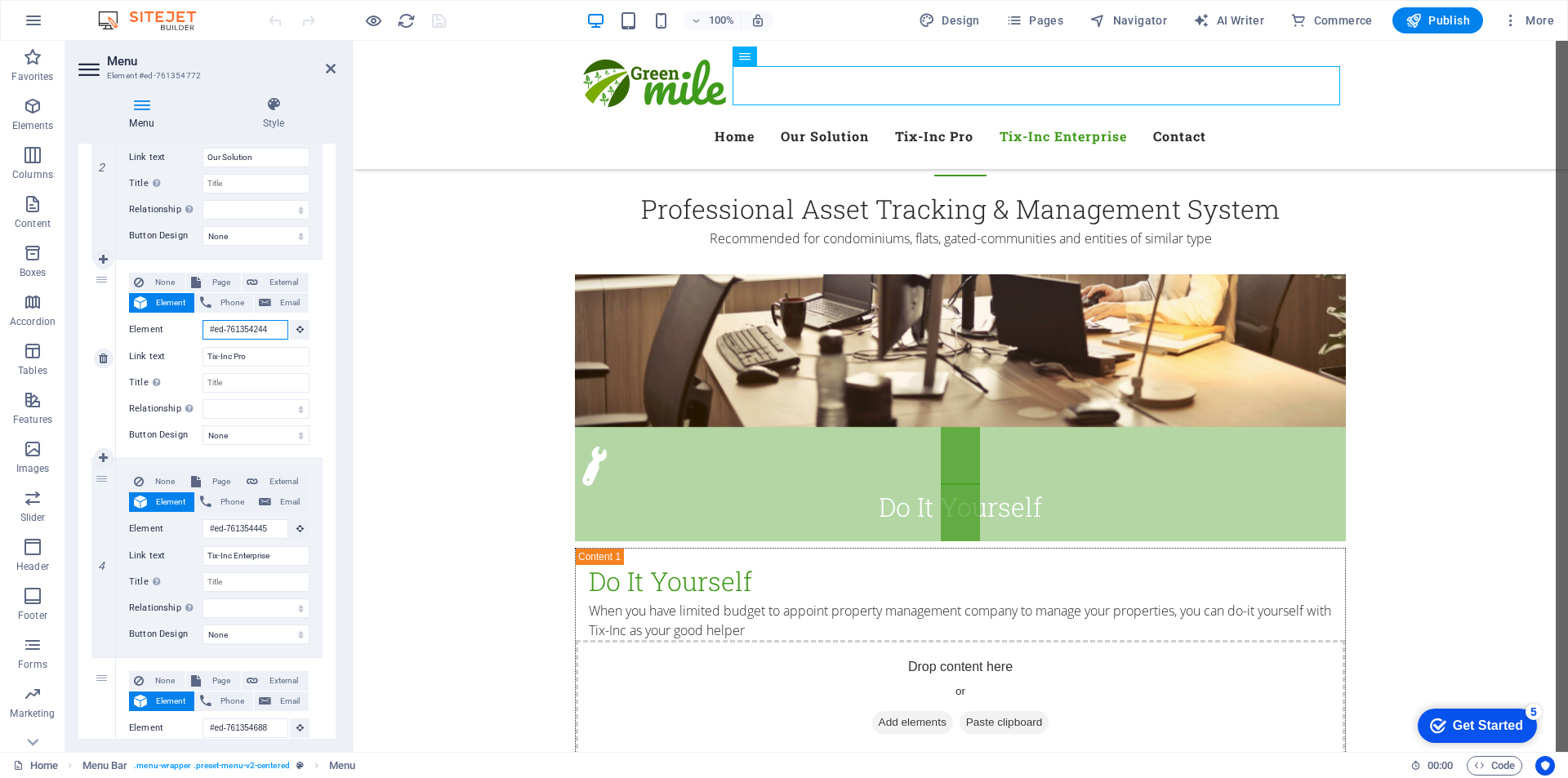
click at [256, 330] on input "#ed-761354244" at bounding box center [246, 330] width 85 height 20
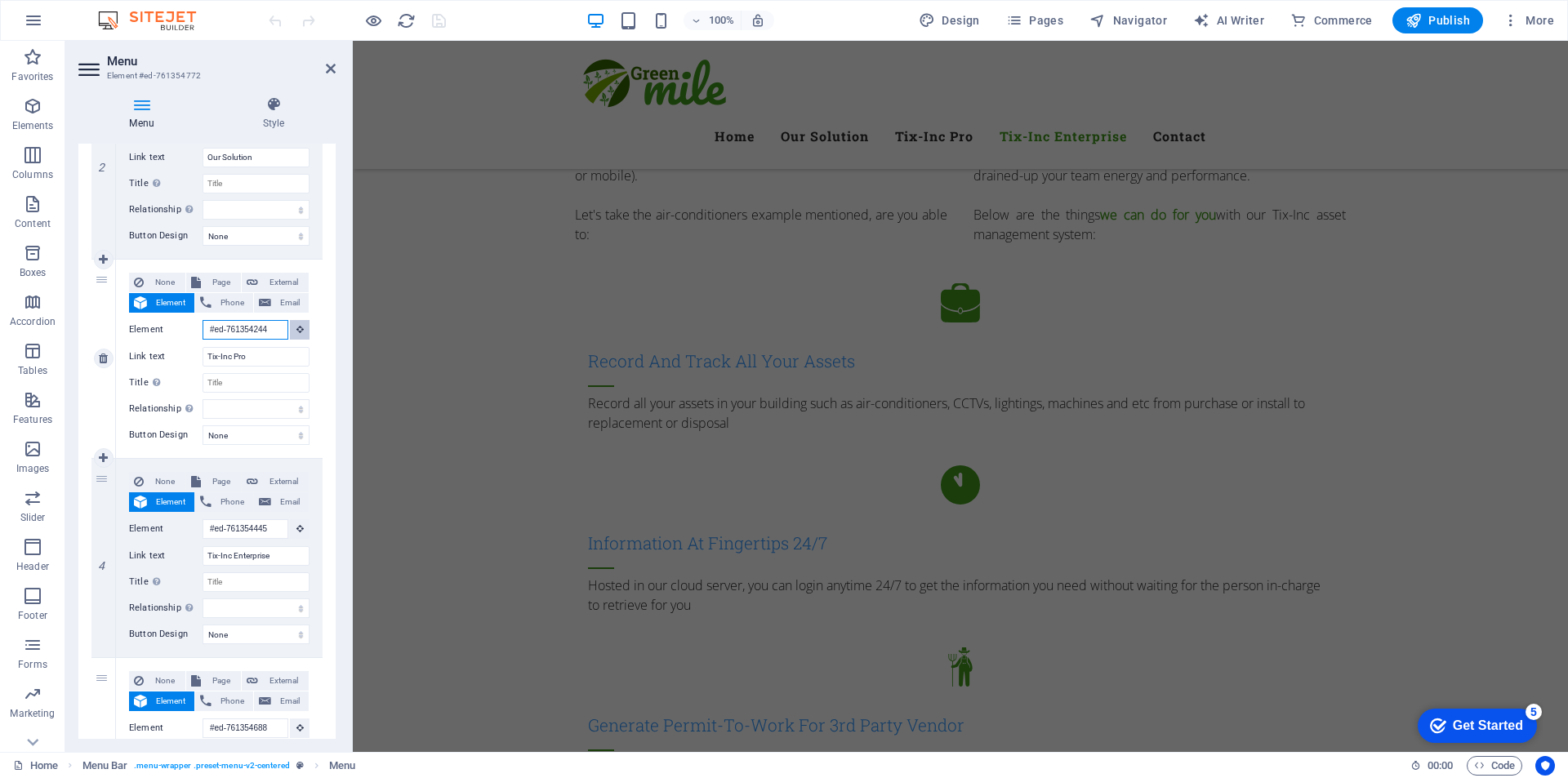
scroll to position [0, 0]
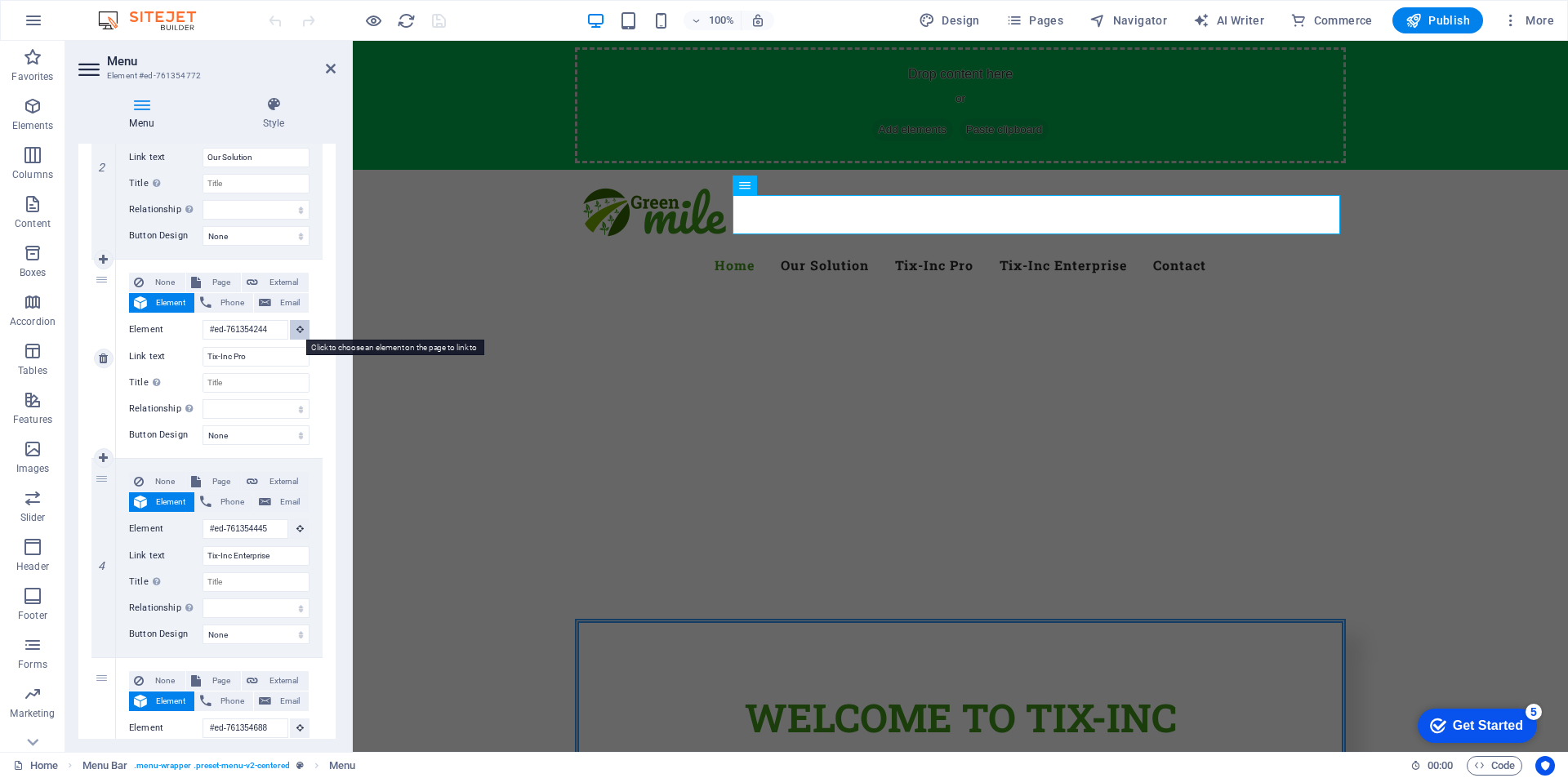
click at [293, 335] on button at bounding box center [300, 330] width 20 height 20
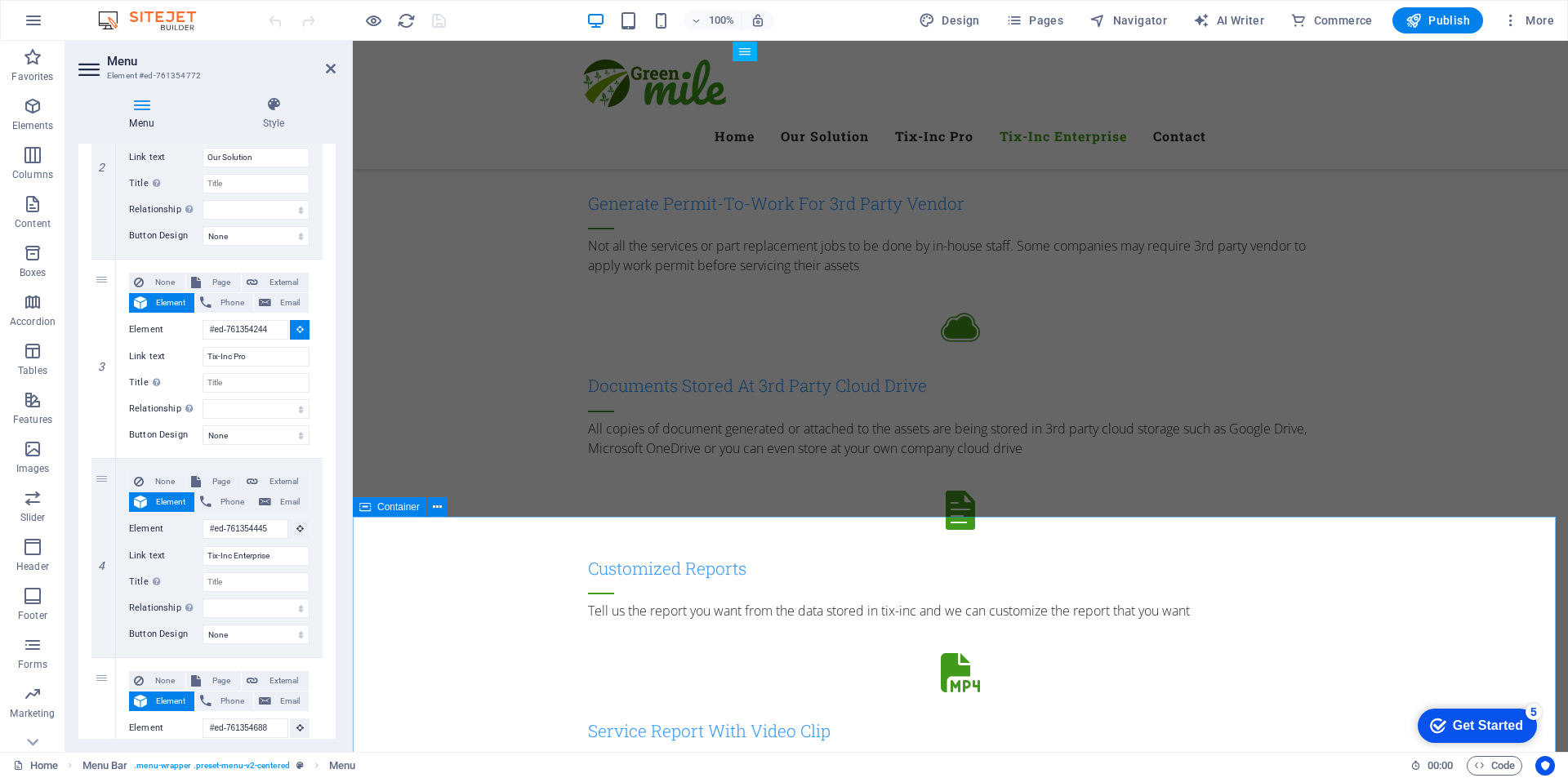
scroll to position [2040, 0]
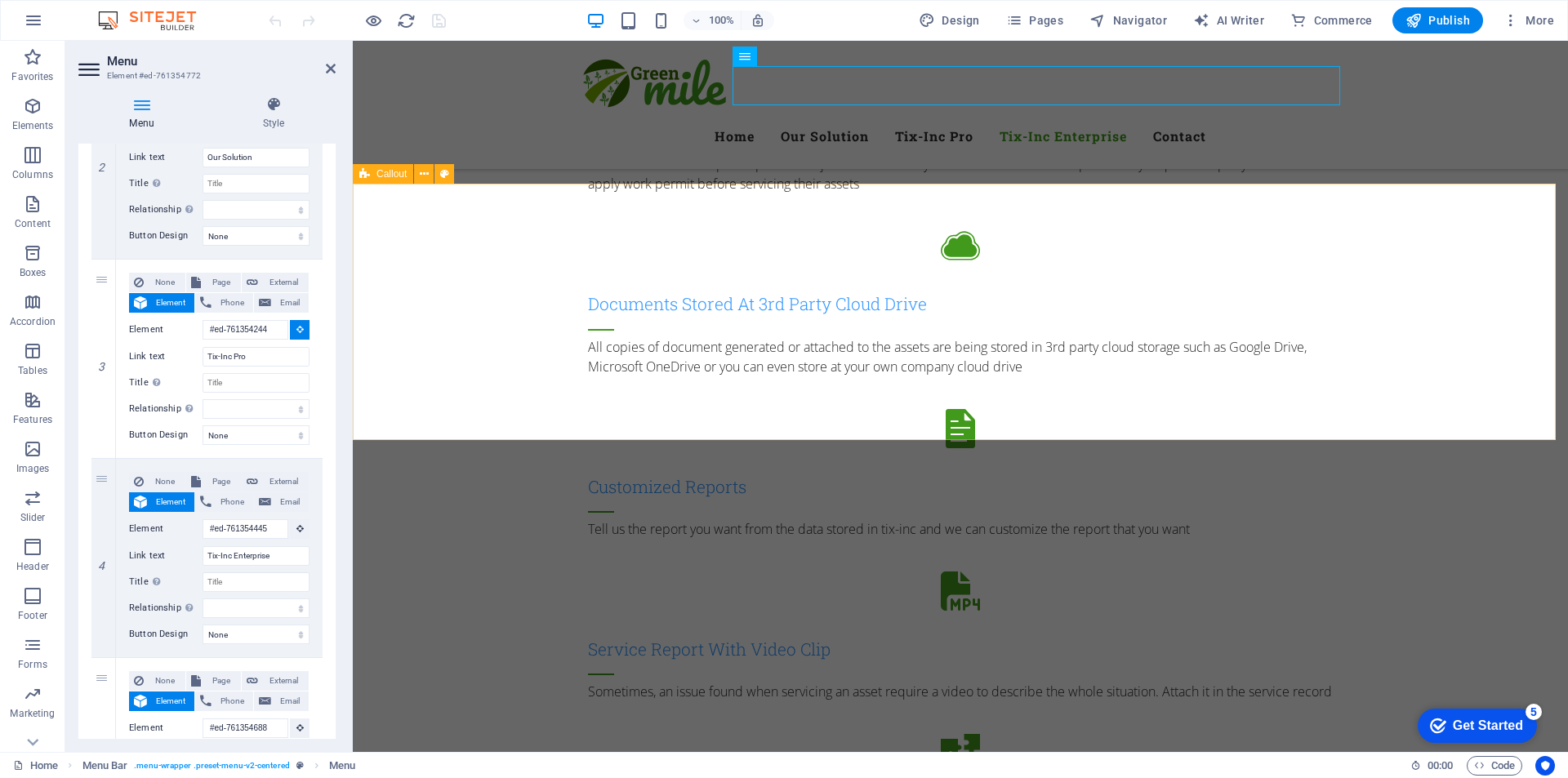
select select
type input "#ed-761354445"
select select
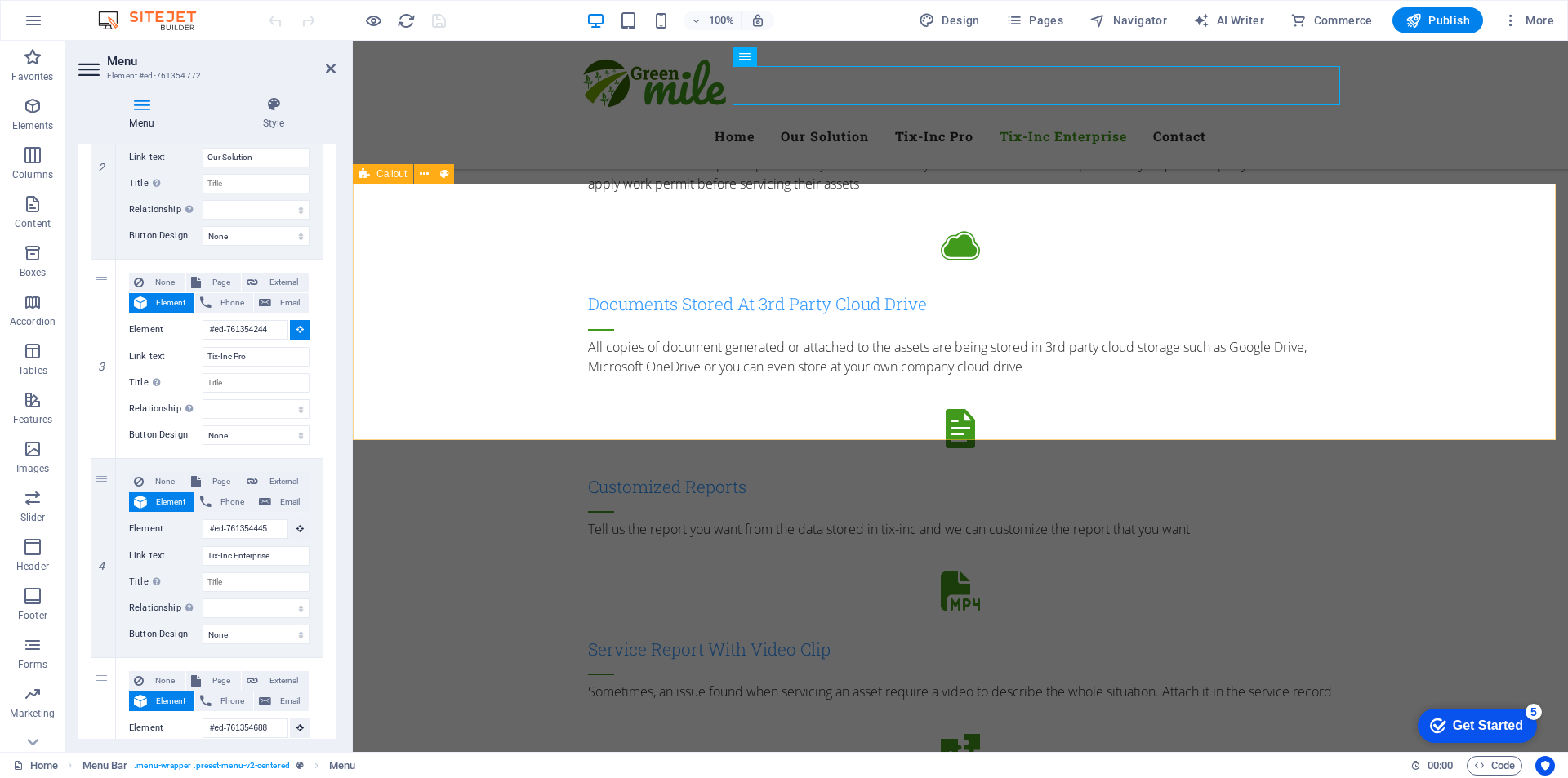
select select
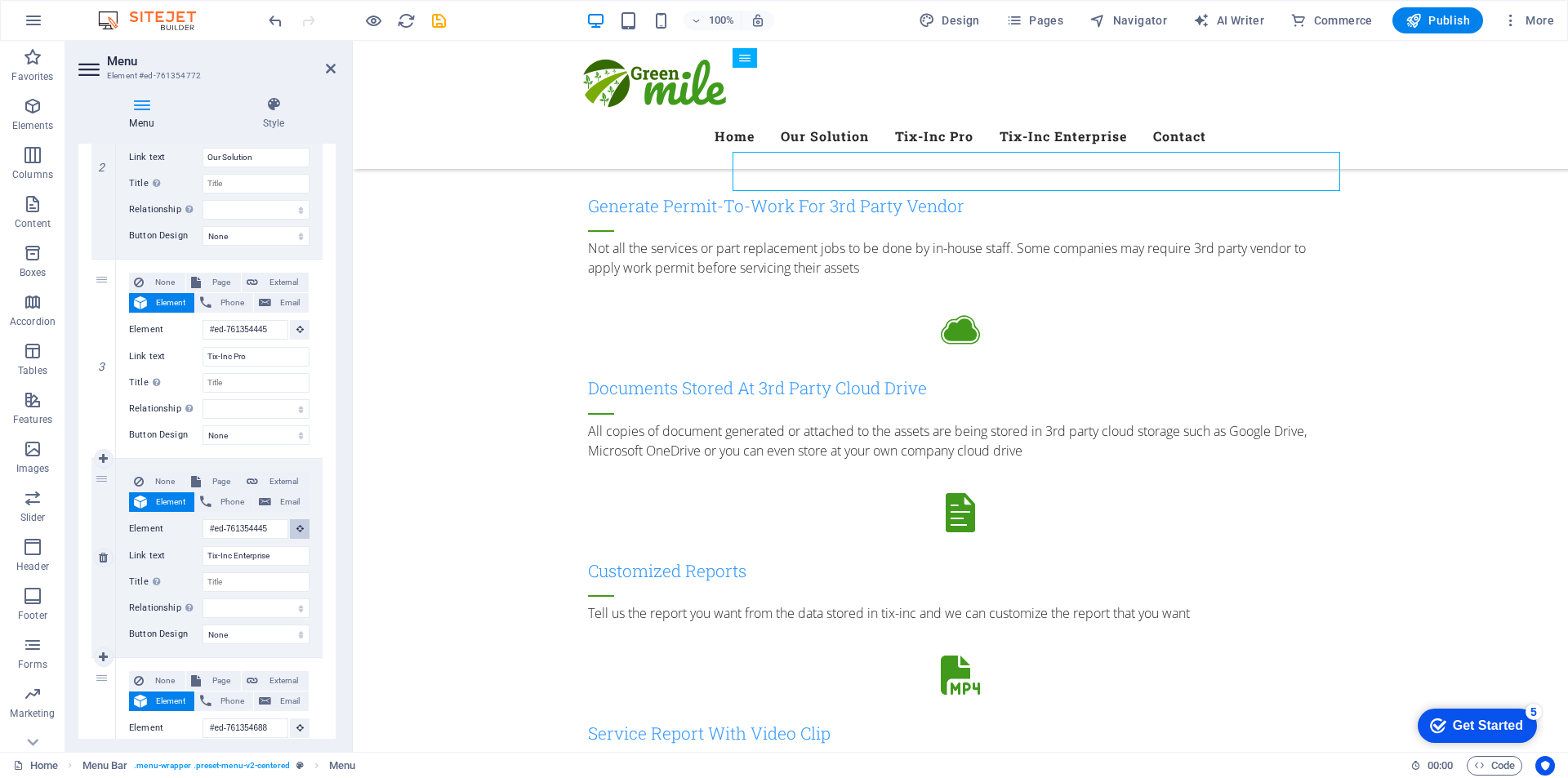
scroll to position [1951, 0]
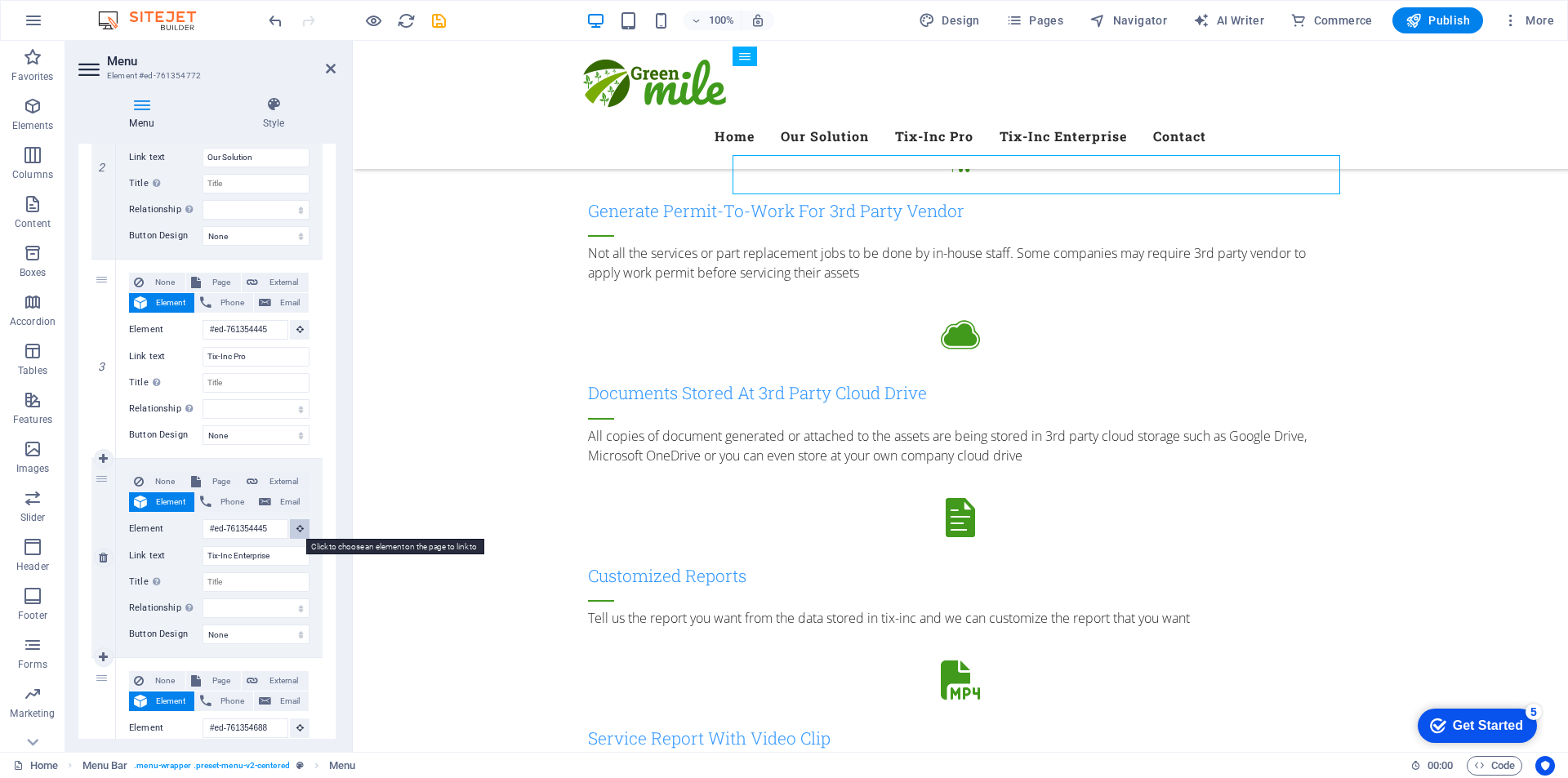
click at [299, 529] on icon at bounding box center [301, 528] width 8 height 9
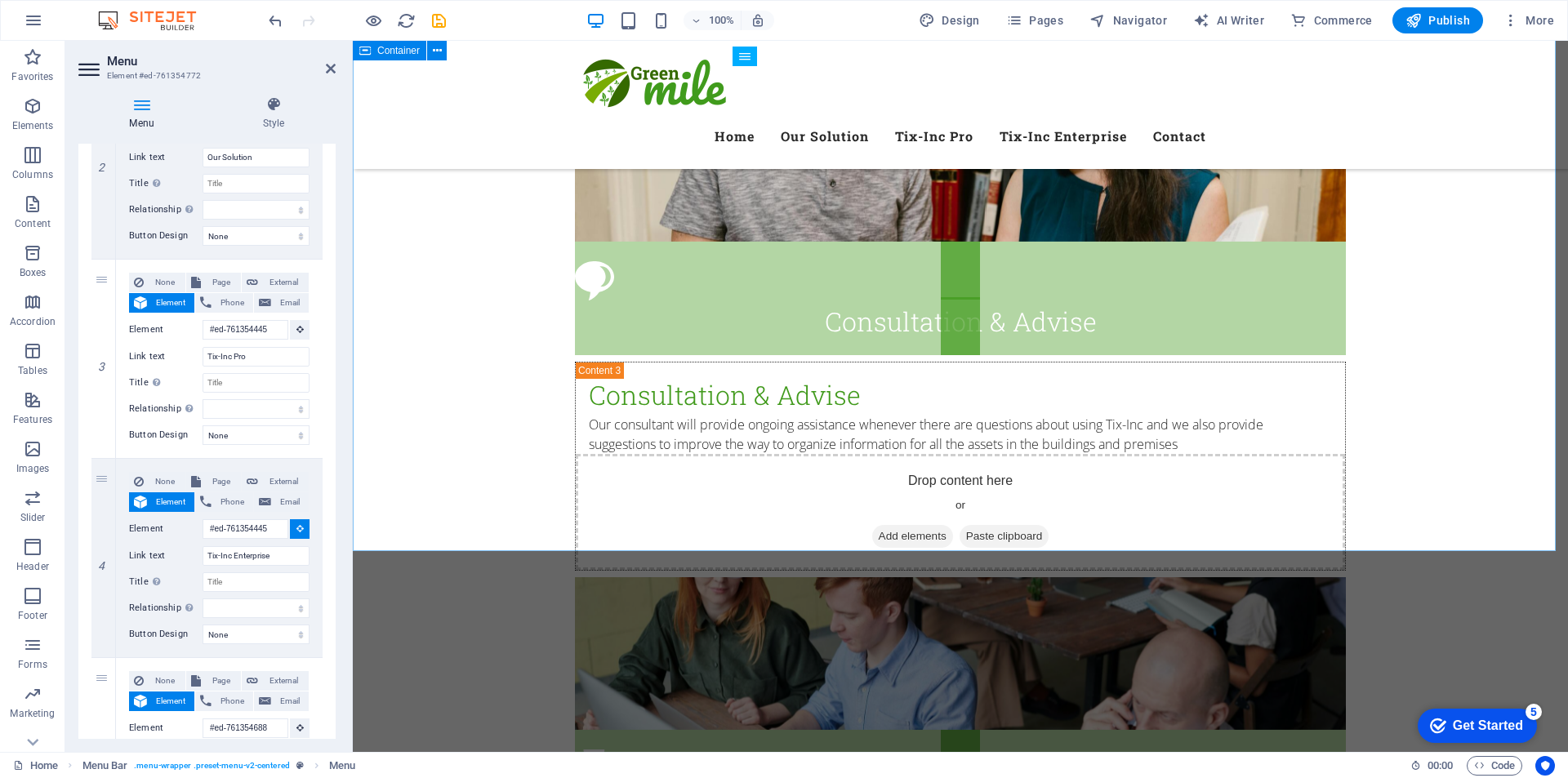
scroll to position [4727, 0]
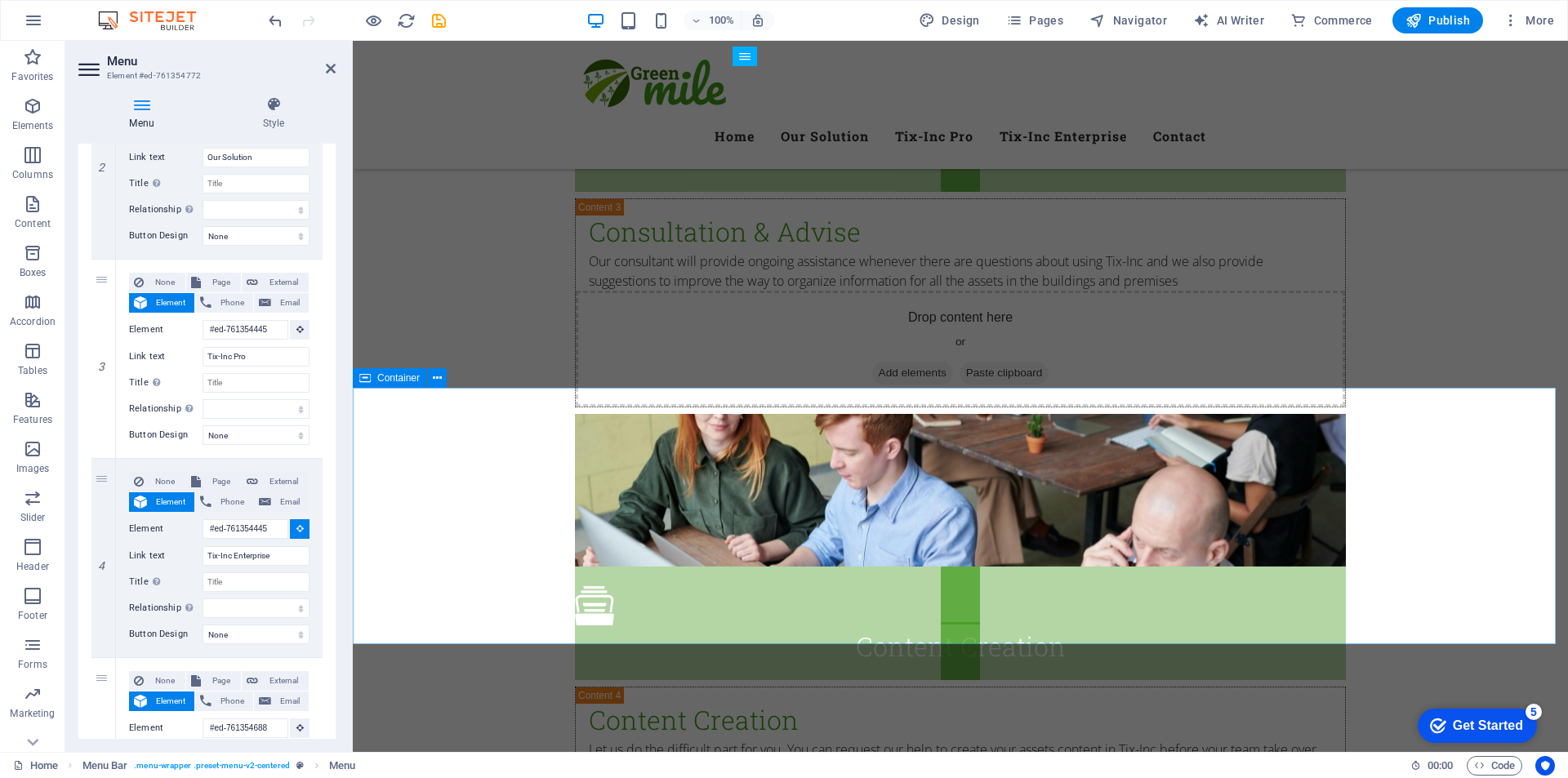
select select
type input "#ed-761354028"
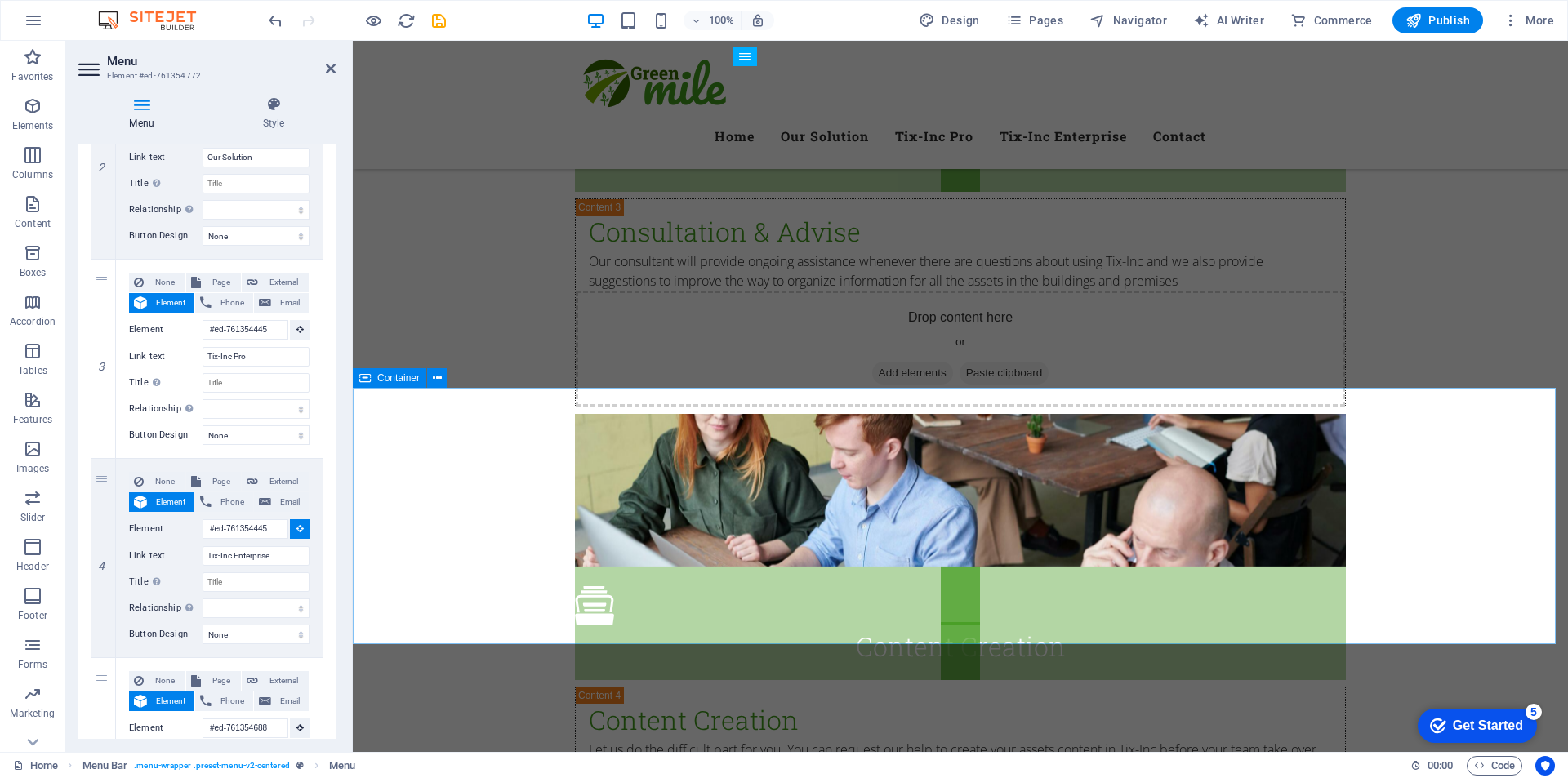
select select
